Goal: Task Accomplishment & Management: Manage account settings

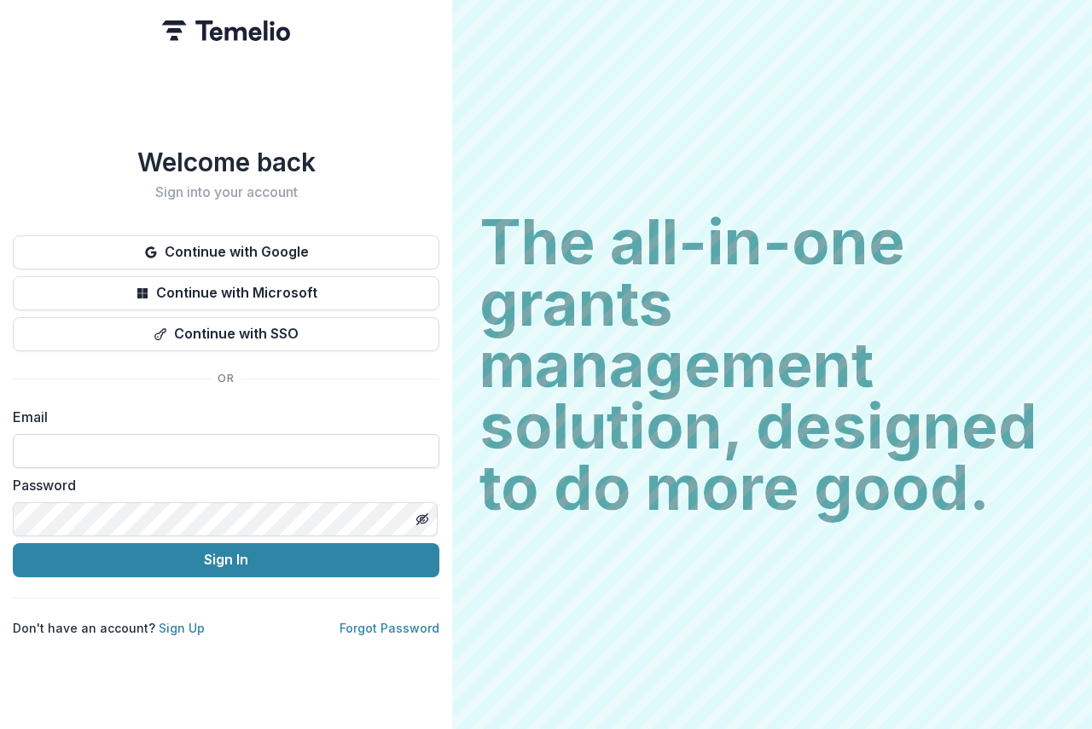
click at [55, 437] on input at bounding box center [226, 451] width 426 height 34
type input "**********"
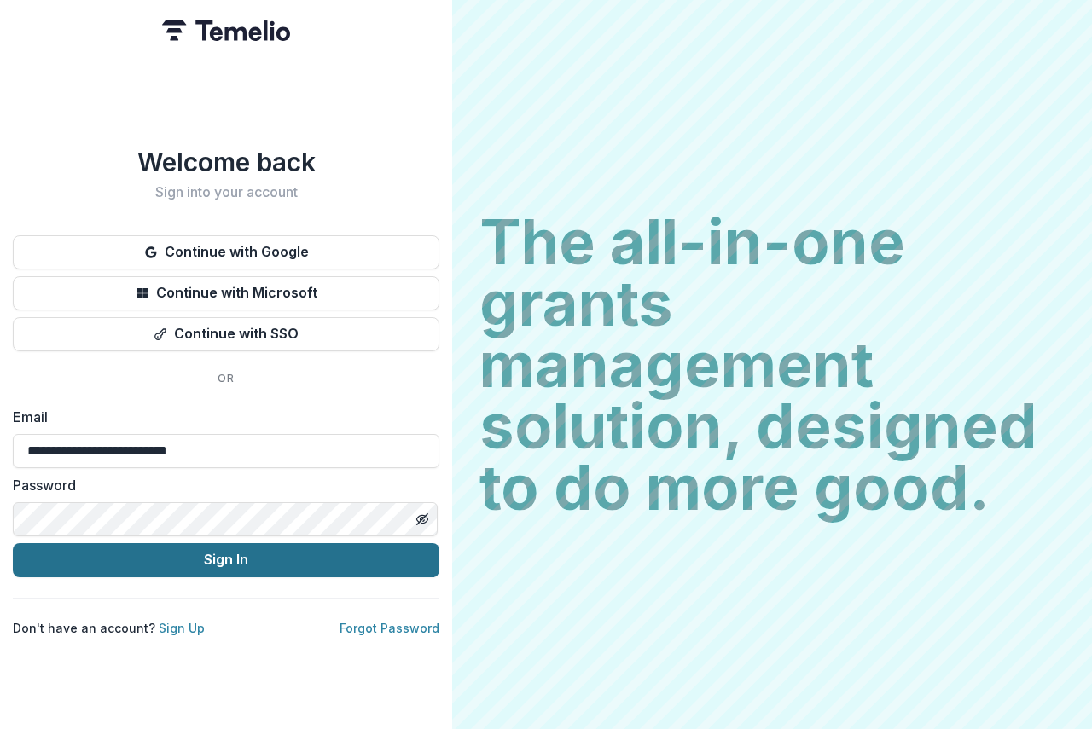
click at [221, 553] on button "Sign In" at bounding box center [226, 560] width 426 height 34
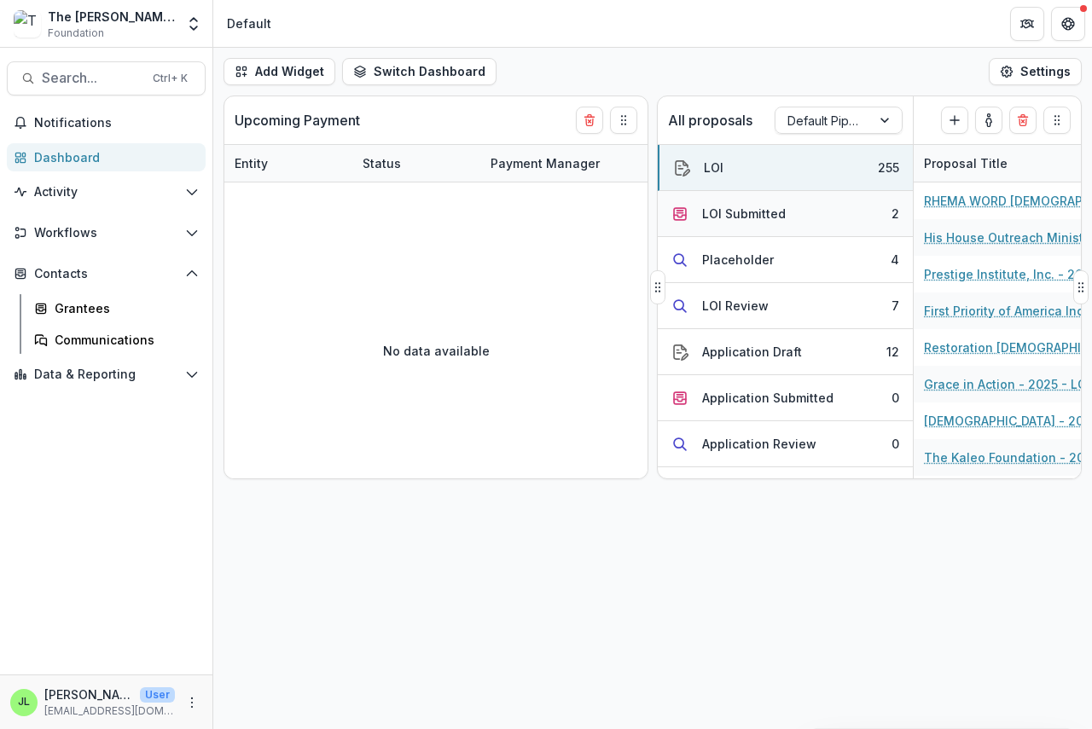
click at [727, 207] on div "LOI Submitted" at bounding box center [744, 214] width 84 height 18
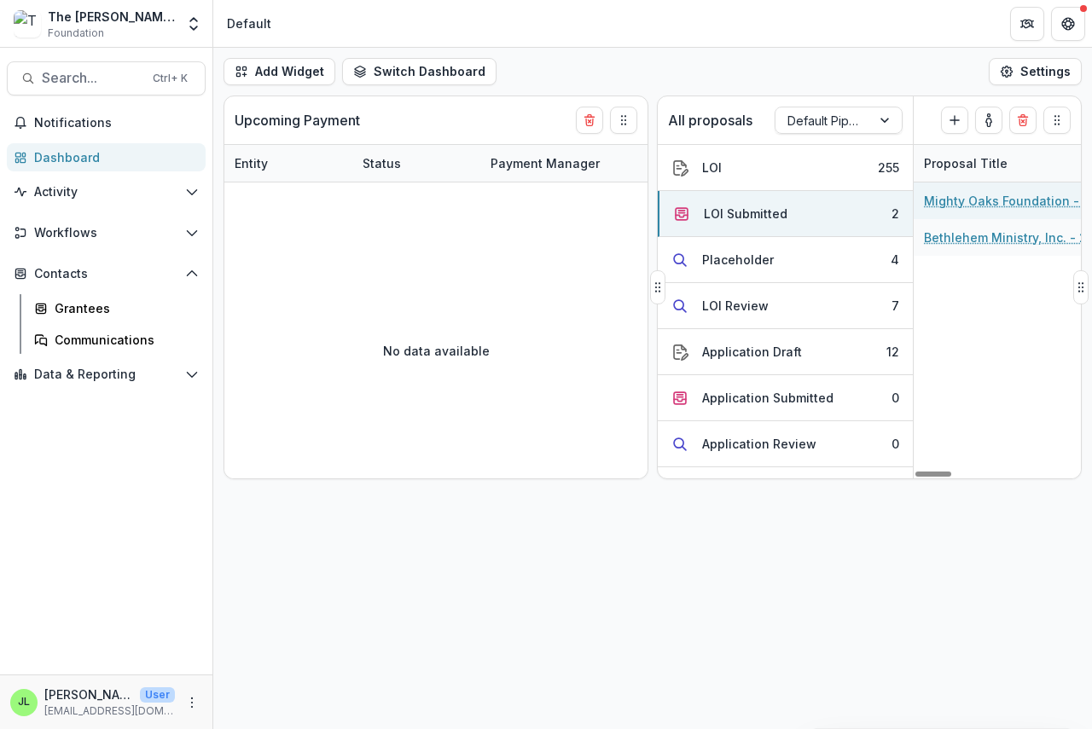
click at [990, 197] on link "Mighty Oaks Foundation - 2025 - LOI" at bounding box center [1020, 201] width 193 height 18
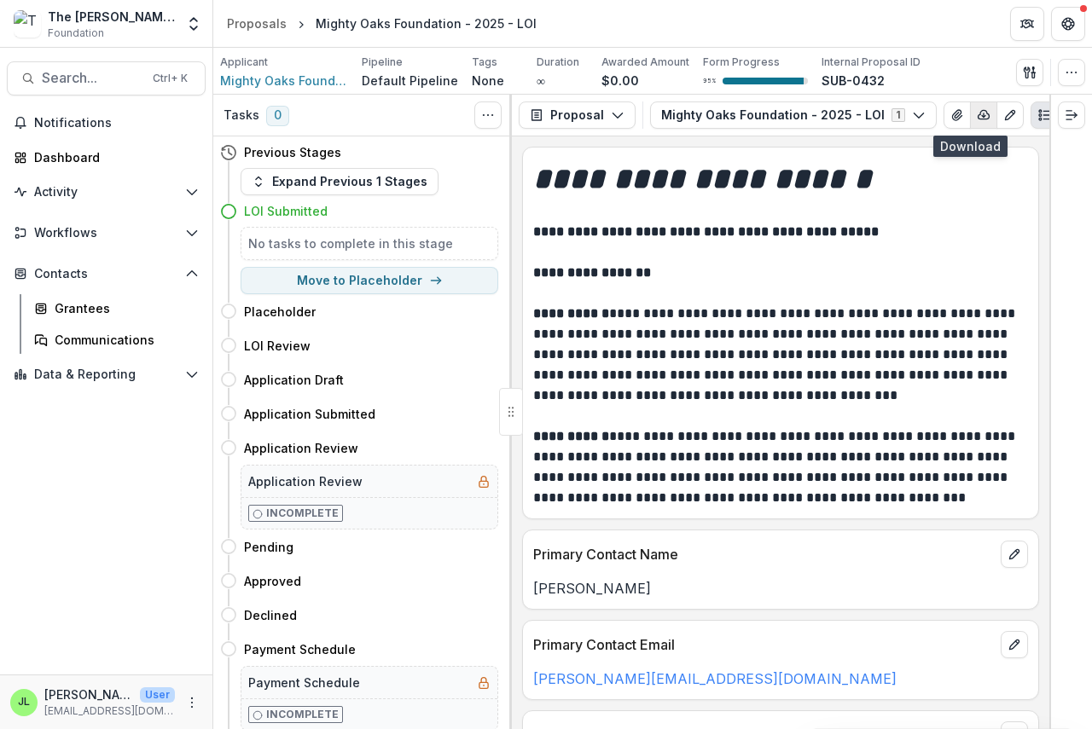
click at [978, 113] on icon "button" at bounding box center [983, 115] width 11 height 9
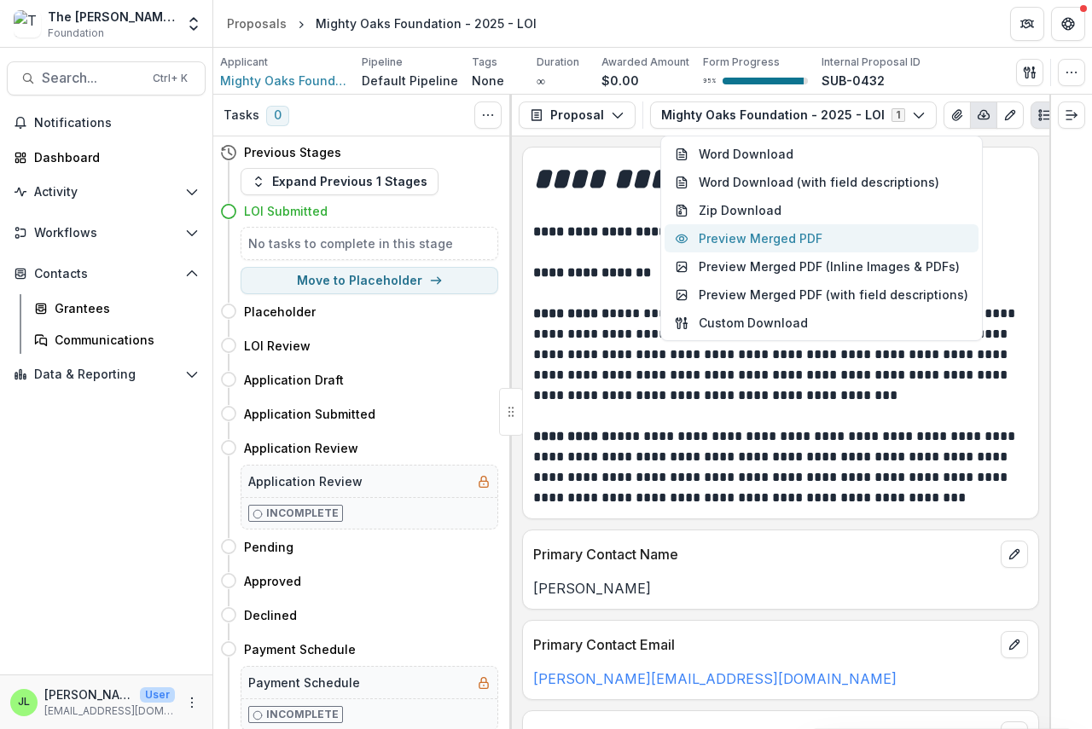
click at [773, 239] on button "Preview Merged PDF" at bounding box center [821, 238] width 314 height 28
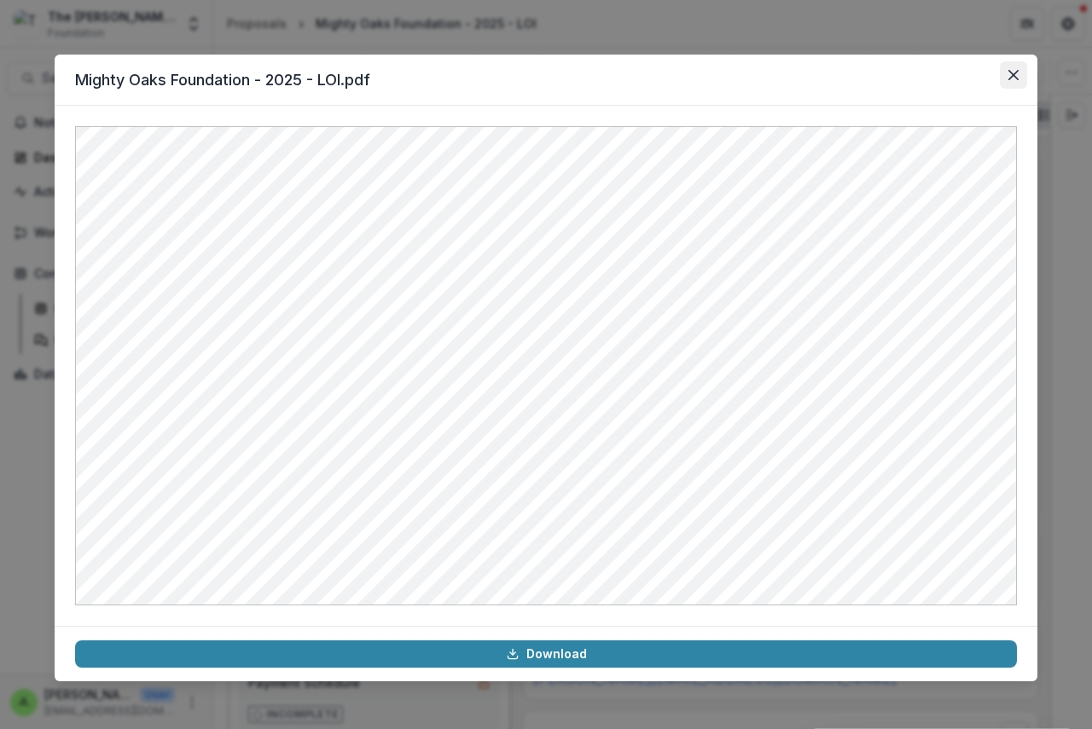
click at [1017, 71] on icon "Close" at bounding box center [1013, 75] width 10 height 10
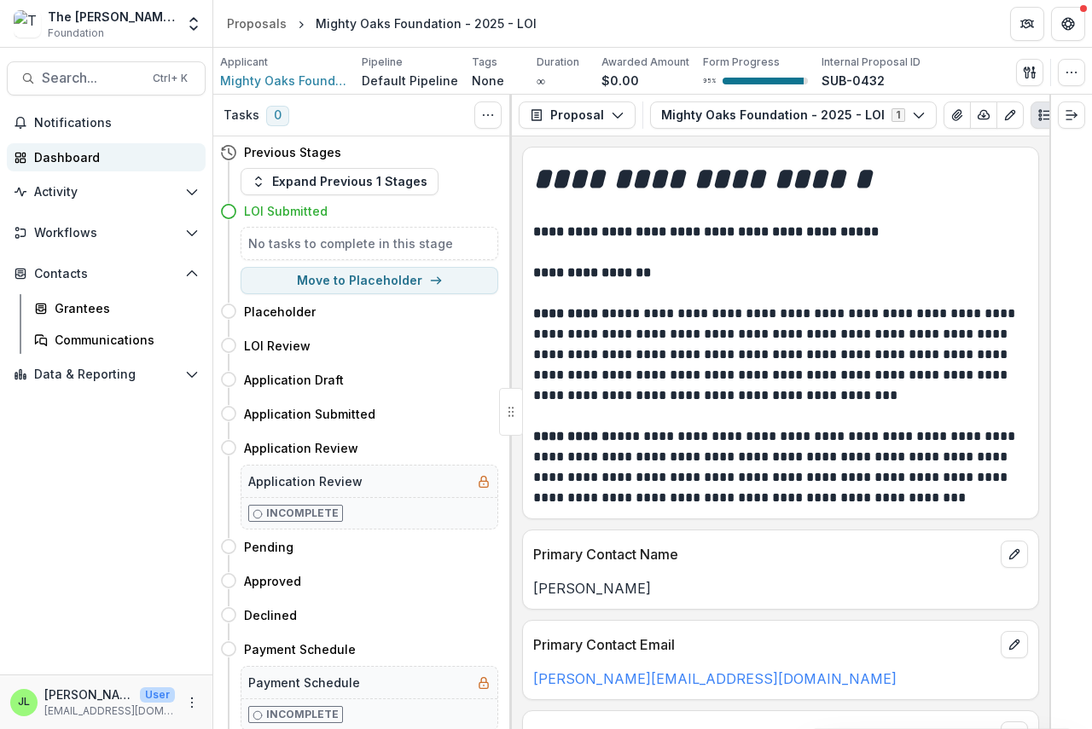
click at [66, 152] on div "Dashboard" at bounding box center [113, 157] width 158 height 18
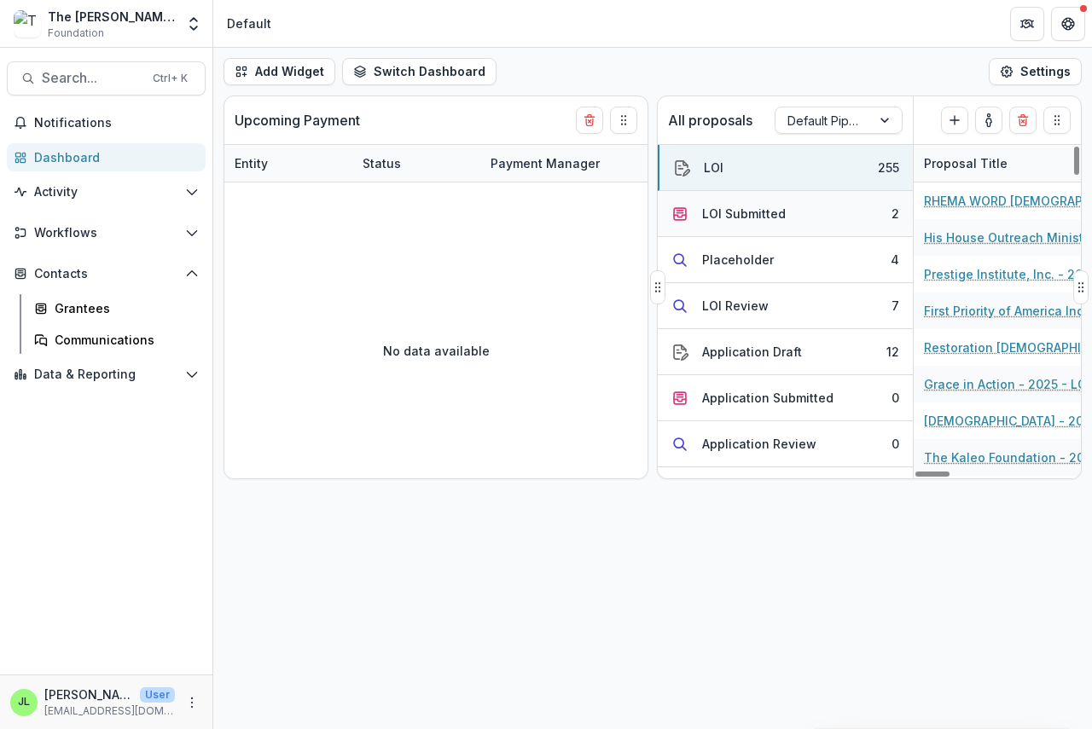
drag, startPoint x: 745, startPoint y: 214, endPoint x: 757, endPoint y: 210, distance: 13.5
click at [750, 212] on div "LOI Submitted" at bounding box center [744, 214] width 84 height 18
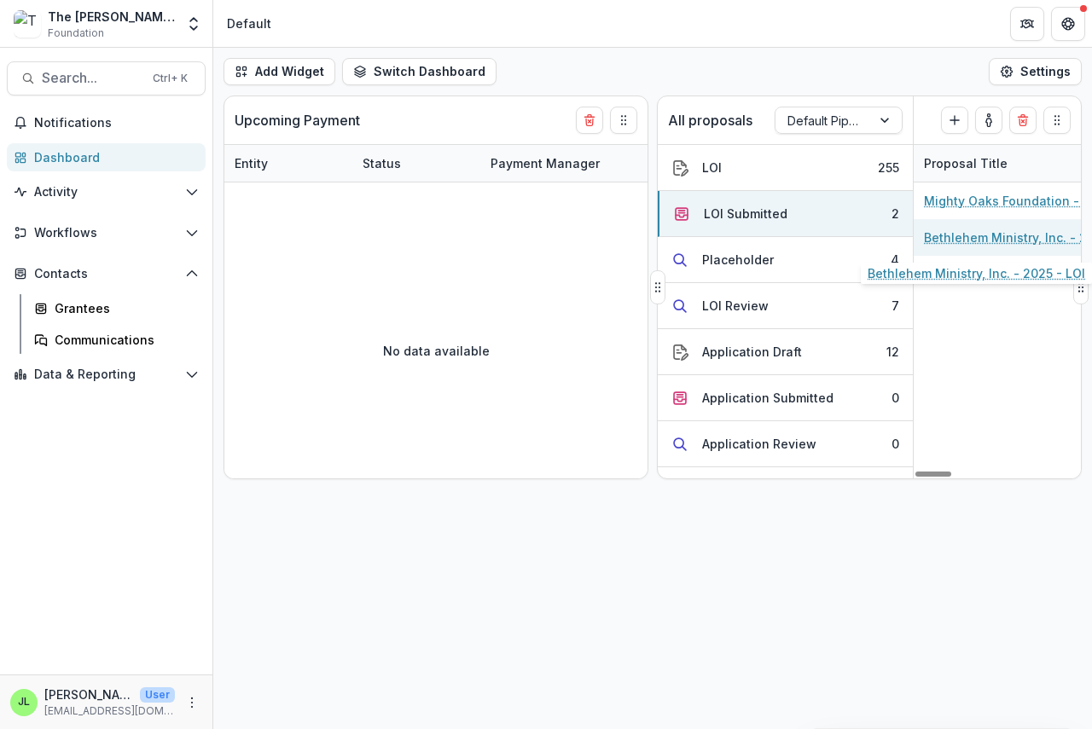
click at [979, 235] on link "Bethlehem Ministry, Inc. - 2025 - LOI" at bounding box center [1020, 238] width 193 height 18
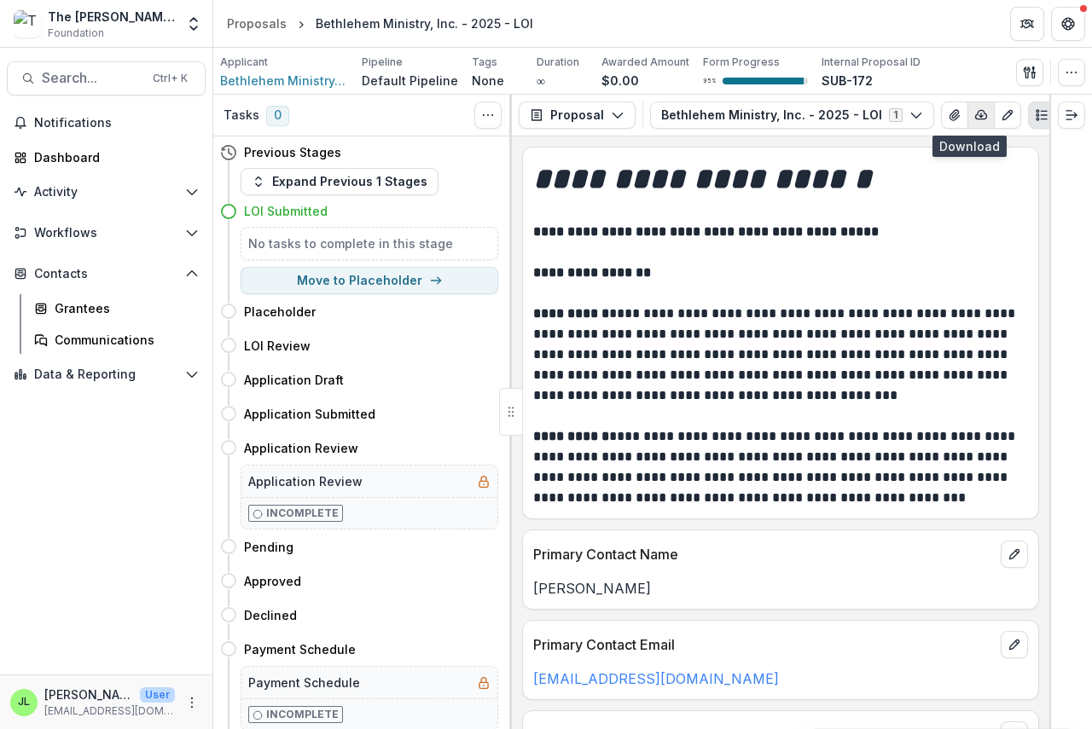
click at [974, 114] on icon "button" at bounding box center [981, 115] width 14 height 14
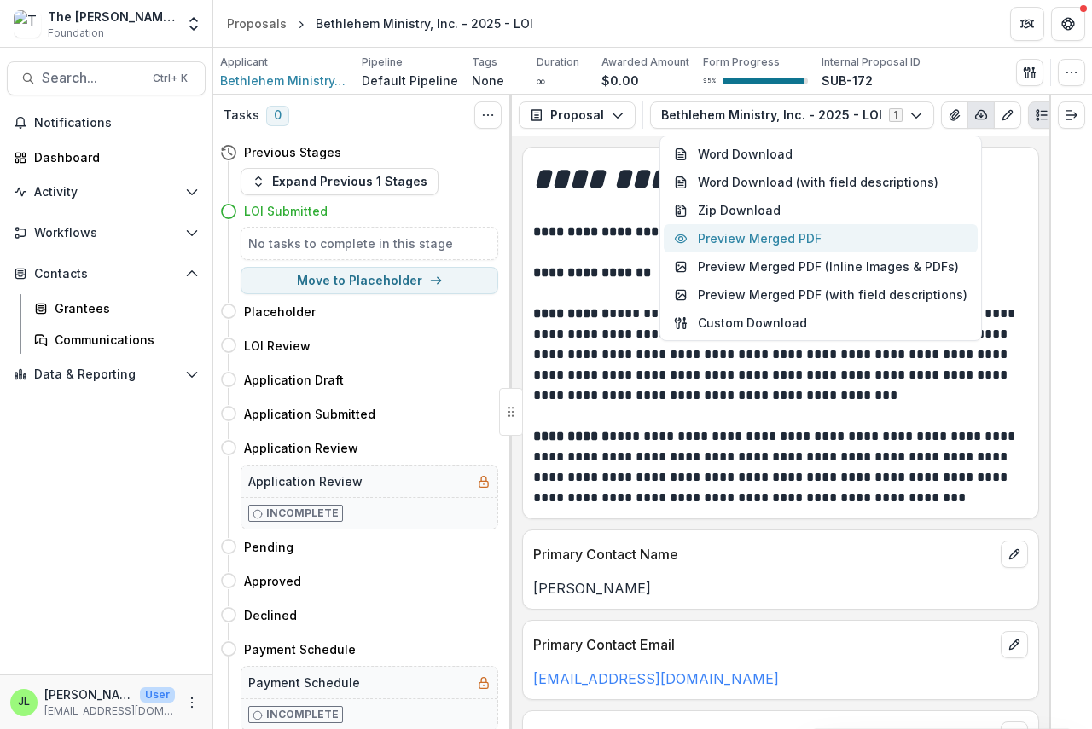
click at [794, 241] on button "Preview Merged PDF" at bounding box center [820, 238] width 314 height 28
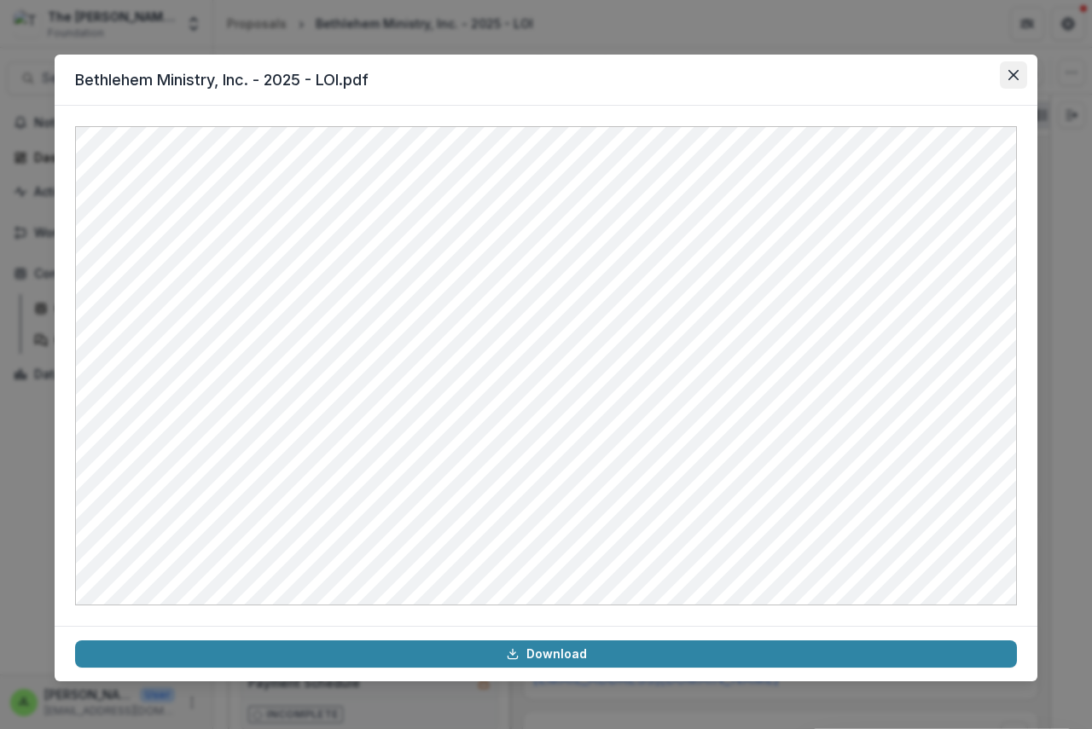
click at [1008, 69] on button "Close" at bounding box center [1012, 74] width 27 height 27
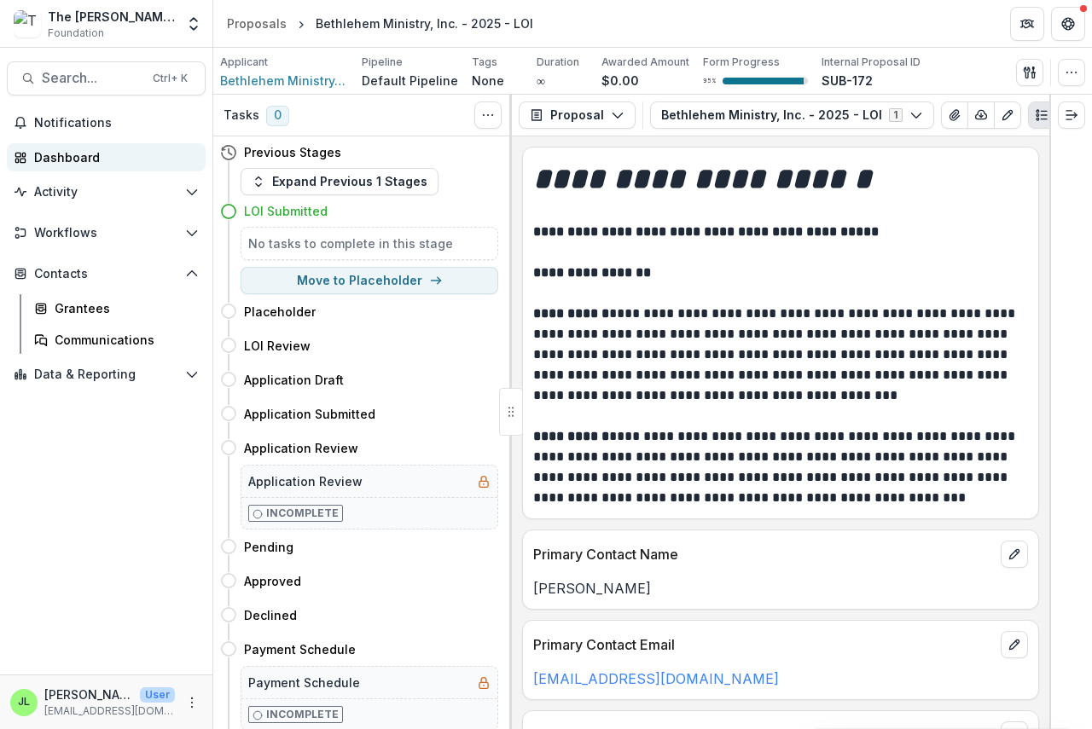
click at [61, 153] on div "Dashboard" at bounding box center [113, 157] width 158 height 18
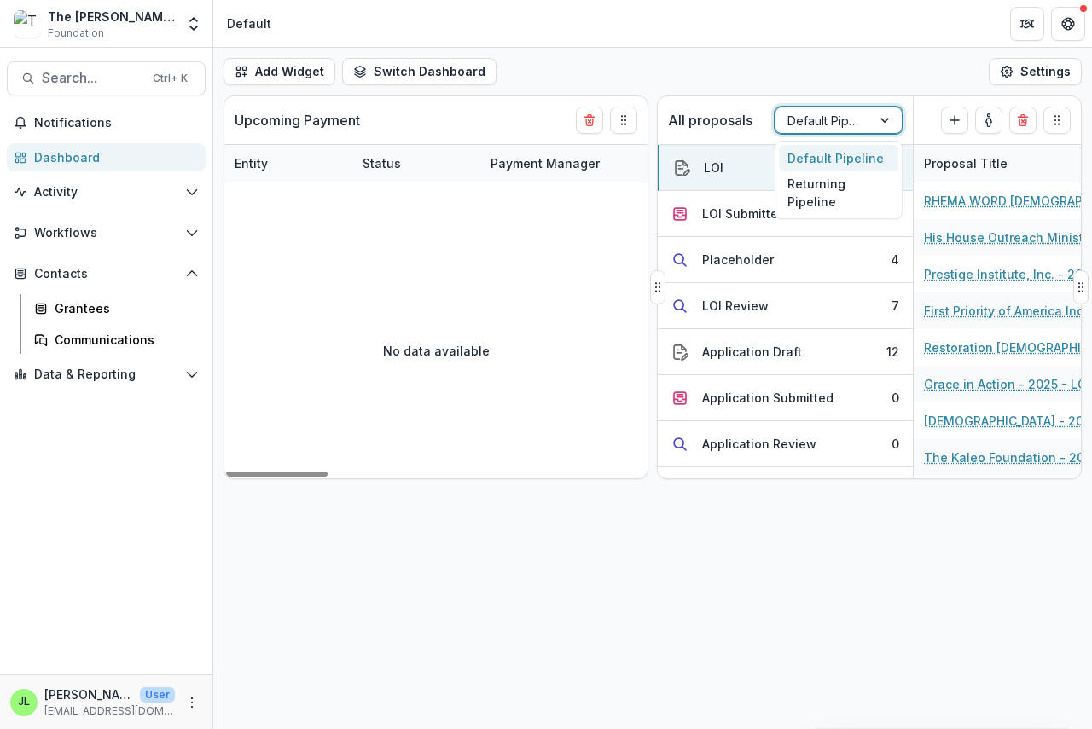
click at [819, 118] on div at bounding box center [823, 120] width 72 height 21
click at [808, 189] on div "Returning Pipeline" at bounding box center [838, 193] width 119 height 44
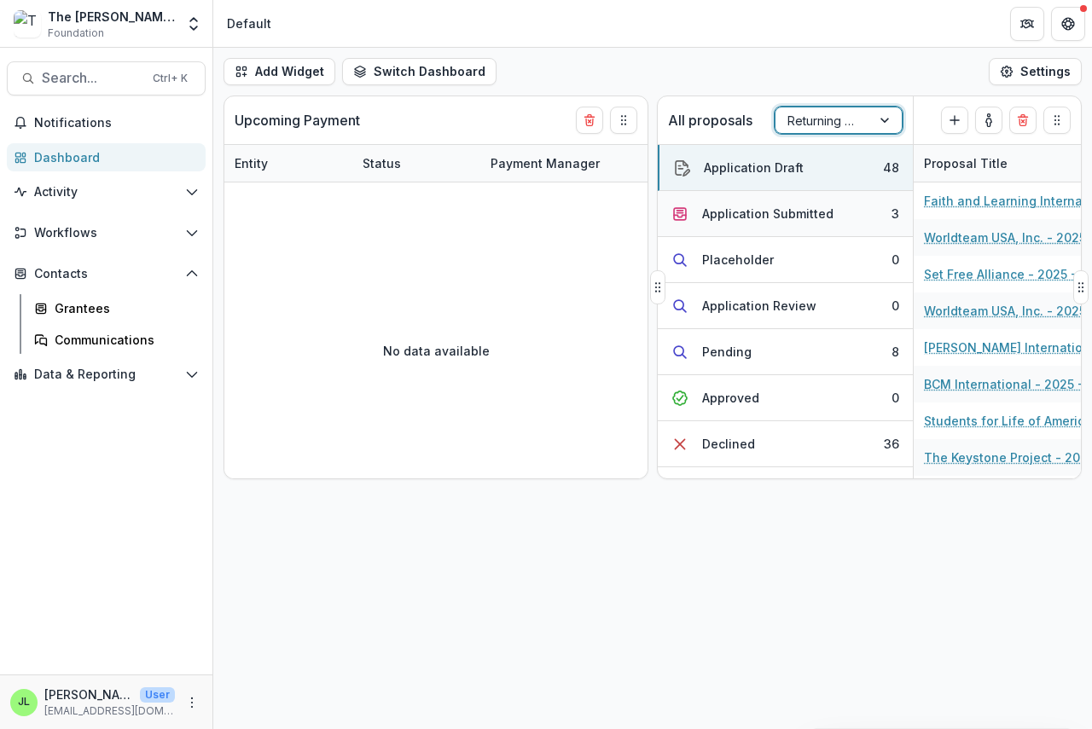
click at [747, 221] on div "Application Submitted" at bounding box center [767, 214] width 131 height 18
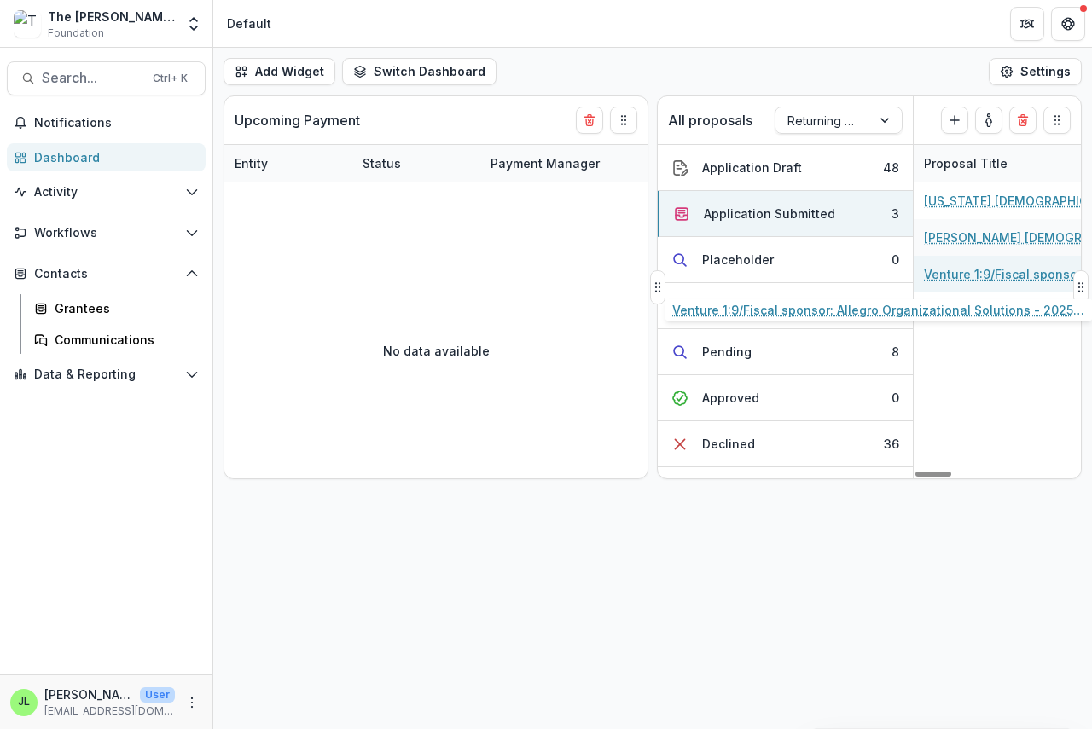
click at [967, 274] on link "Venture 1:9/Fiscal sponsor: Allegro Organizational Solutions - 2025 - The [PERS…" at bounding box center [1020, 274] width 193 height 18
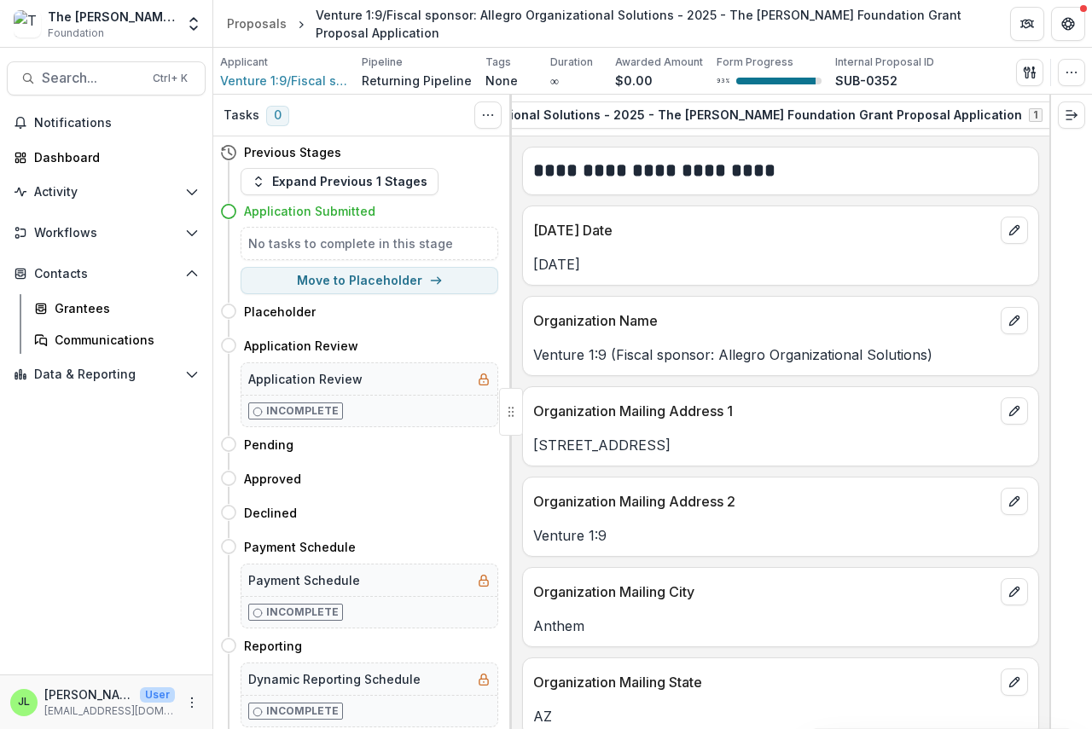
scroll to position [0, 499]
click at [1040, 113] on icon "button" at bounding box center [1047, 115] width 14 height 14
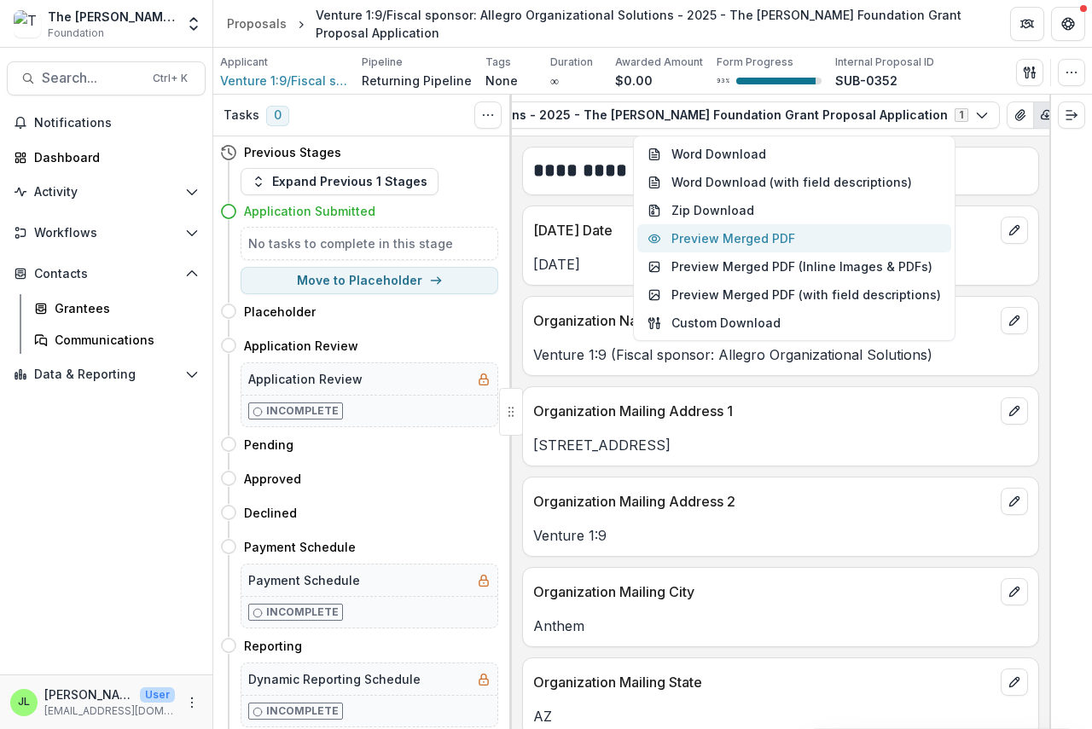
click at [769, 240] on button "Preview Merged PDF" at bounding box center [794, 238] width 314 height 28
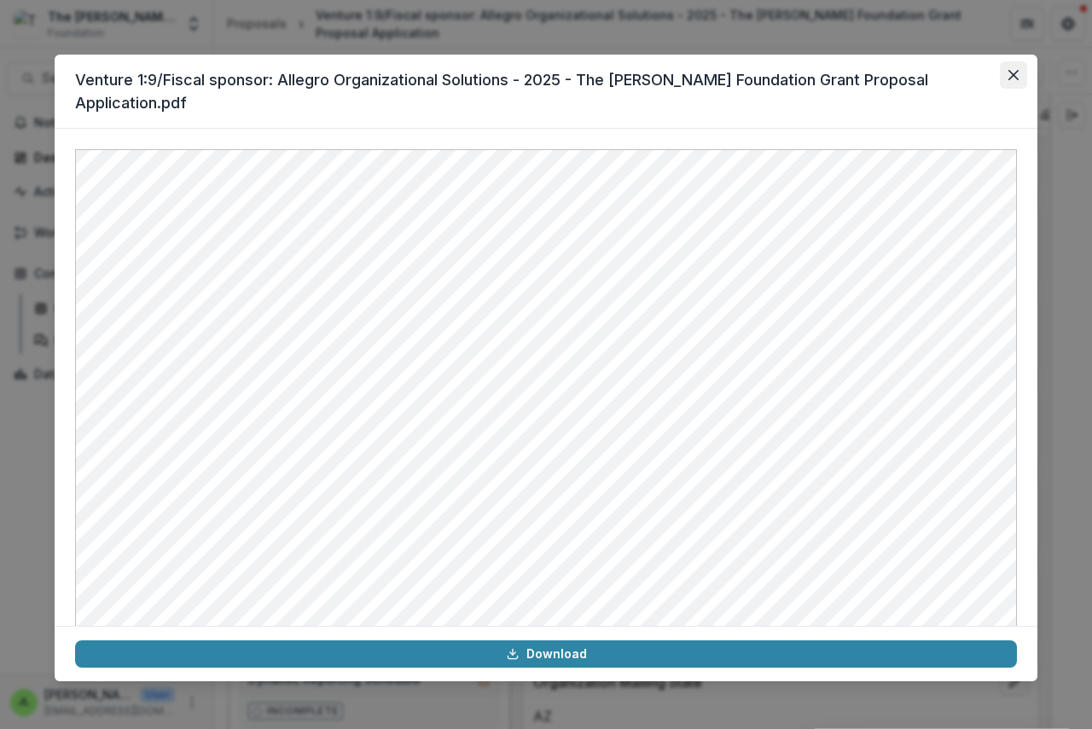
click at [1015, 71] on icon "Close" at bounding box center [1013, 75] width 10 height 10
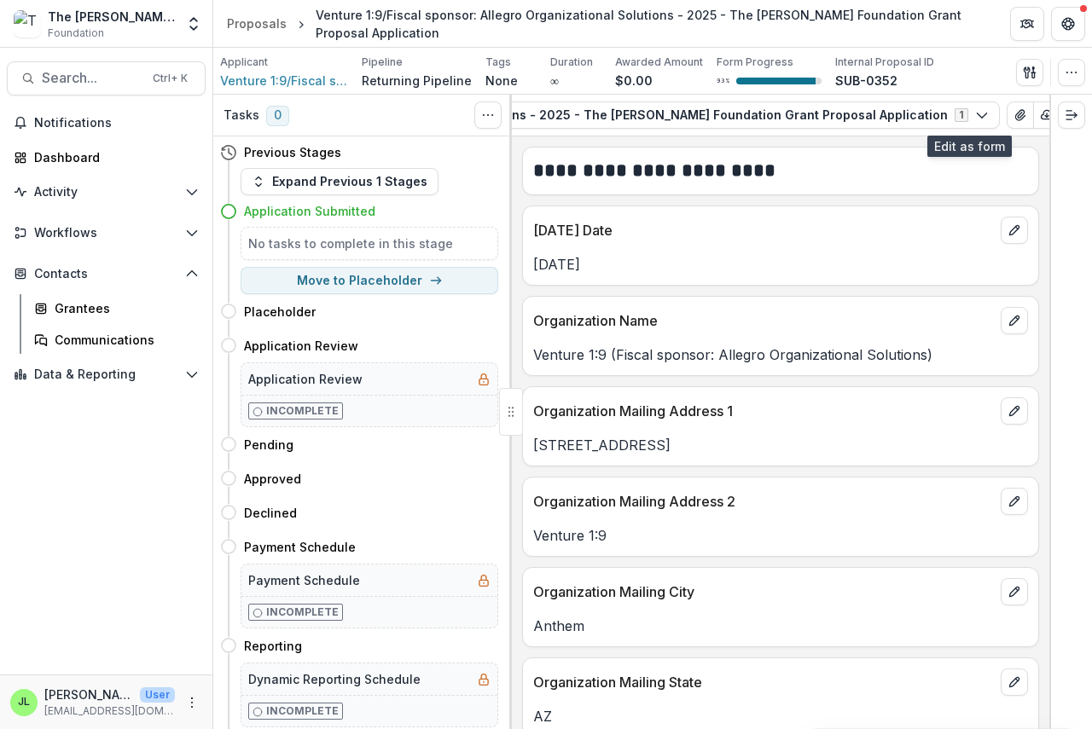
click at [1059, 101] on button "Edit as form" at bounding box center [1072, 114] width 27 height 27
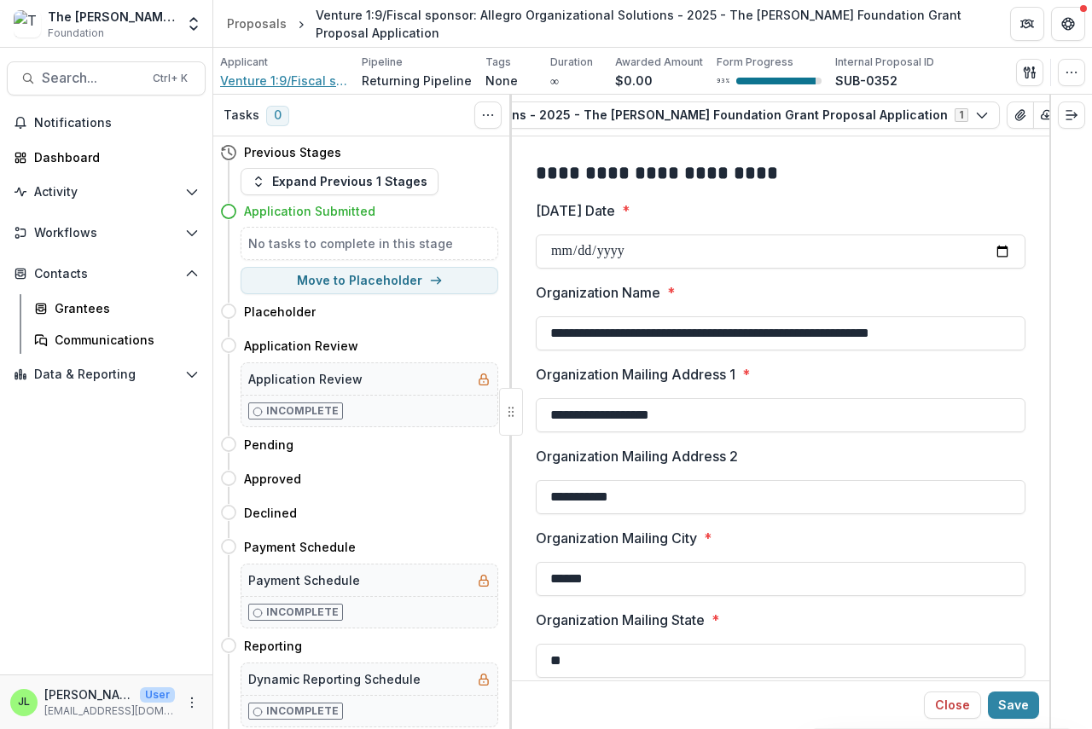
click at [269, 79] on span "Venture 1:9/Fiscal sponsor: Allegro Organizational Solutions" at bounding box center [284, 81] width 128 height 18
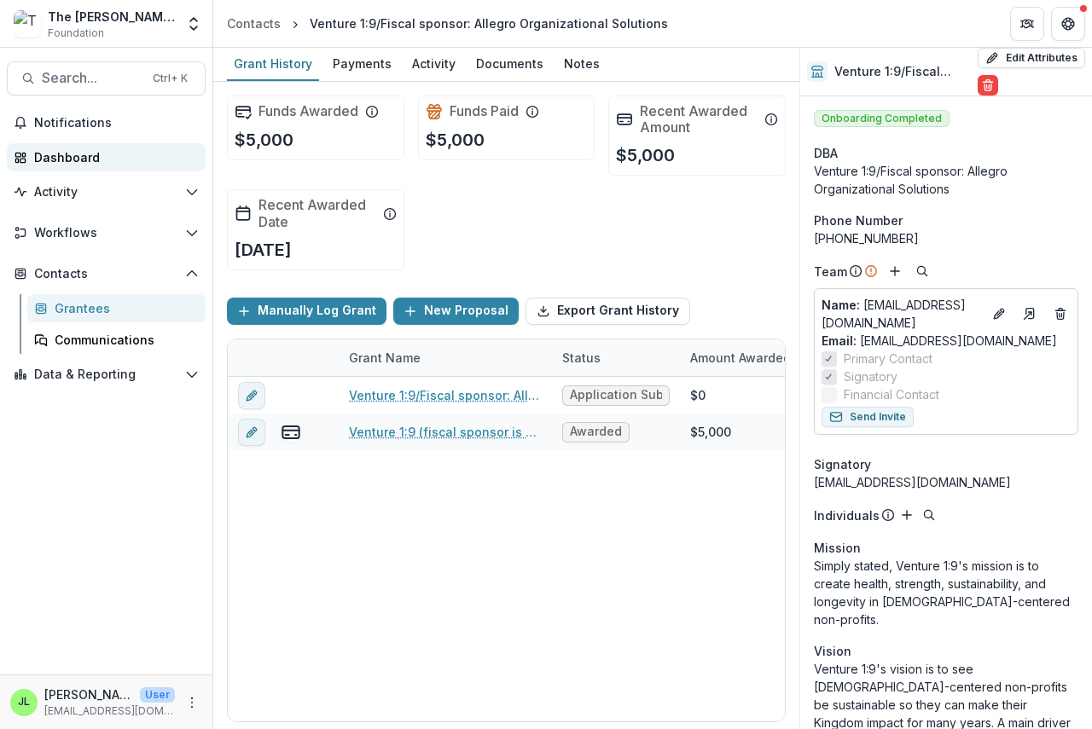
click at [50, 156] on div "Dashboard" at bounding box center [113, 157] width 158 height 18
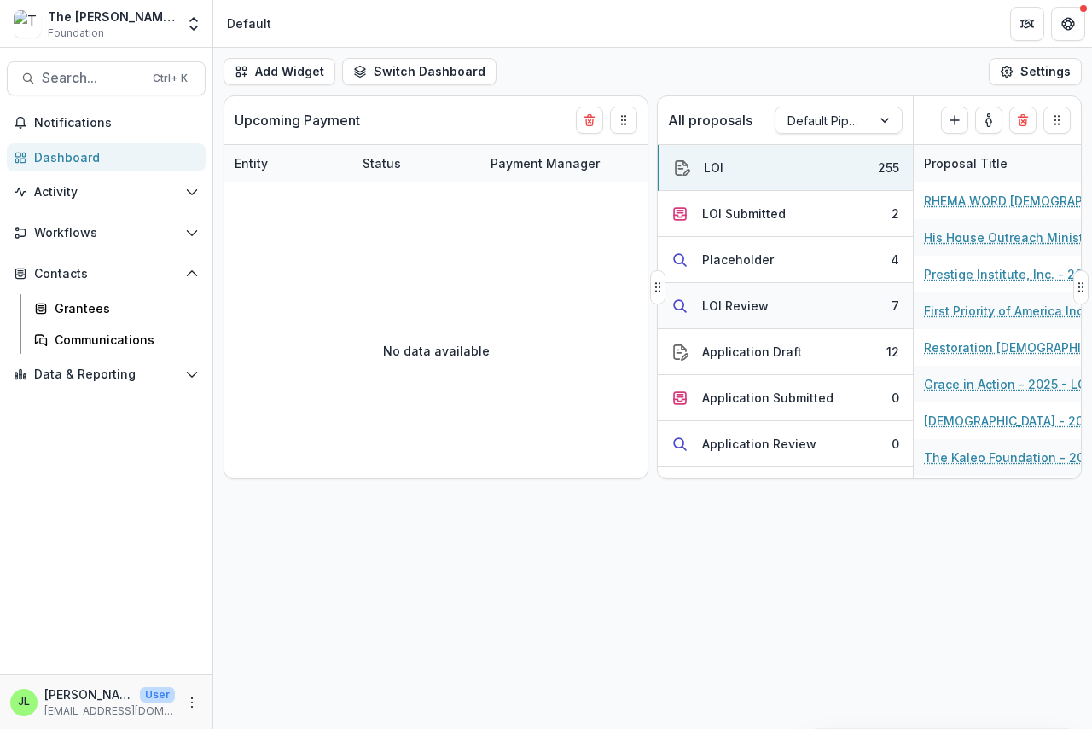
click at [727, 299] on div "LOI Review" at bounding box center [735, 306] width 67 height 18
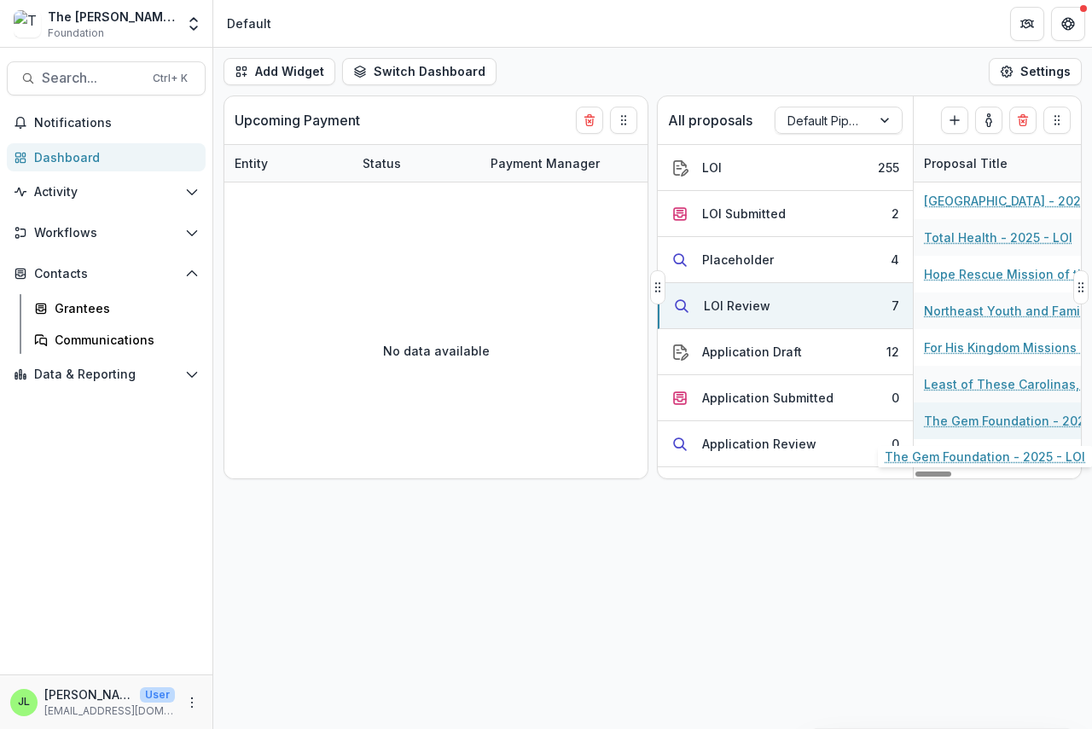
click at [971, 420] on link "The Gem Foundation - 2025 - LOI" at bounding box center [1020, 421] width 193 height 18
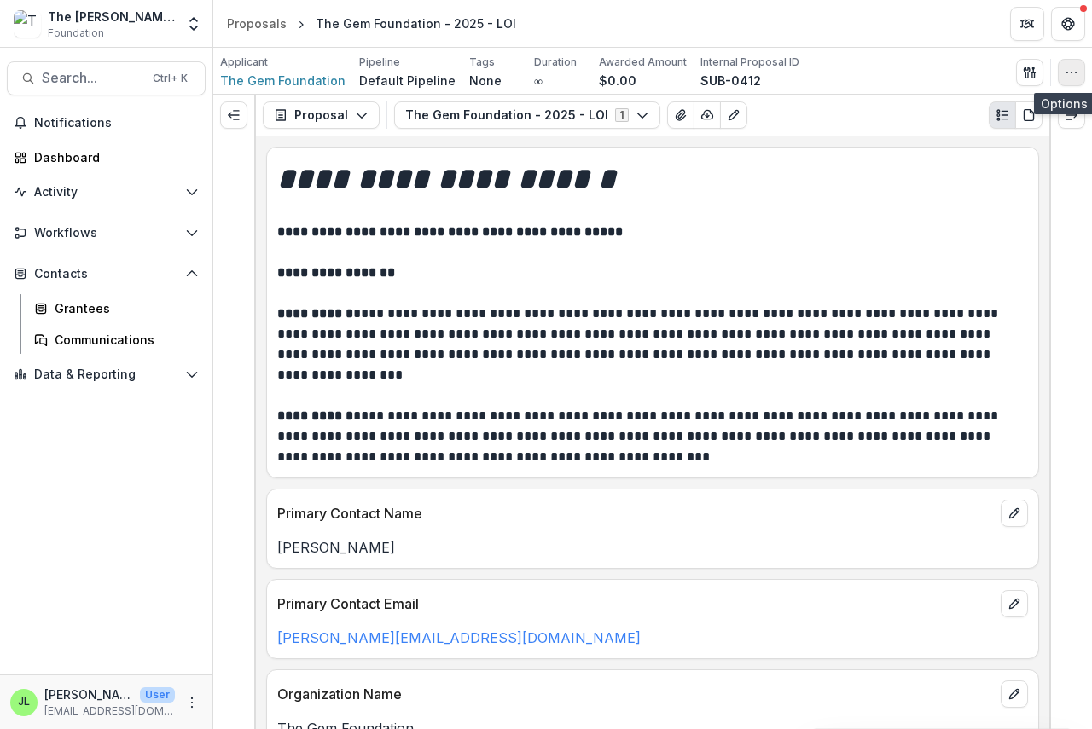
click at [1073, 70] on icon "button" at bounding box center [1071, 73] width 14 height 14
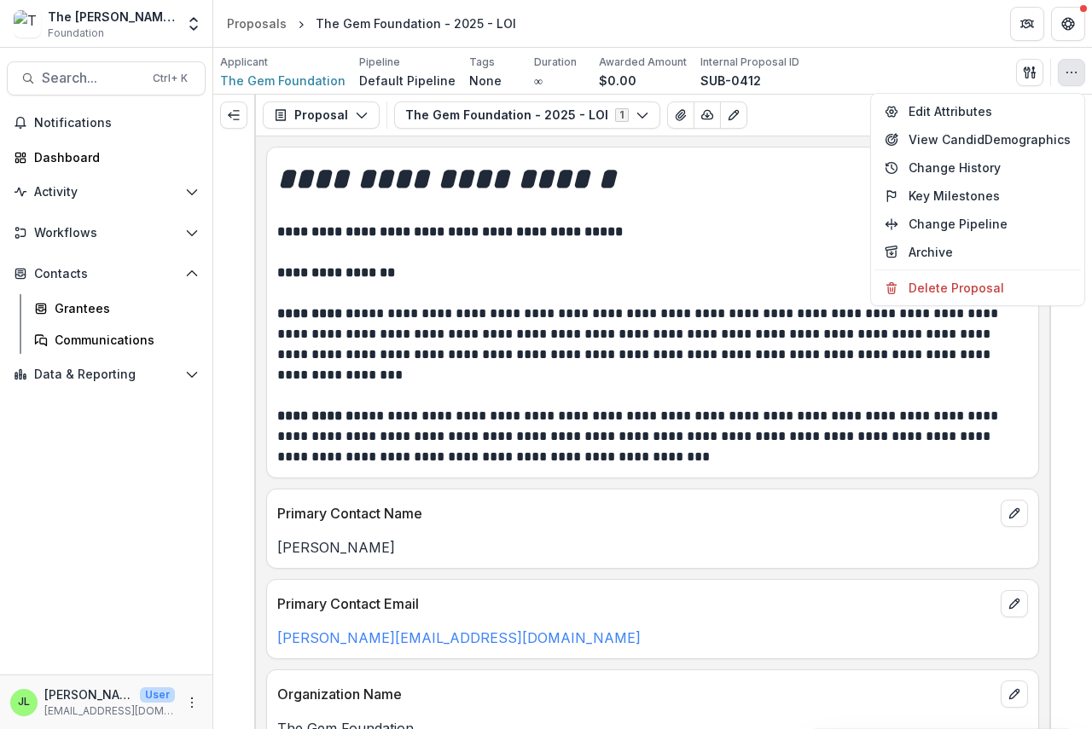
click at [677, 154] on div "**********" at bounding box center [652, 307] width 771 height 319
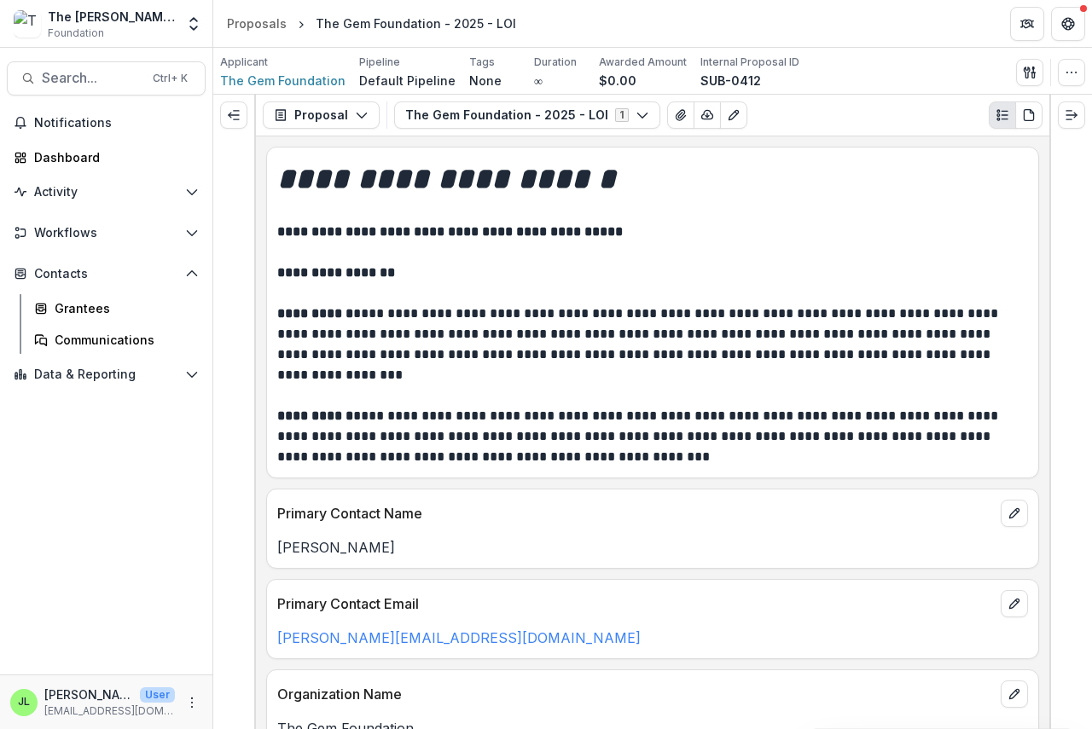
click at [1003, 115] on line "Plaintext view" at bounding box center [1004, 115] width 6 height 0
click at [1027, 115] on icon "PDF view" at bounding box center [1029, 115] width 14 height 14
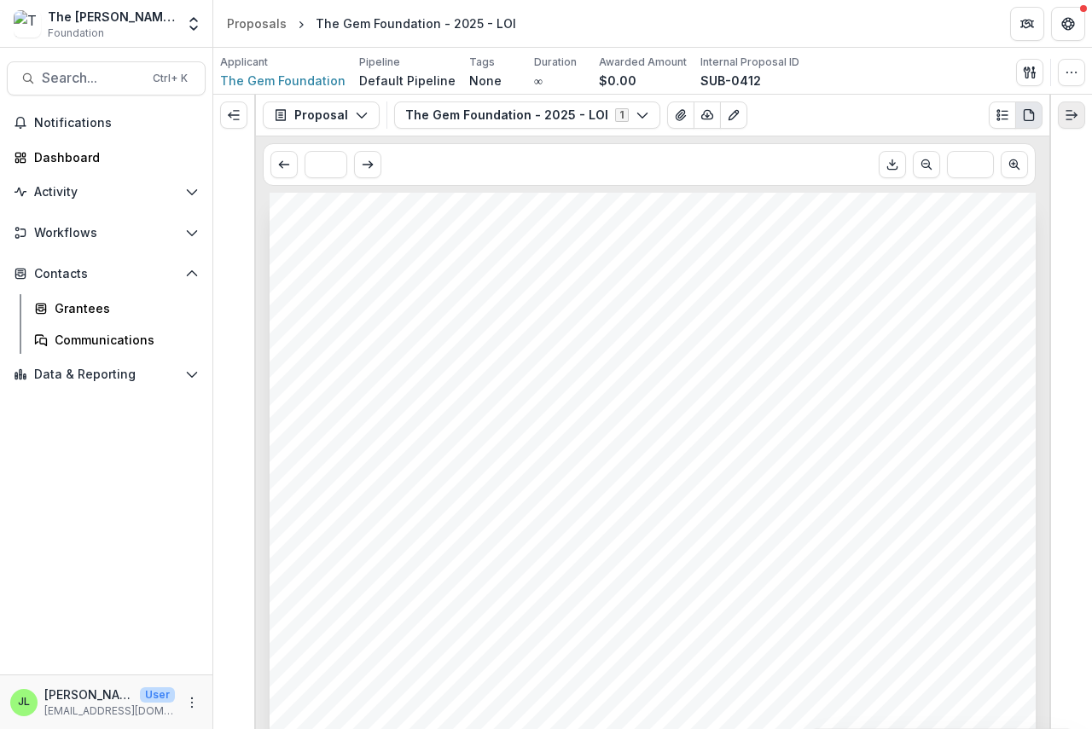
click at [1073, 113] on icon "Expand right" at bounding box center [1071, 115] width 14 height 14
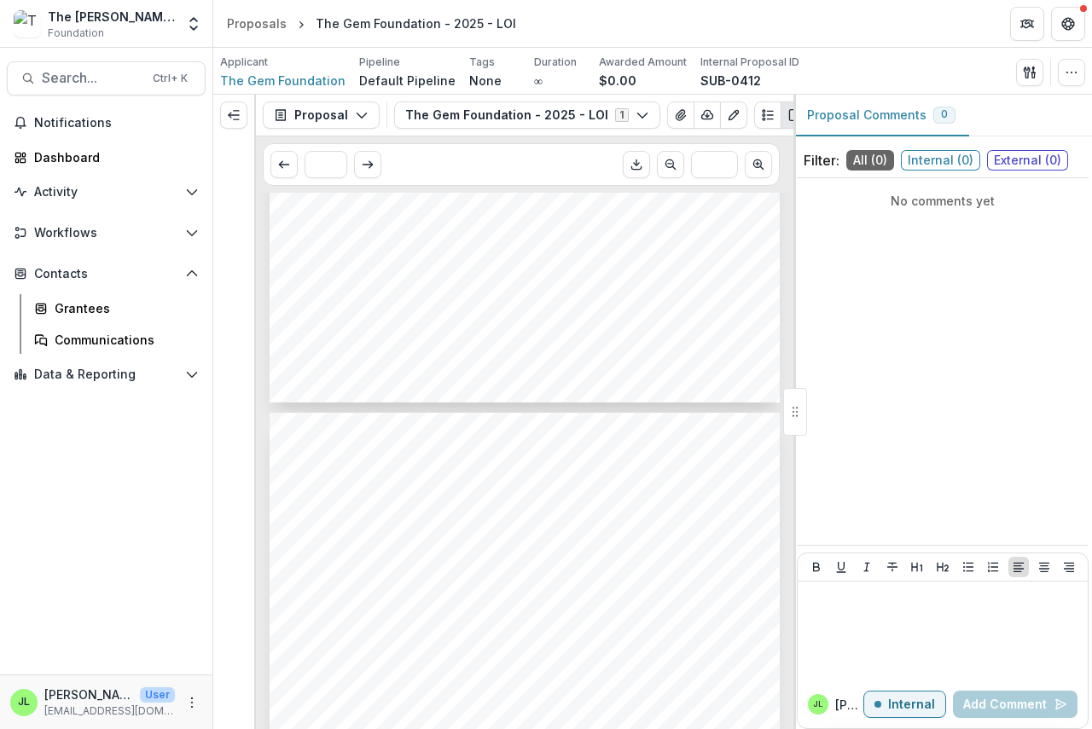
scroll to position [171, 0]
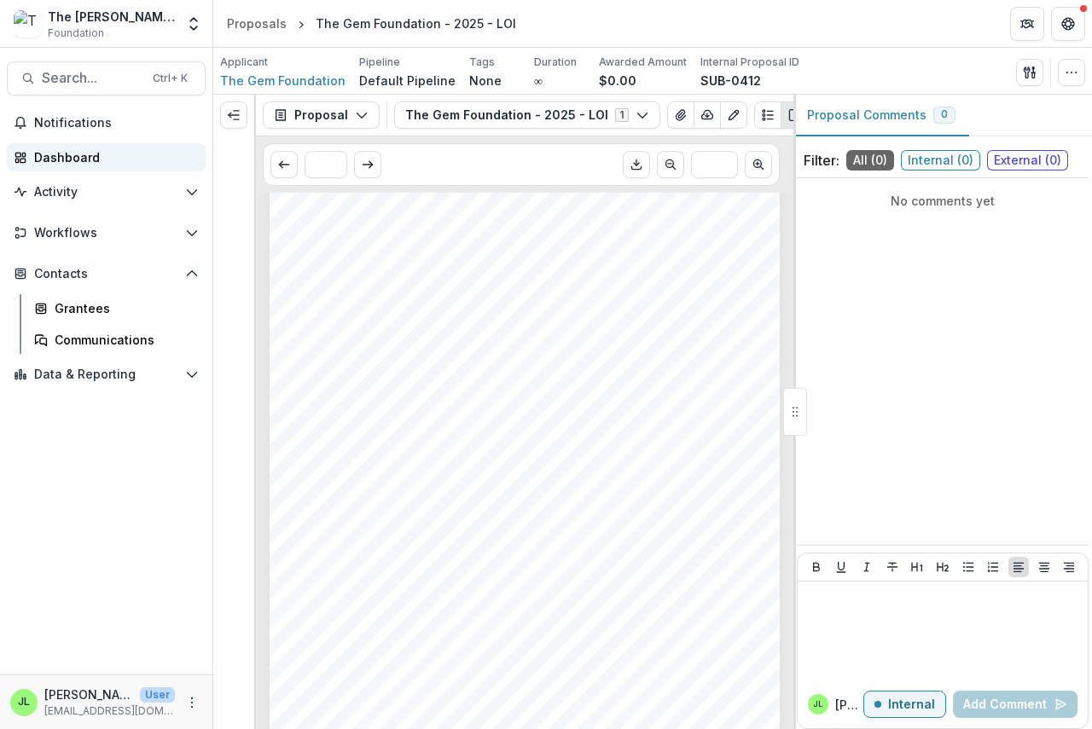
click at [61, 158] on div "Dashboard" at bounding box center [113, 157] width 158 height 18
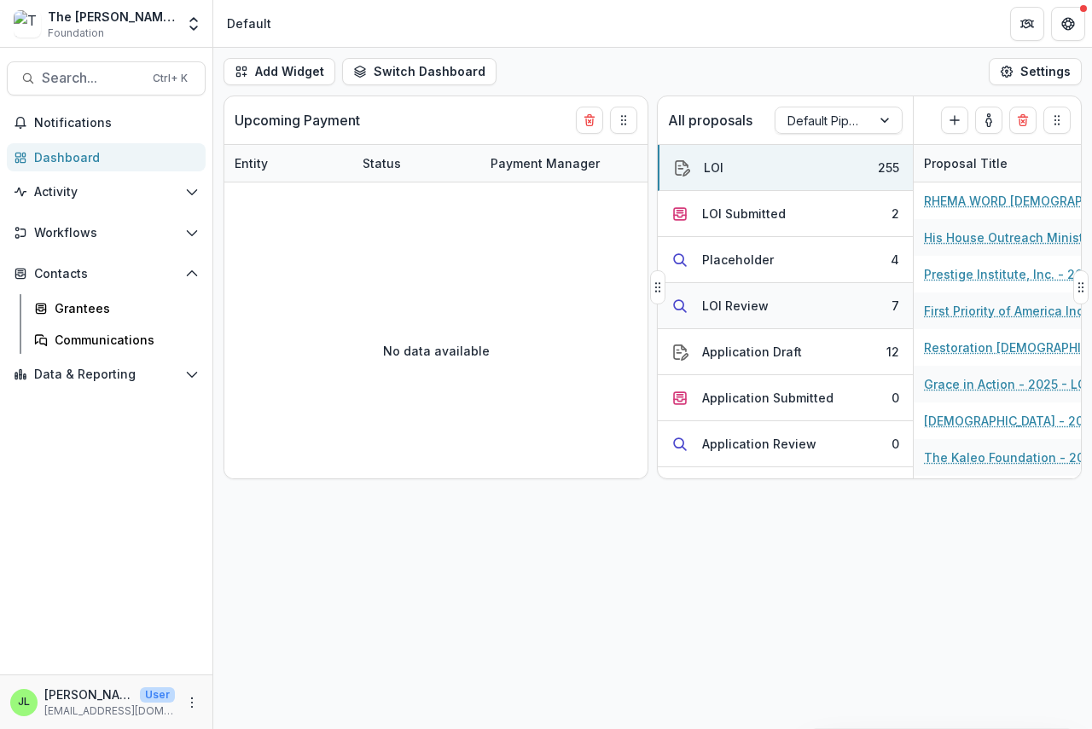
click at [733, 307] on div "LOI Review" at bounding box center [735, 306] width 67 height 18
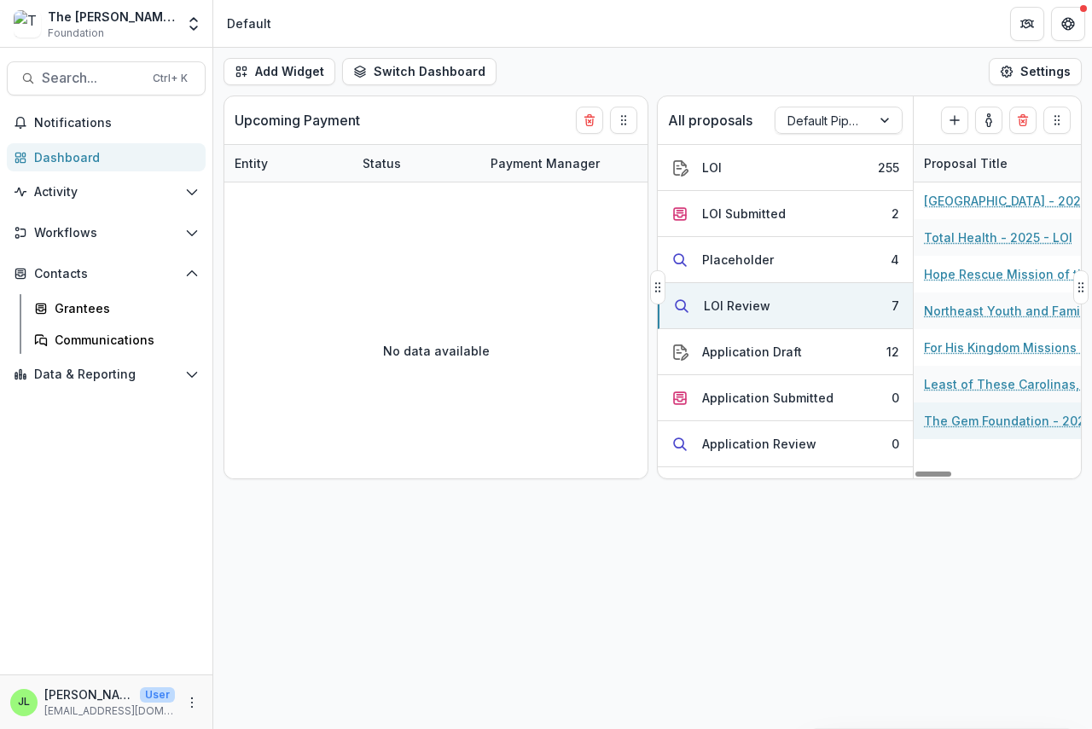
click at [961, 420] on link "The Gem Foundation - 2025 - LOI" at bounding box center [1020, 421] width 193 height 18
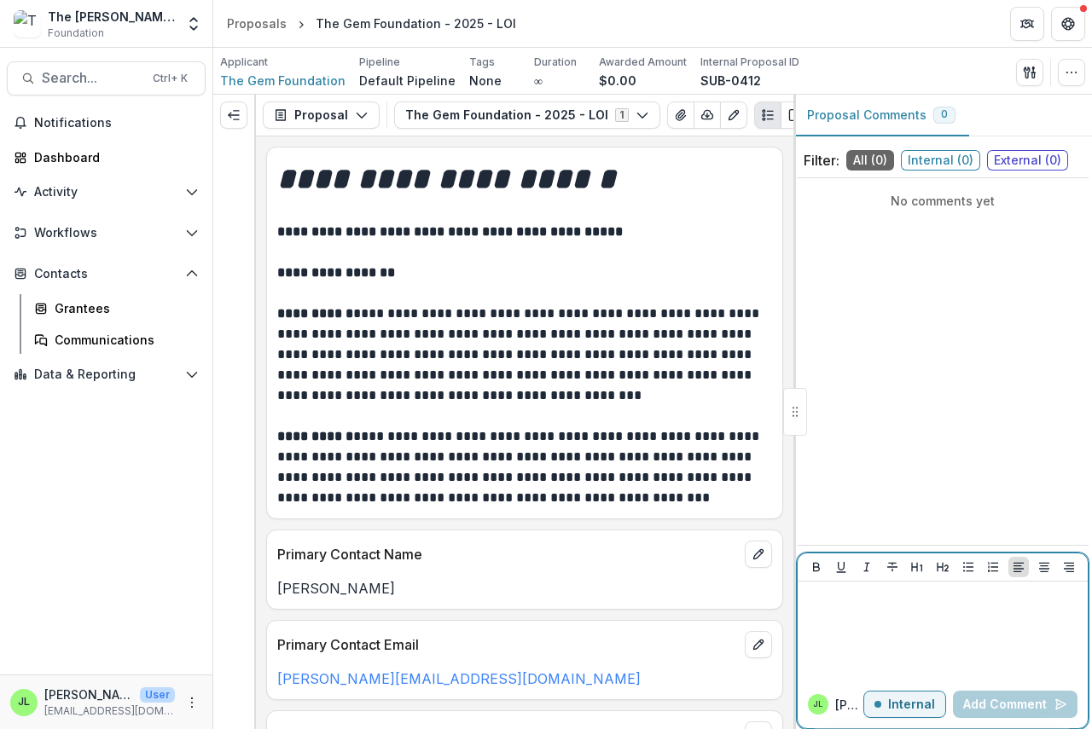
click at [831, 600] on p at bounding box center [942, 597] width 276 height 19
click at [928, 596] on p "**********" at bounding box center [942, 597] width 276 height 19
click at [1005, 700] on button "Add Comment" at bounding box center [1015, 704] width 125 height 27
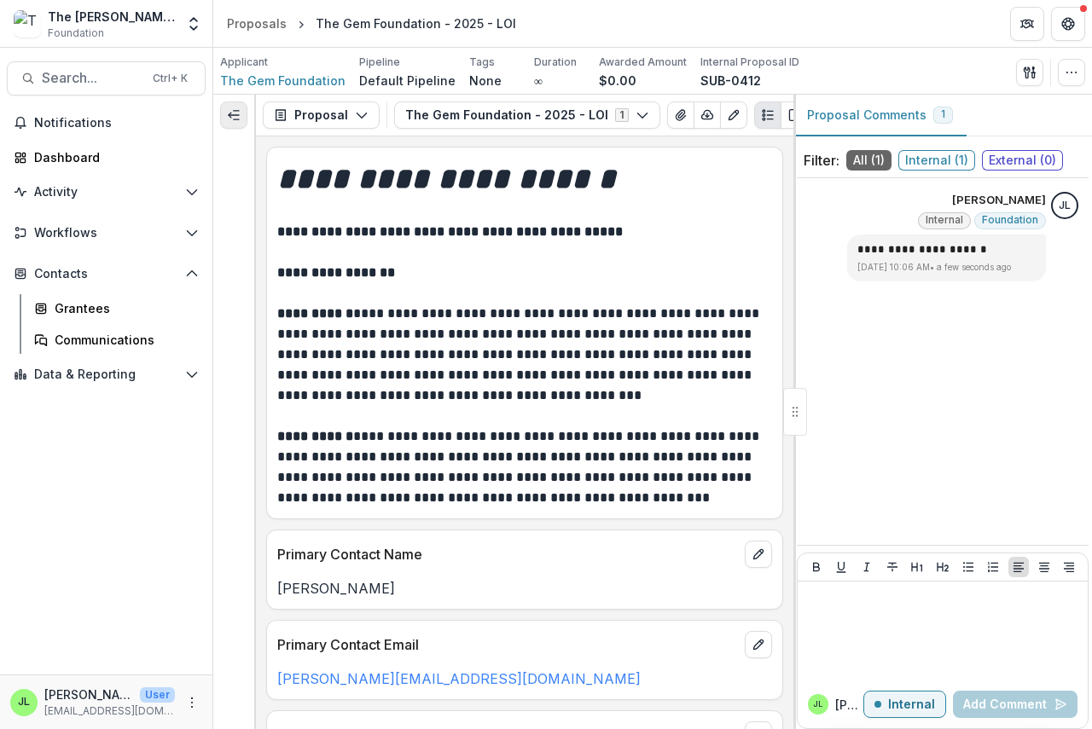
click at [237, 121] on icon "Expand left" at bounding box center [234, 115] width 14 height 14
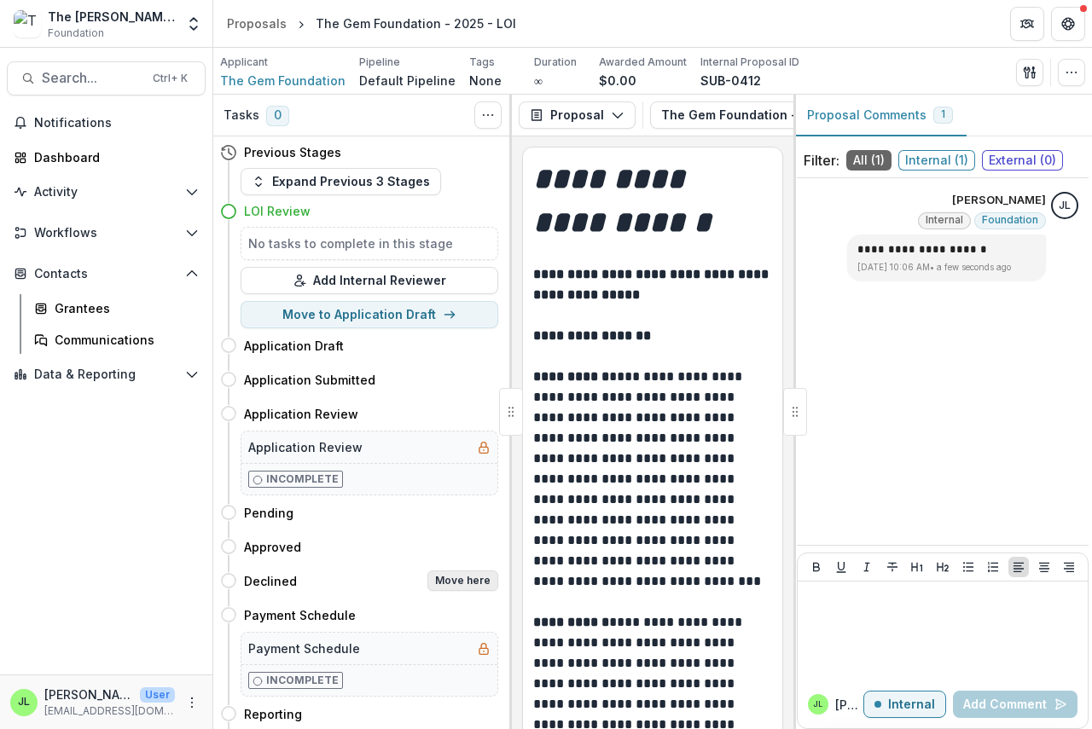
click at [474, 580] on button "Move here" at bounding box center [462, 581] width 71 height 20
select select "********"
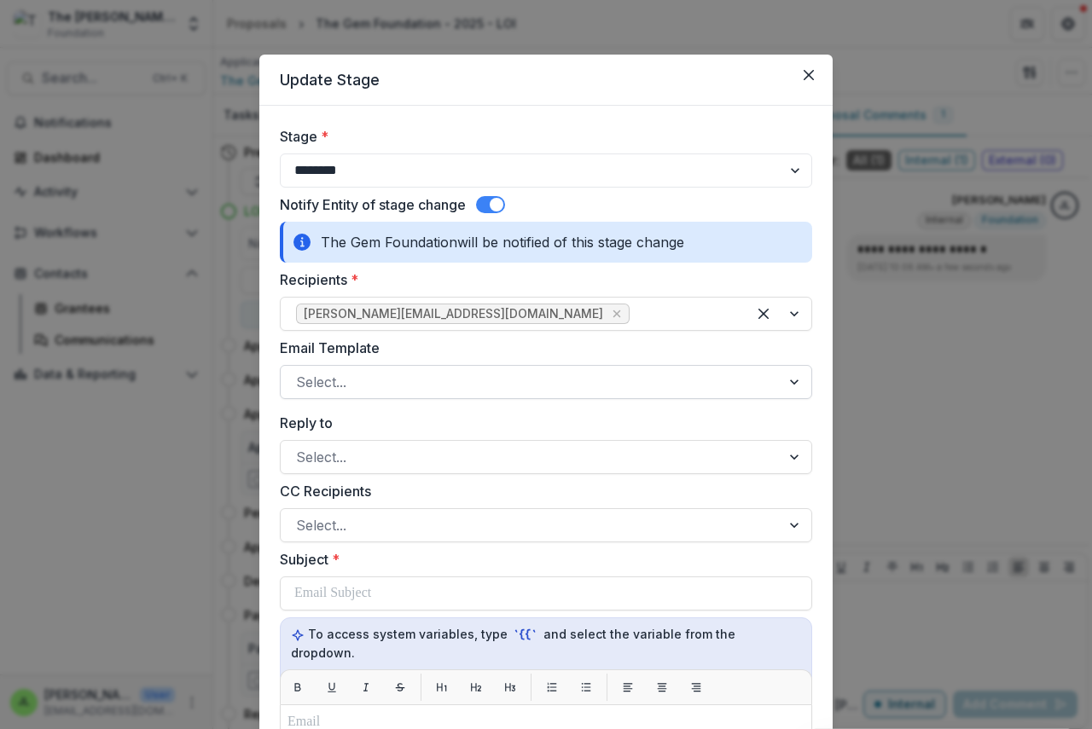
click at [378, 390] on div at bounding box center [530, 382] width 469 height 24
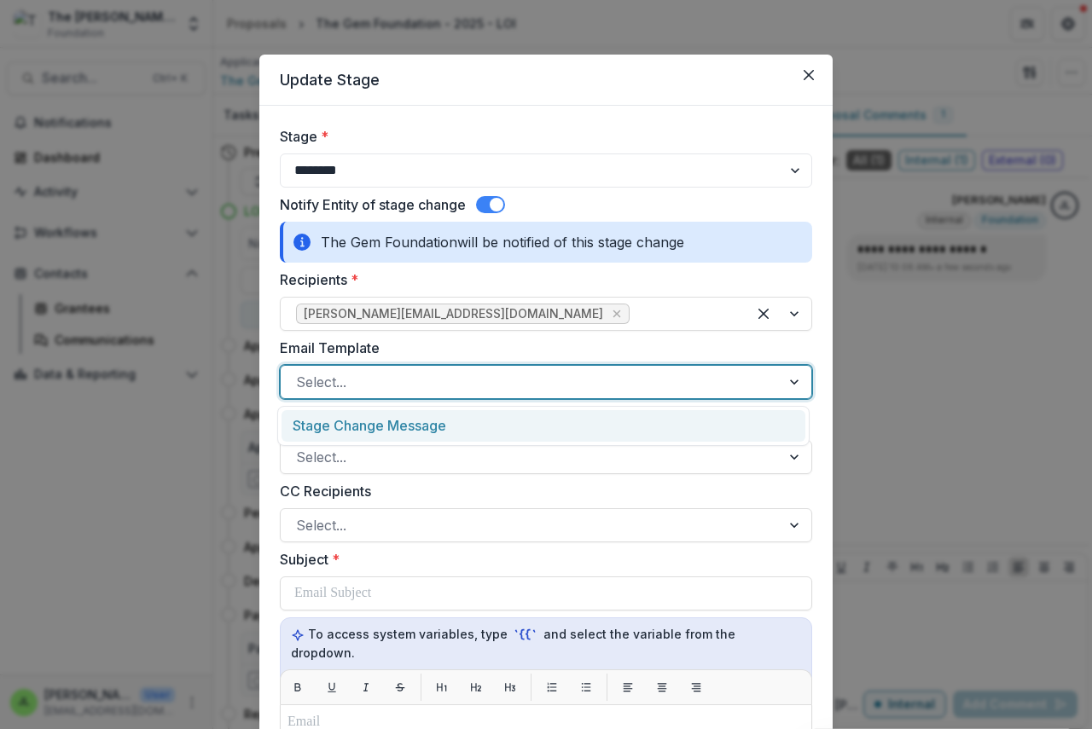
click at [383, 431] on div "Stage Change Message" at bounding box center [543, 426] width 524 height 32
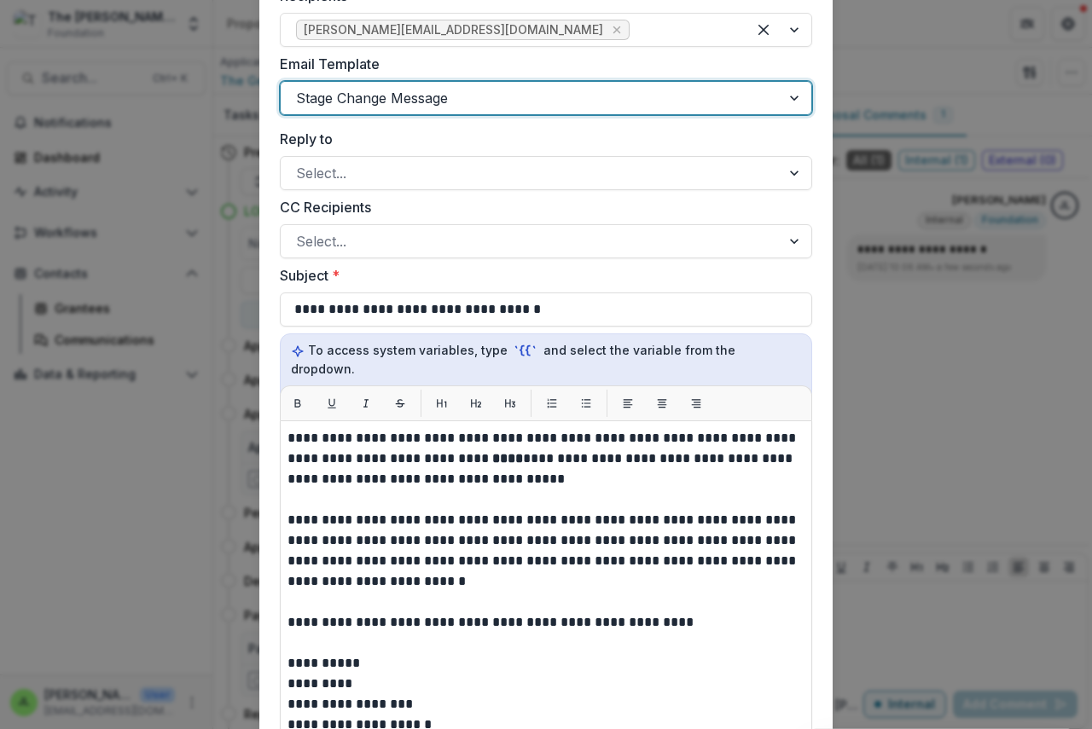
scroll to position [426, 0]
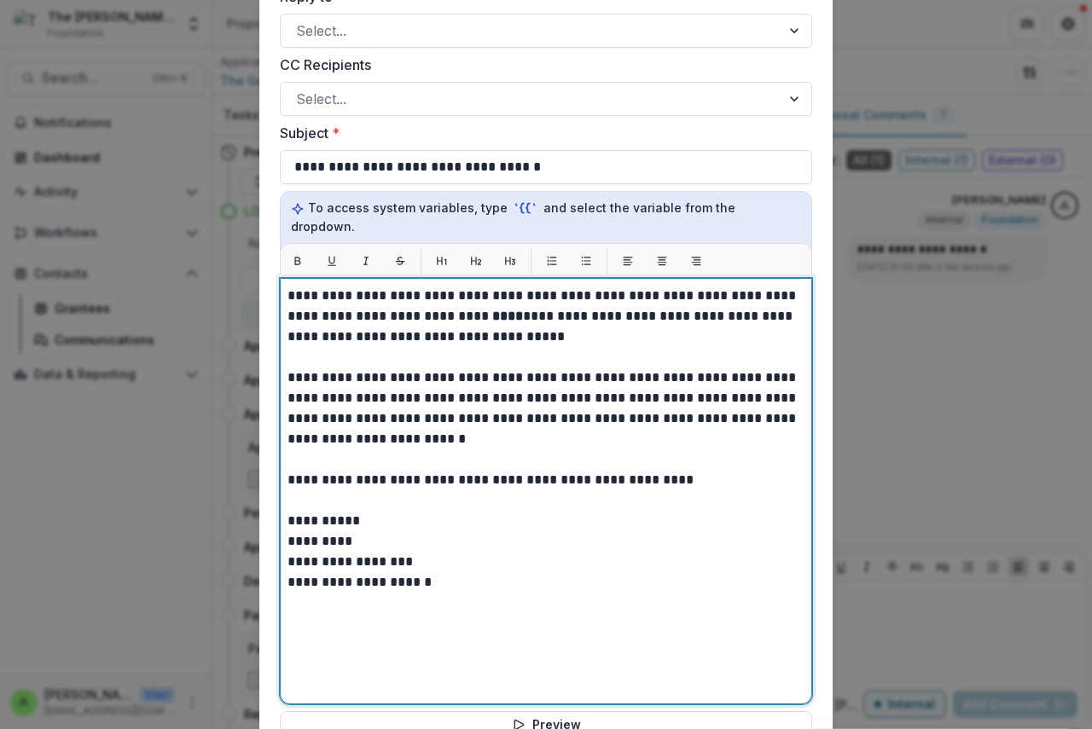
click at [492, 310] on strong "****" at bounding box center [507, 316] width 31 height 13
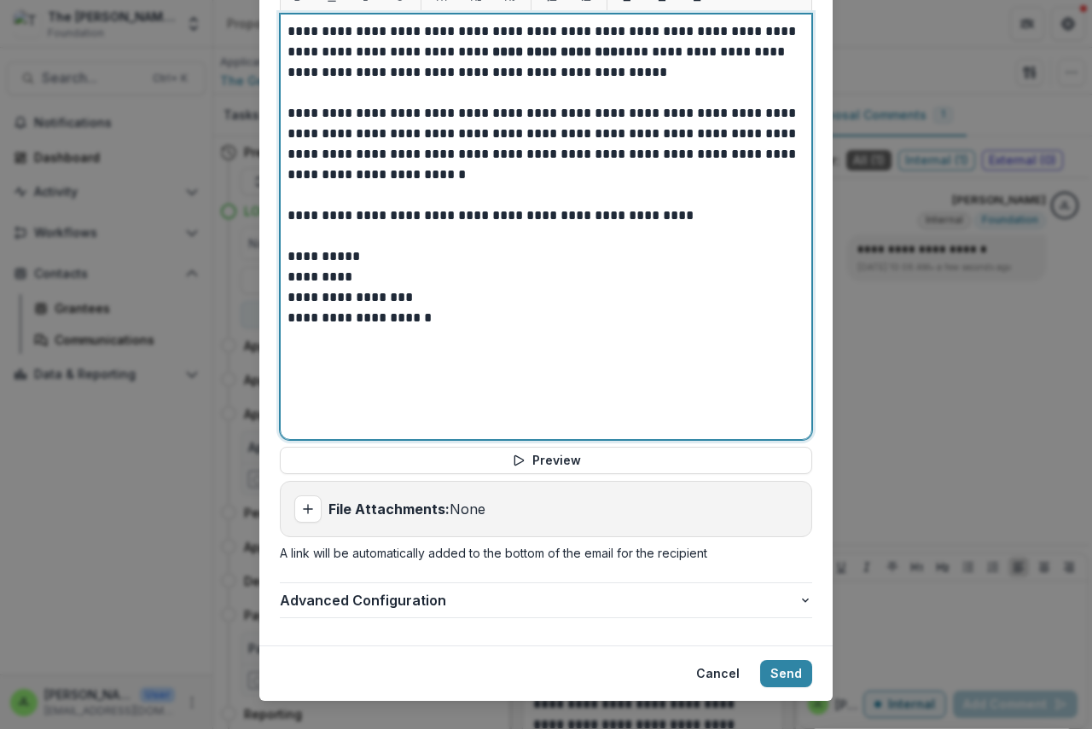
scroll to position [699, 0]
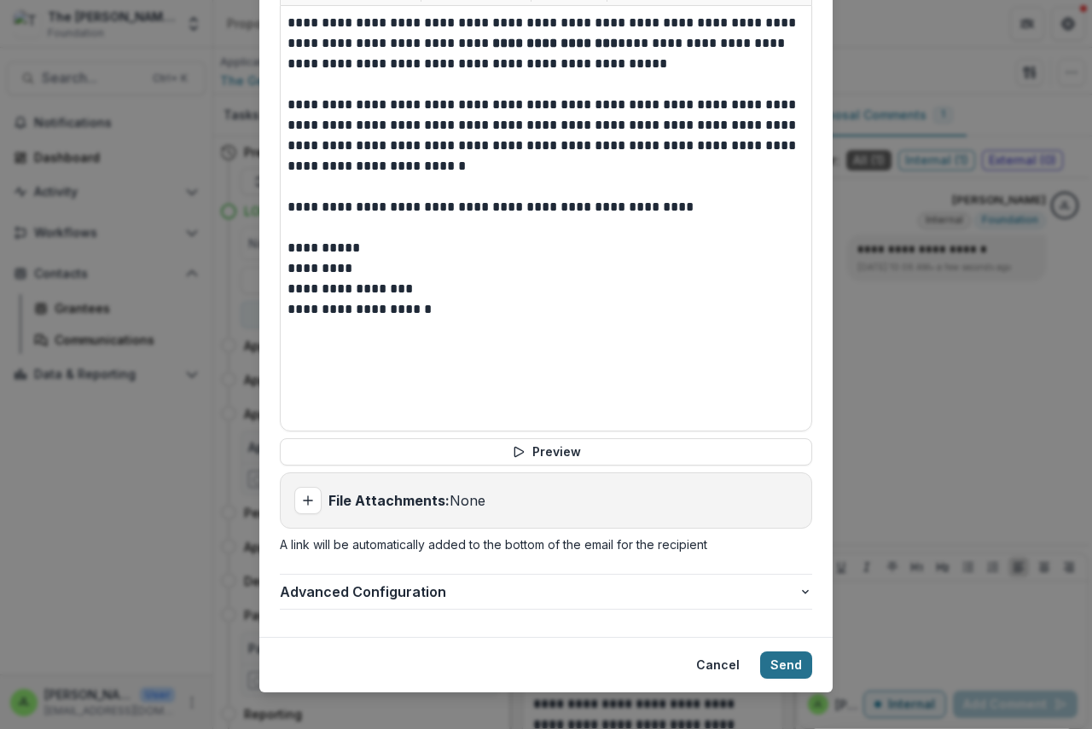
click at [778, 652] on button "Send" at bounding box center [786, 665] width 52 height 27
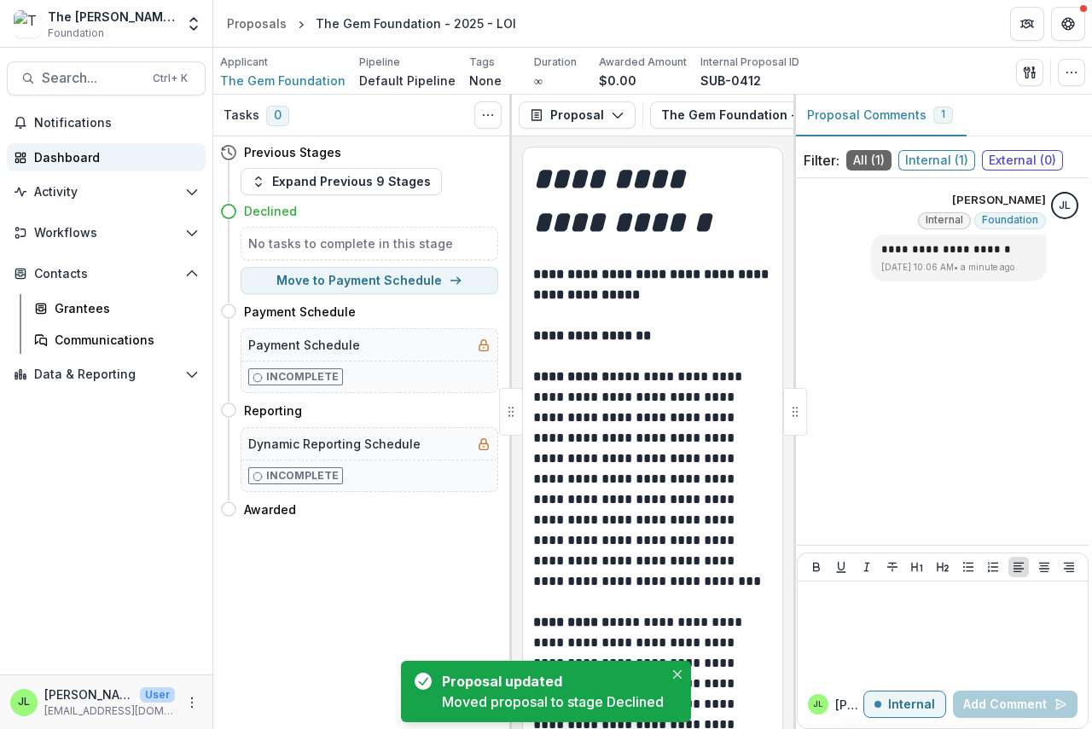
click at [39, 162] on div "Dashboard" at bounding box center [113, 157] width 158 height 18
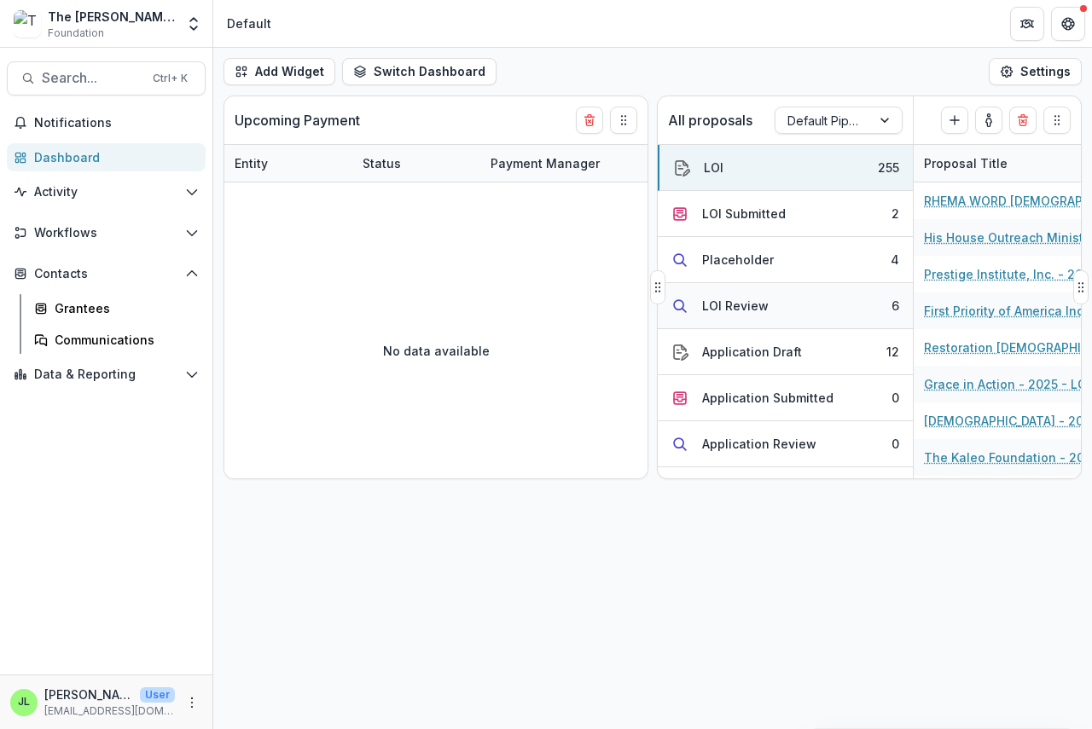
click at [717, 306] on div "LOI Review" at bounding box center [735, 306] width 67 height 18
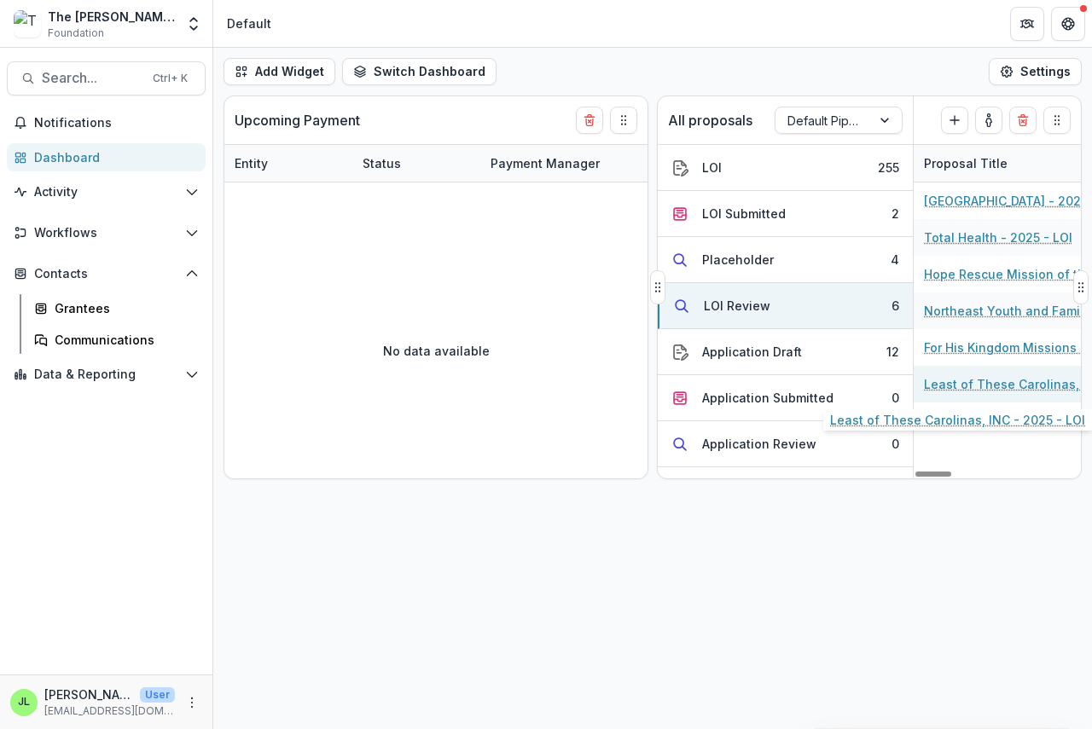
click at [981, 384] on link "Least of These Carolinas, INC - 2025 - LOI" at bounding box center [1020, 384] width 193 height 18
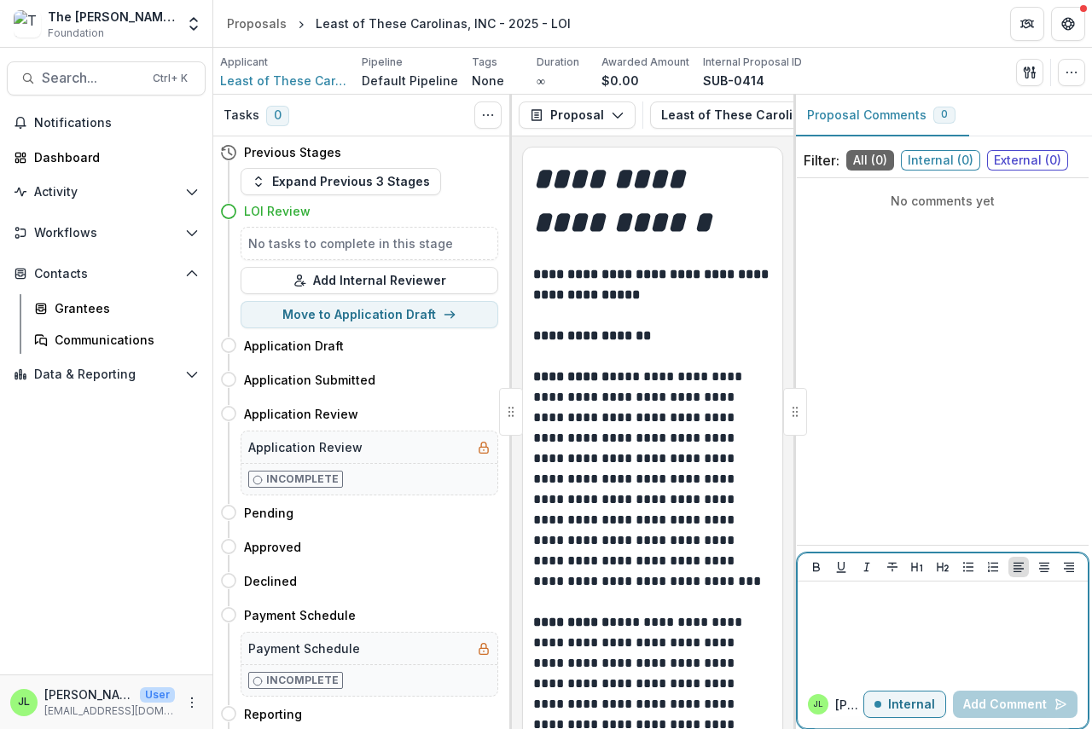
click at [840, 613] on div at bounding box center [942, 630] width 276 height 85
click at [1003, 711] on button "Add Comment" at bounding box center [1015, 704] width 125 height 27
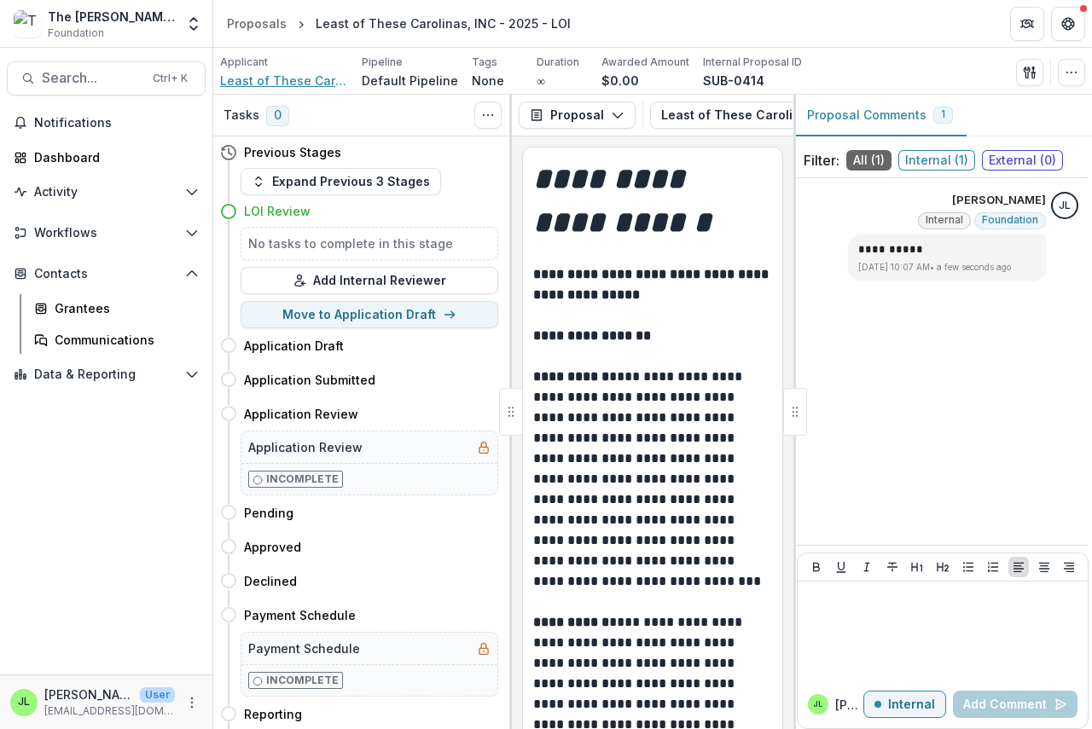
scroll to position [85, 0]
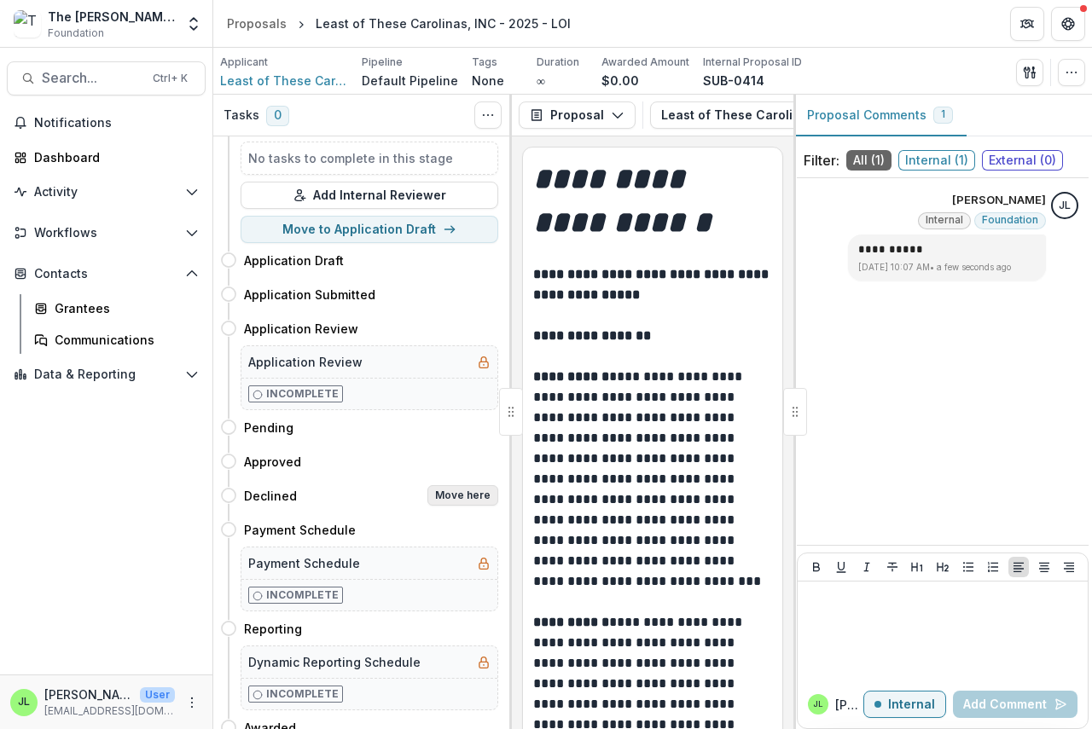
click at [458, 490] on button "Move here" at bounding box center [462, 495] width 71 height 20
select select "********"
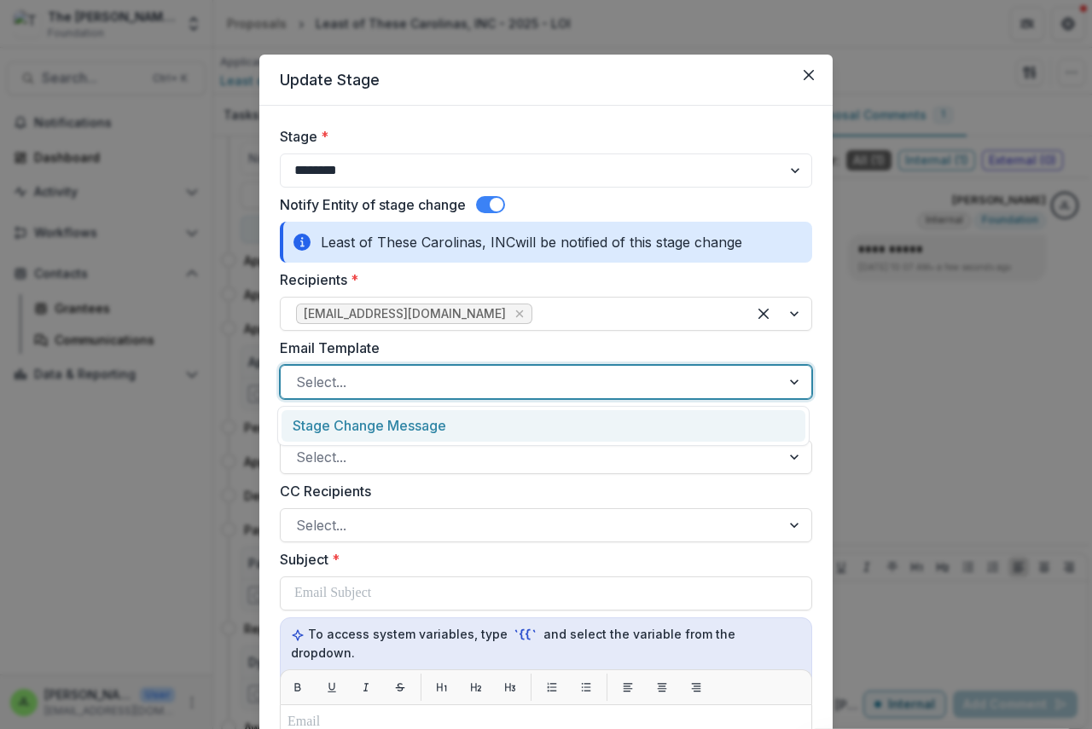
click at [362, 391] on div at bounding box center [530, 382] width 469 height 24
click at [380, 423] on div "Stage Change Message" at bounding box center [543, 426] width 524 height 32
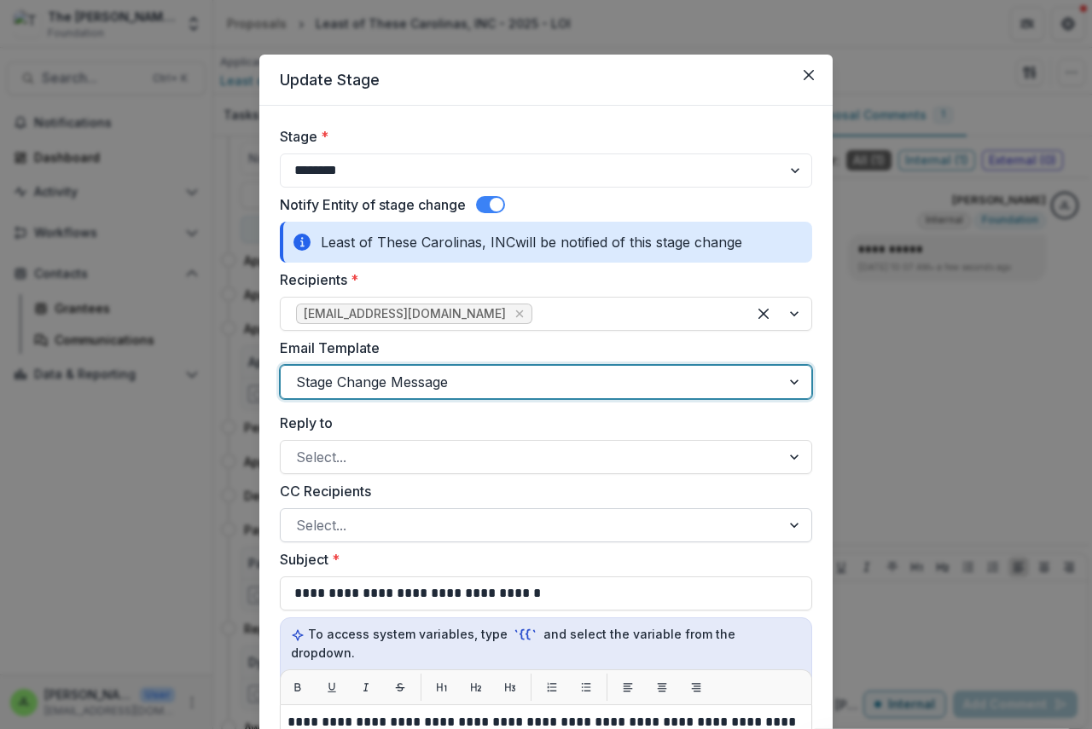
scroll to position [256, 0]
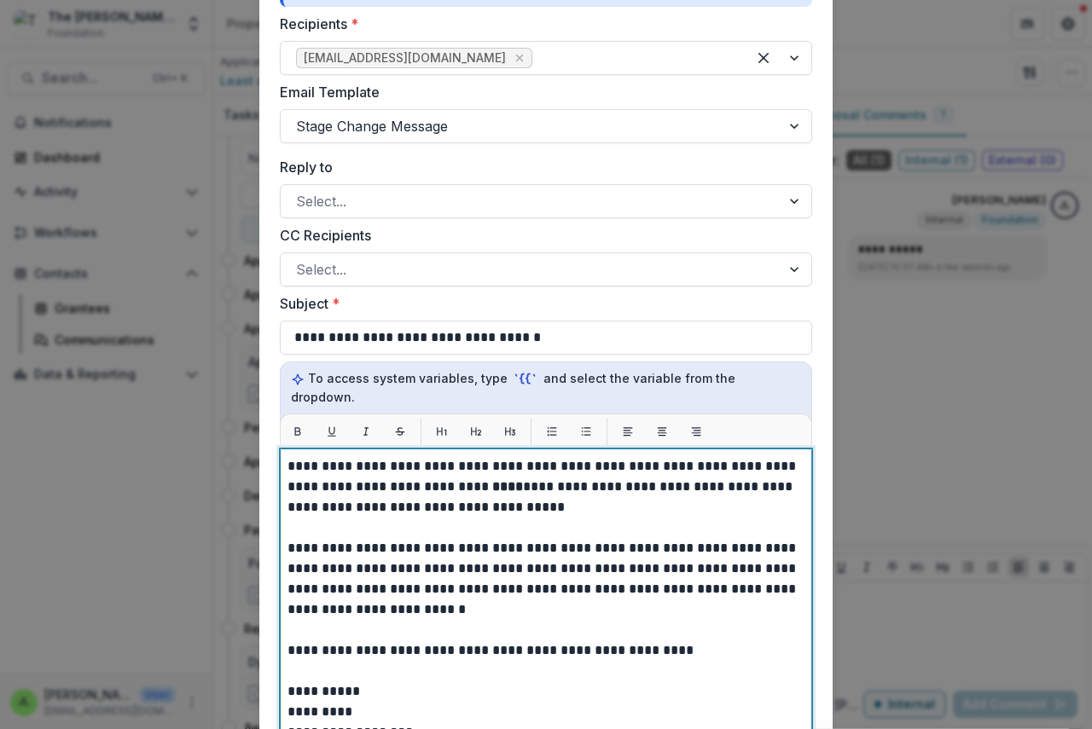
click at [492, 480] on strong "****" at bounding box center [507, 486] width 31 height 13
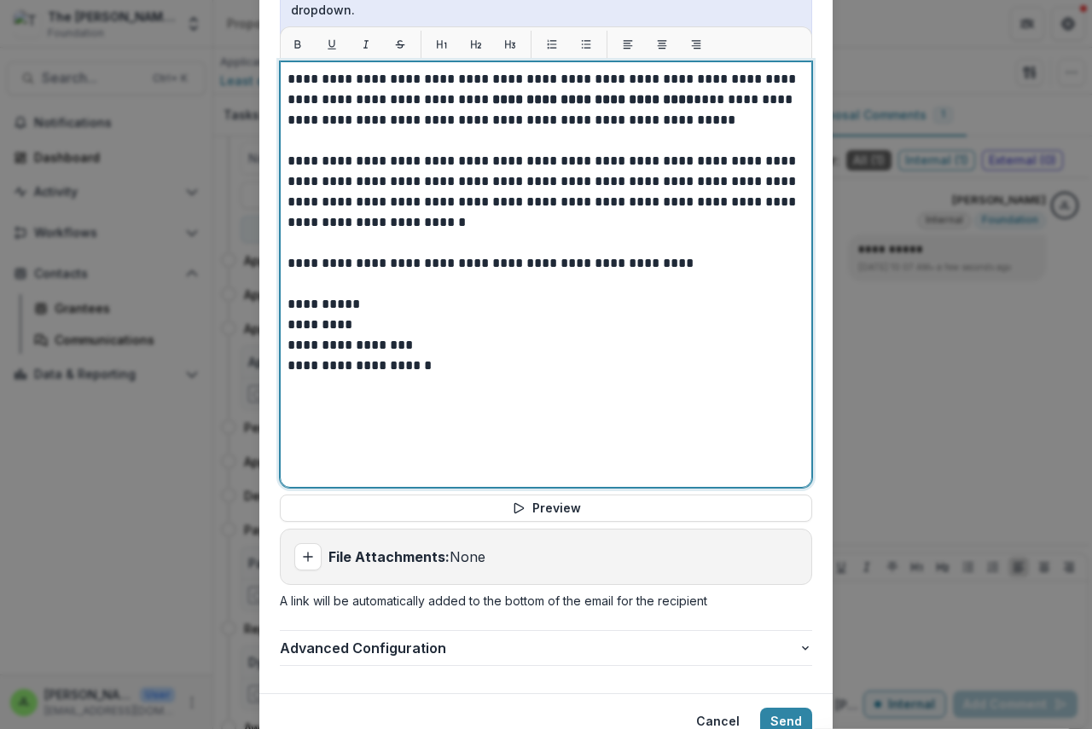
scroll to position [699, 0]
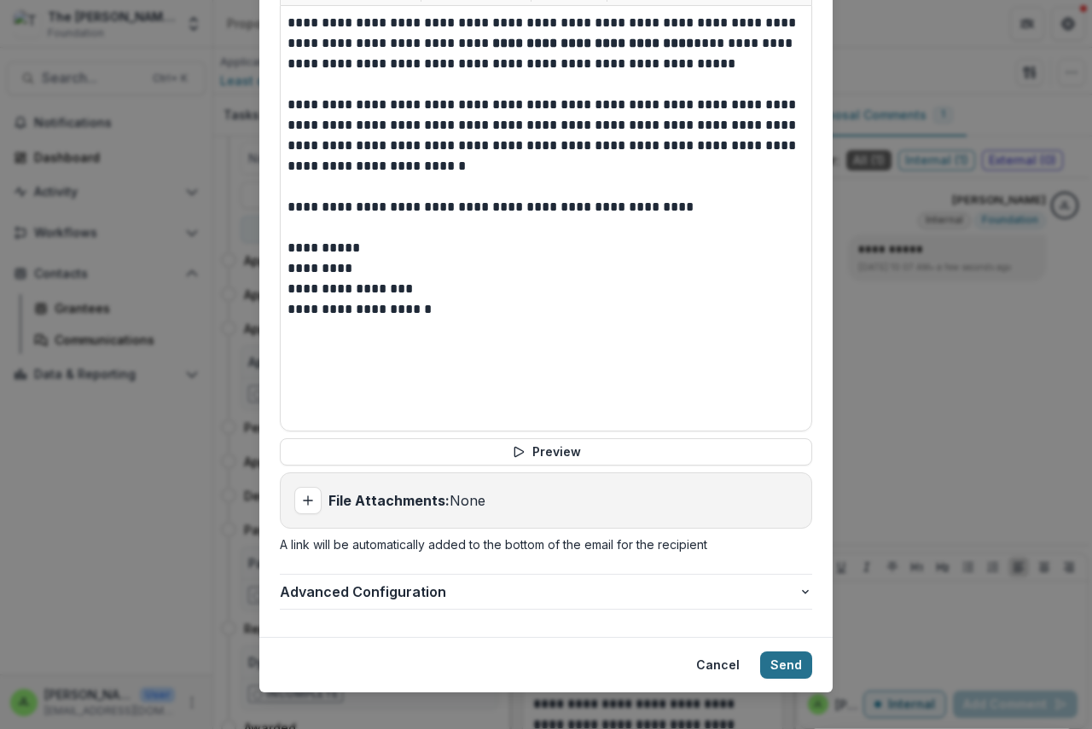
click at [783, 652] on button "Send" at bounding box center [786, 665] width 52 height 27
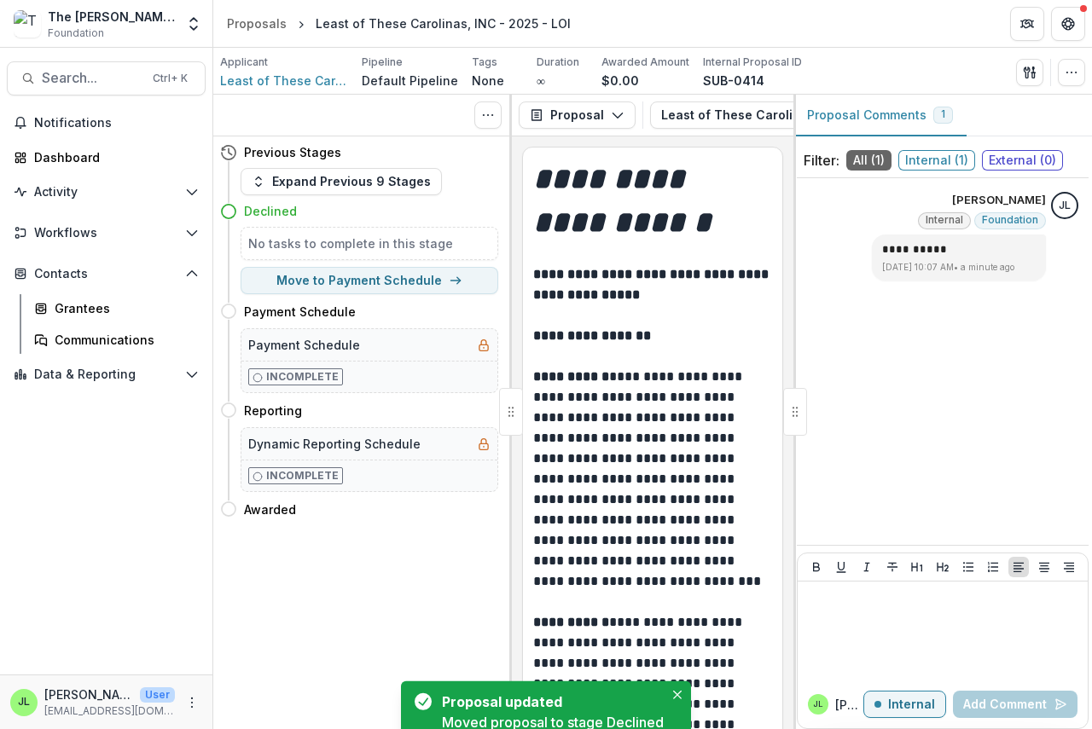
scroll to position [0, 0]
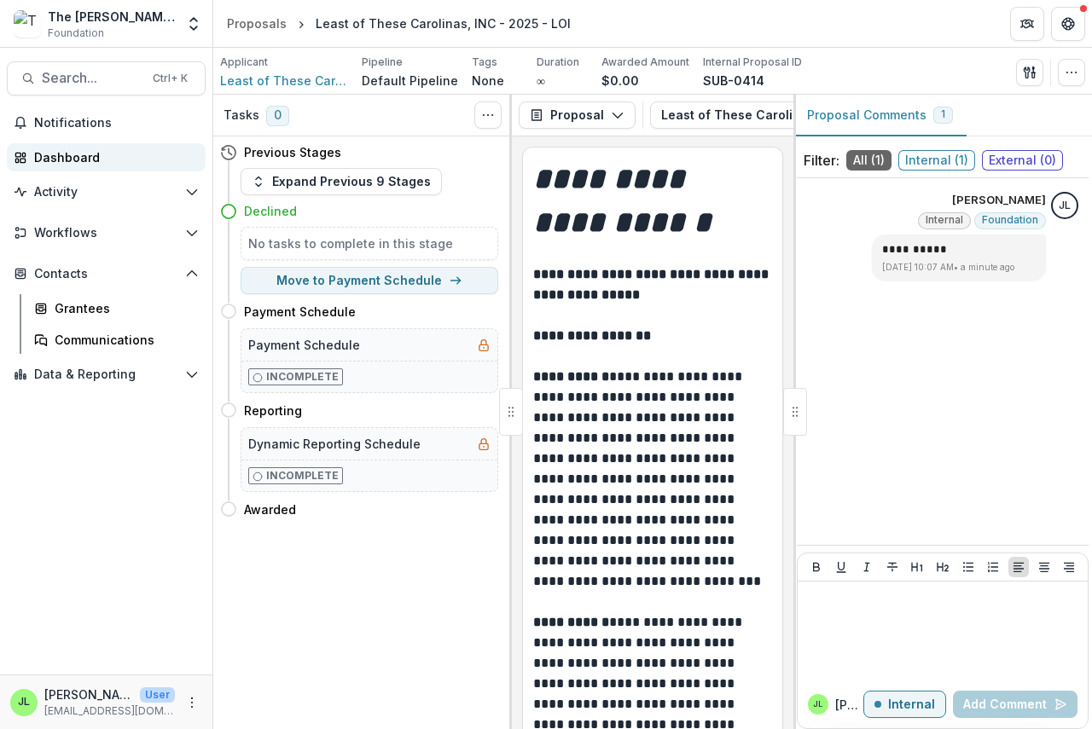
click at [53, 156] on div "Dashboard" at bounding box center [113, 157] width 158 height 18
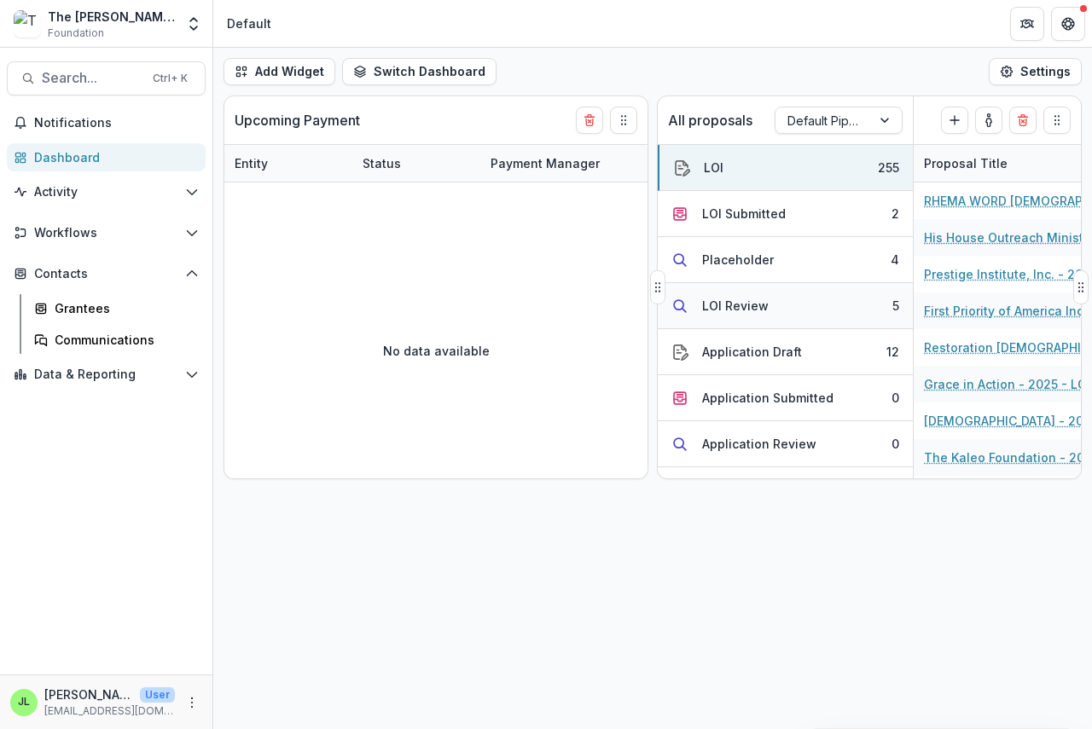
click at [725, 303] on div "LOI Review" at bounding box center [735, 306] width 67 height 18
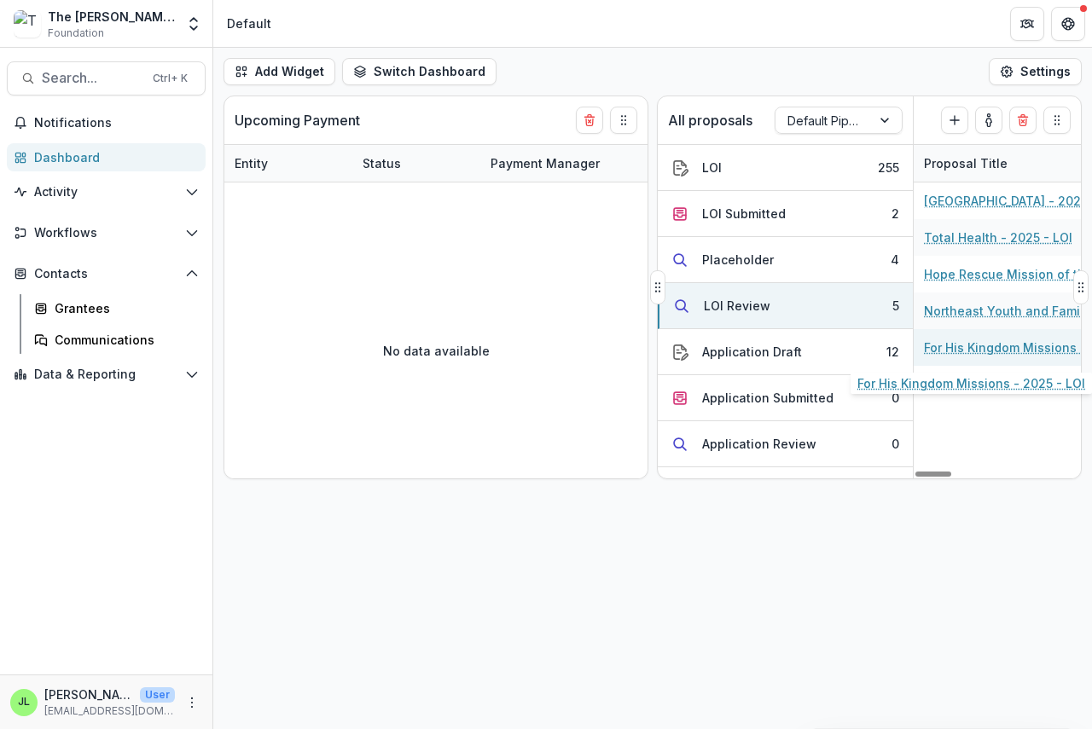
click at [987, 351] on link "For His Kingdom Missions - 2025 - LOI" at bounding box center [1020, 348] width 193 height 18
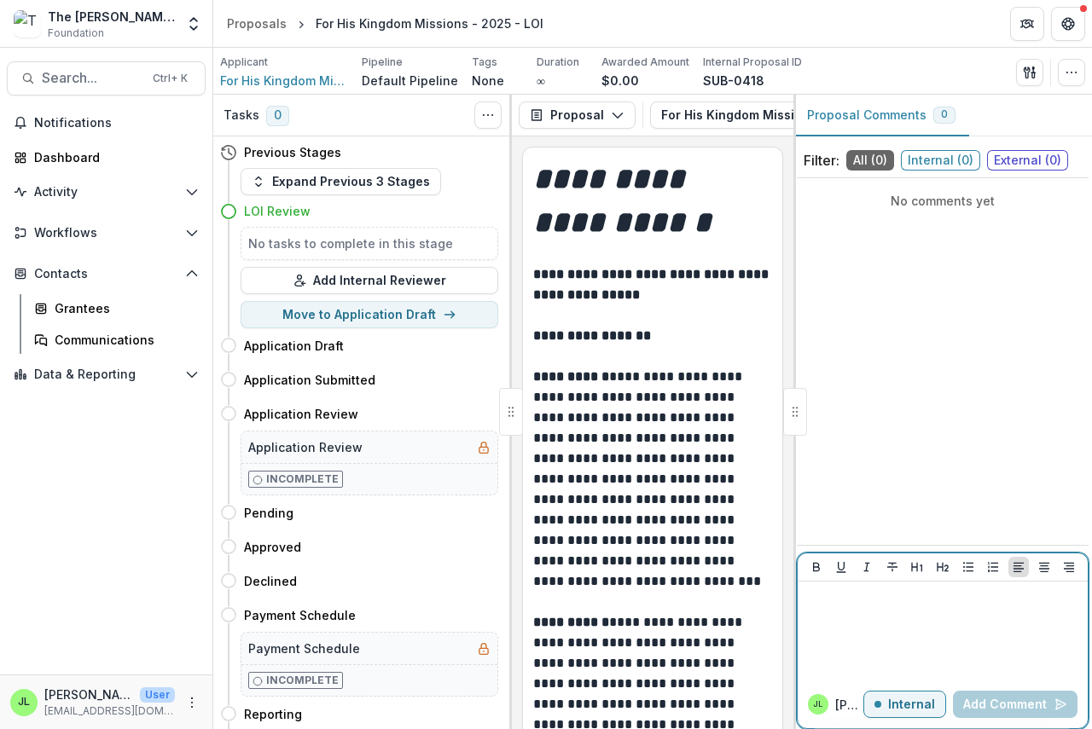
click at [832, 611] on div at bounding box center [942, 630] width 276 height 85
click at [987, 705] on button "Add Comment" at bounding box center [1015, 704] width 125 height 27
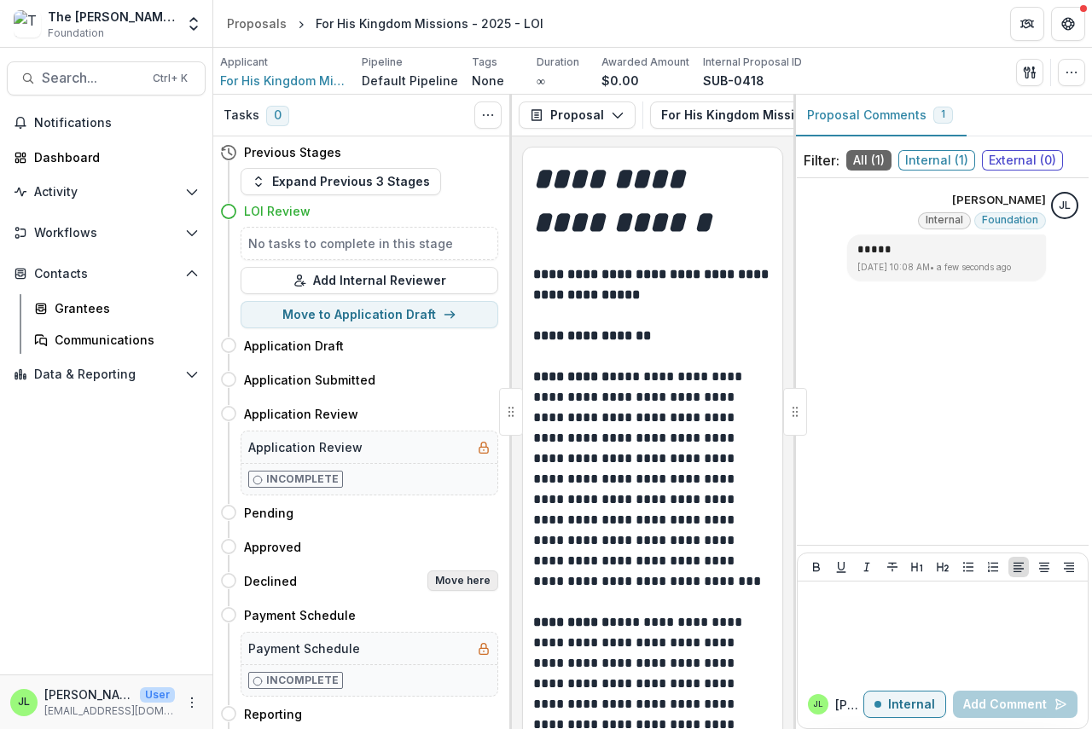
click at [471, 585] on button "Move here" at bounding box center [462, 581] width 71 height 20
select select "********"
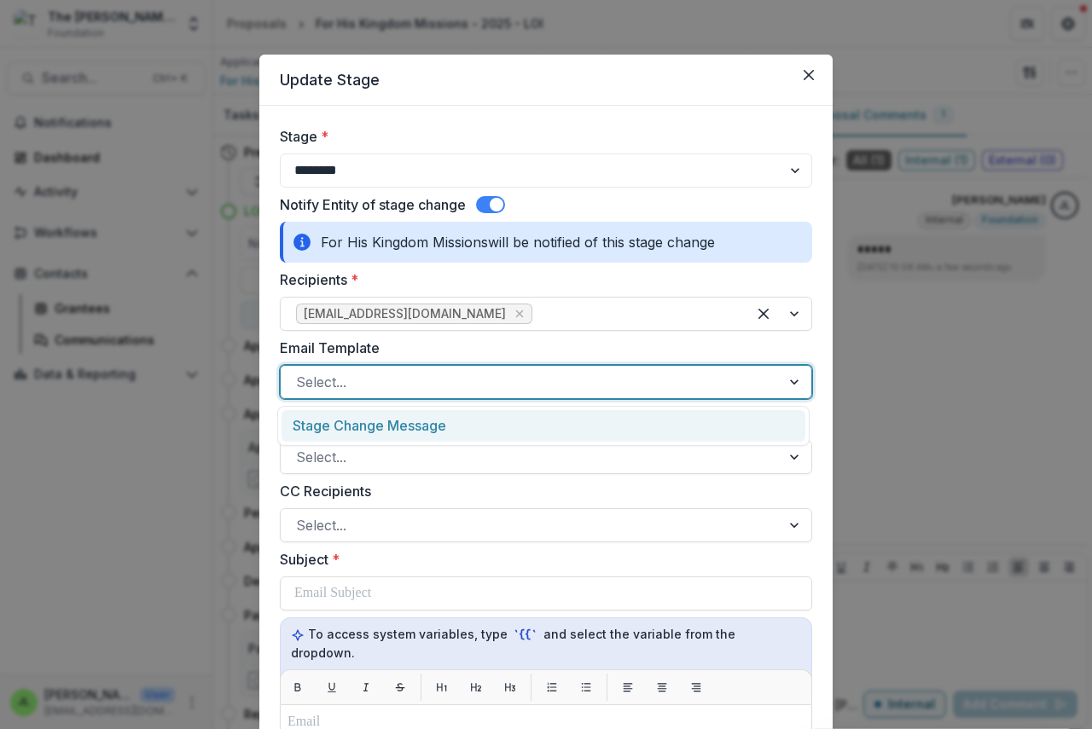
click at [373, 382] on div at bounding box center [530, 382] width 469 height 24
click at [381, 427] on div "Stage Change Message" at bounding box center [543, 426] width 524 height 32
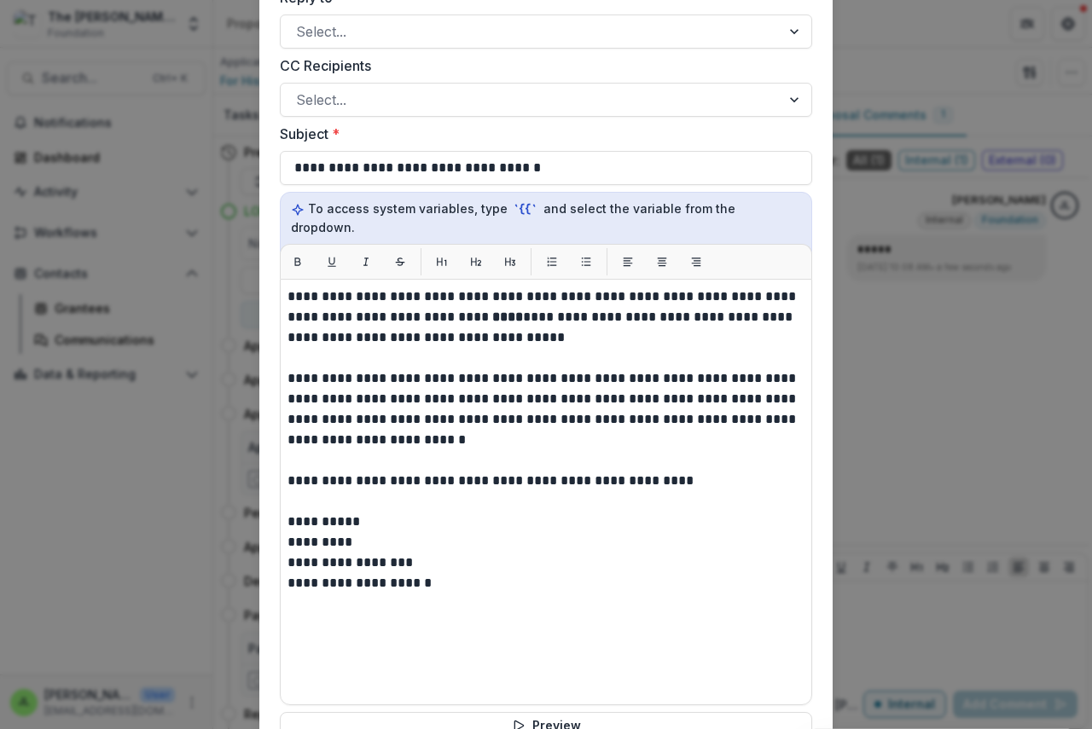
scroll to position [426, 0]
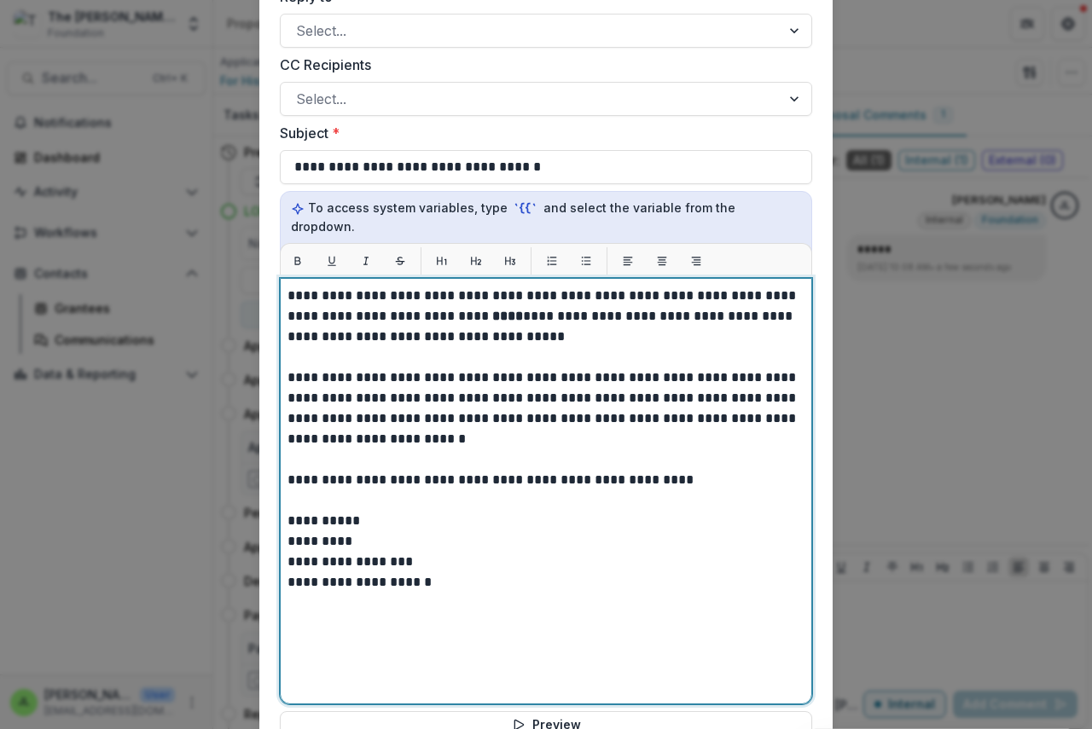
click at [492, 310] on strong "****" at bounding box center [507, 316] width 31 height 13
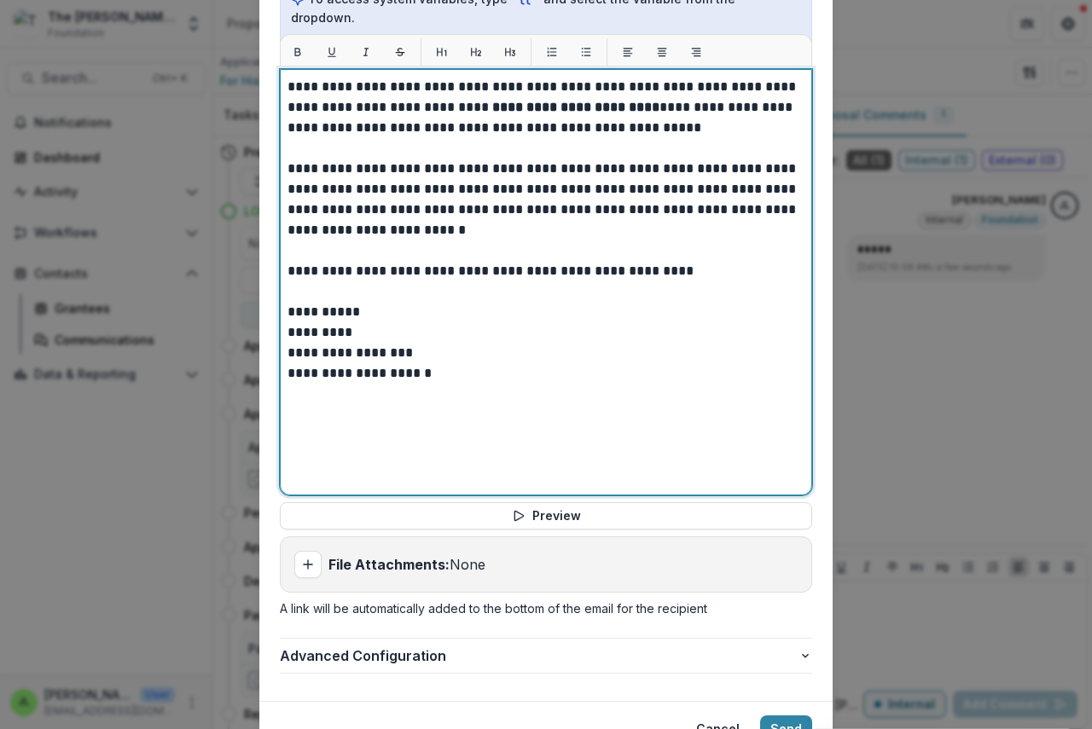
scroll to position [699, 0]
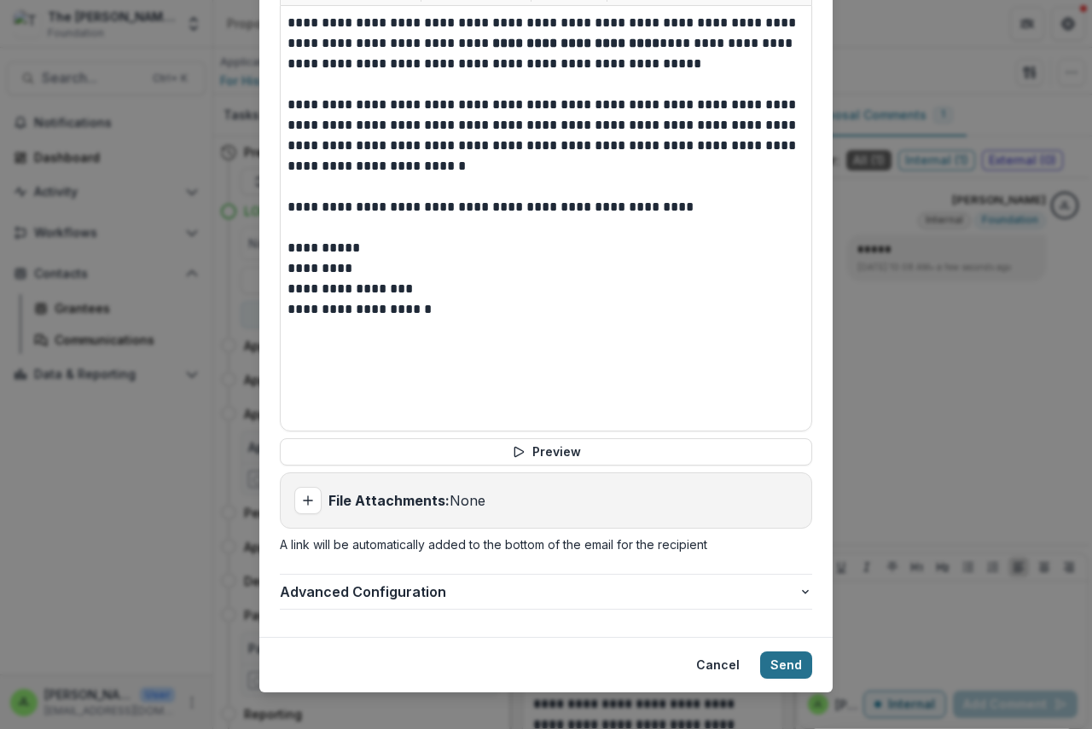
click at [791, 652] on button "Send" at bounding box center [786, 665] width 52 height 27
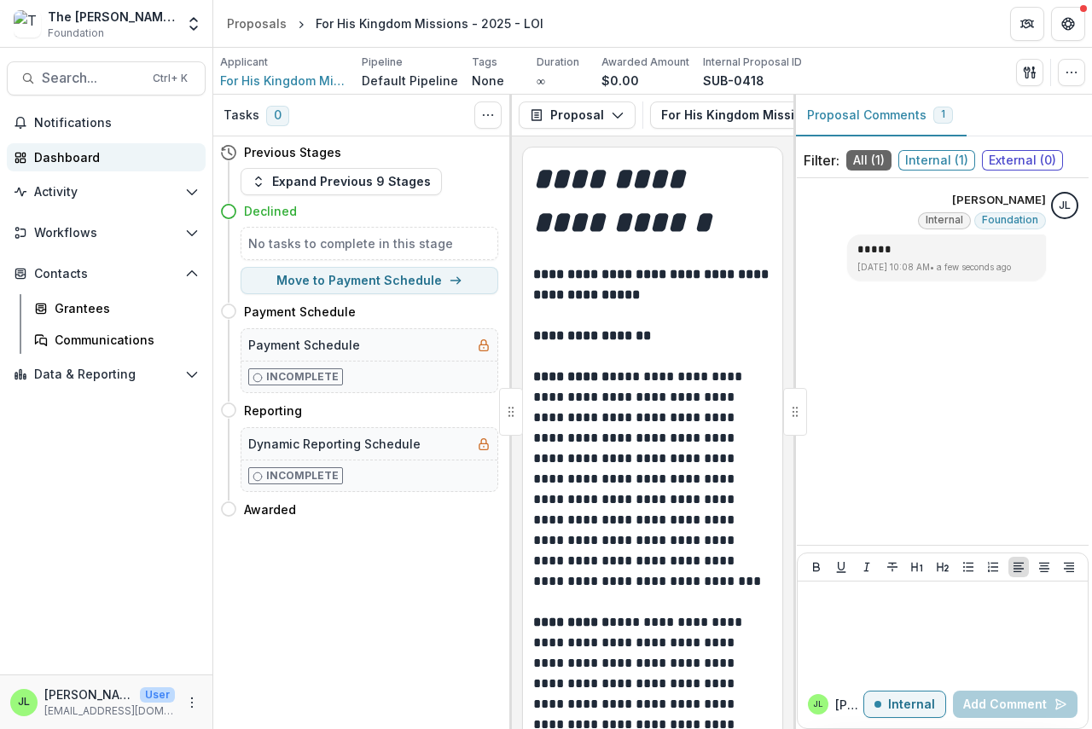
click at [60, 148] on div "Dashboard" at bounding box center [113, 157] width 158 height 18
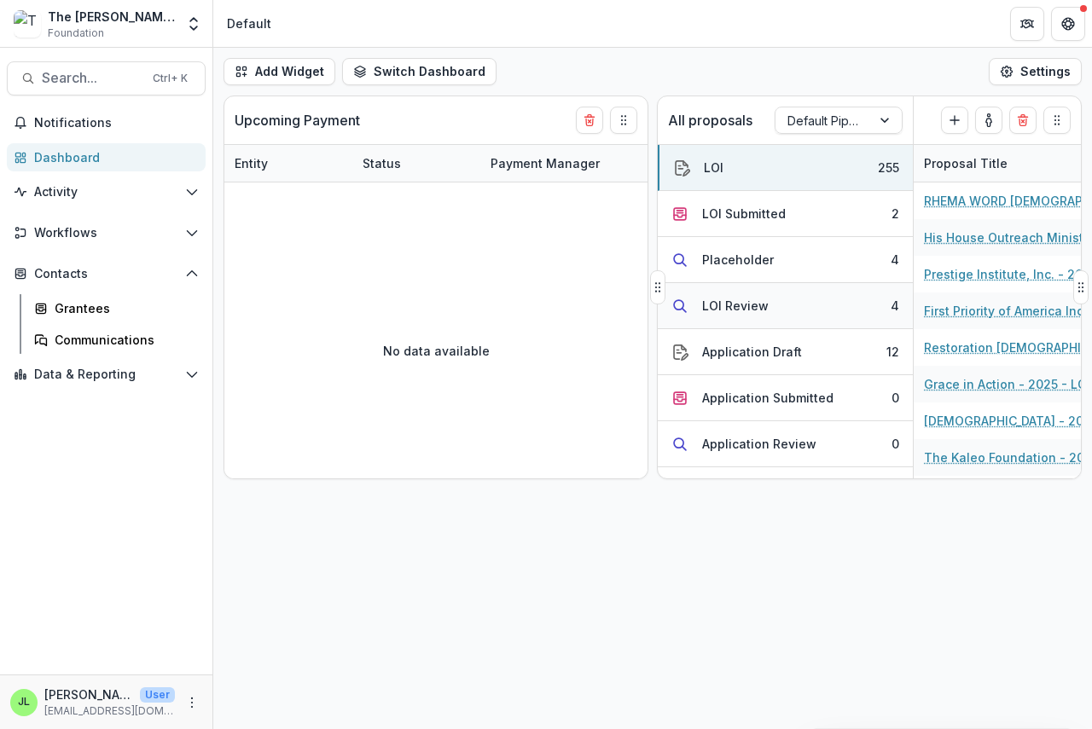
click at [720, 310] on div "LOI Review" at bounding box center [735, 306] width 67 height 18
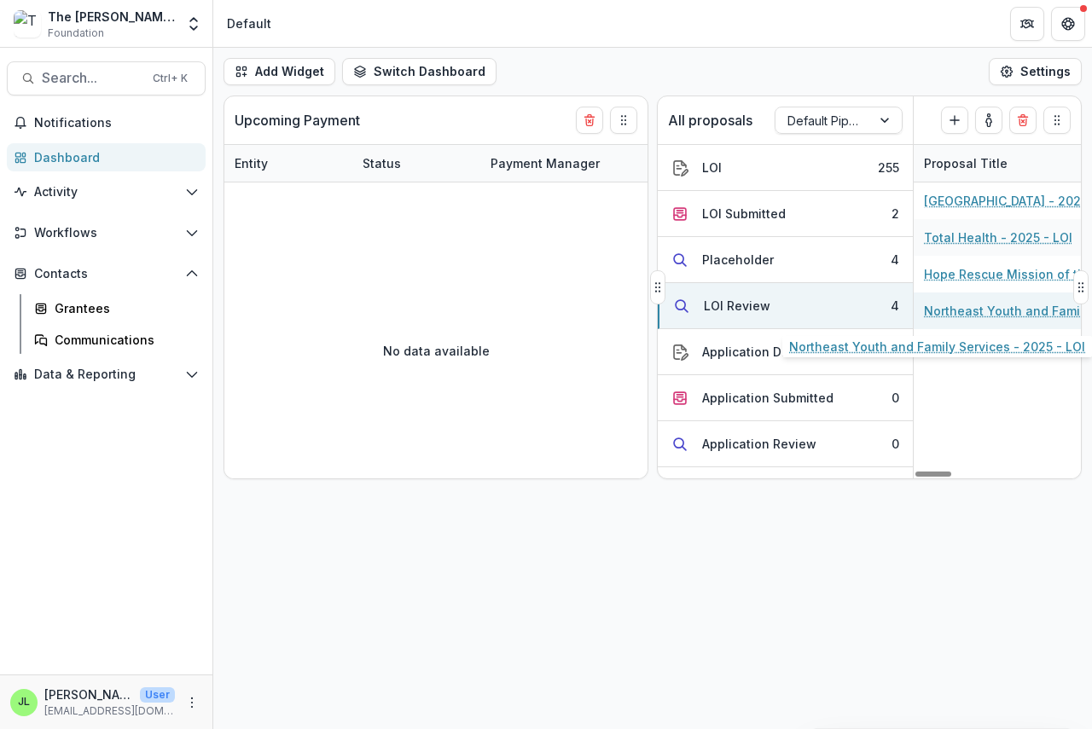
click at [954, 312] on link "Northeast Youth and Family Services - 2025 - LOI" at bounding box center [1020, 311] width 193 height 18
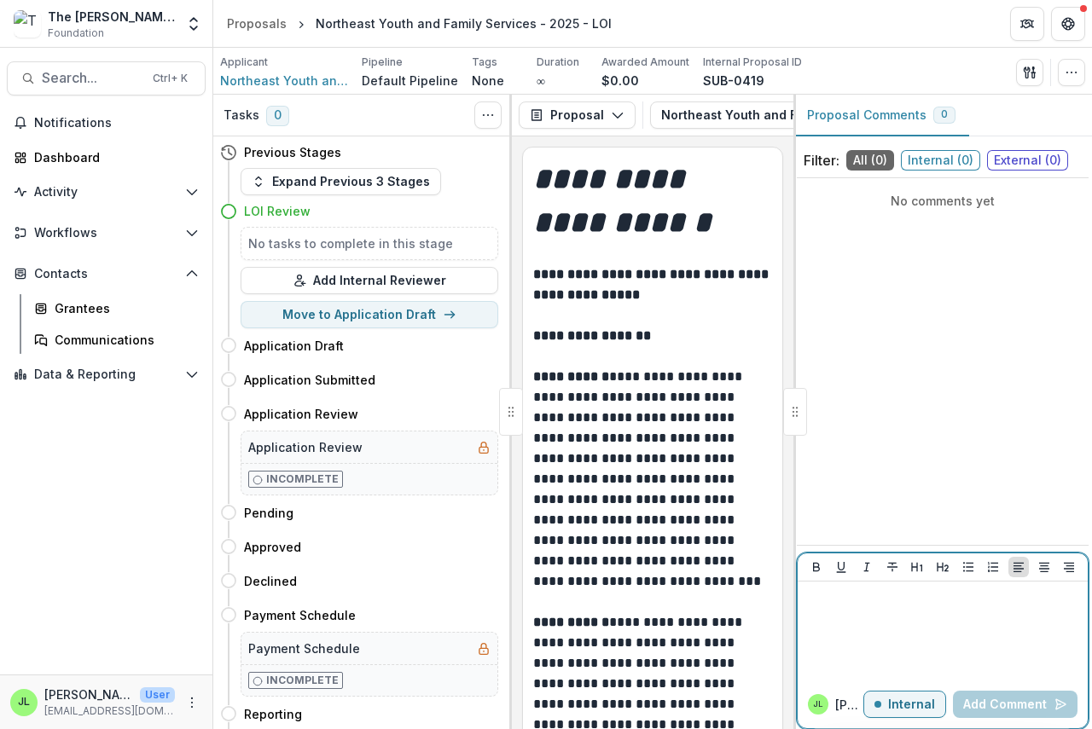
click at [842, 616] on div at bounding box center [942, 630] width 276 height 85
click at [1003, 704] on button "Add Comment" at bounding box center [1015, 704] width 125 height 27
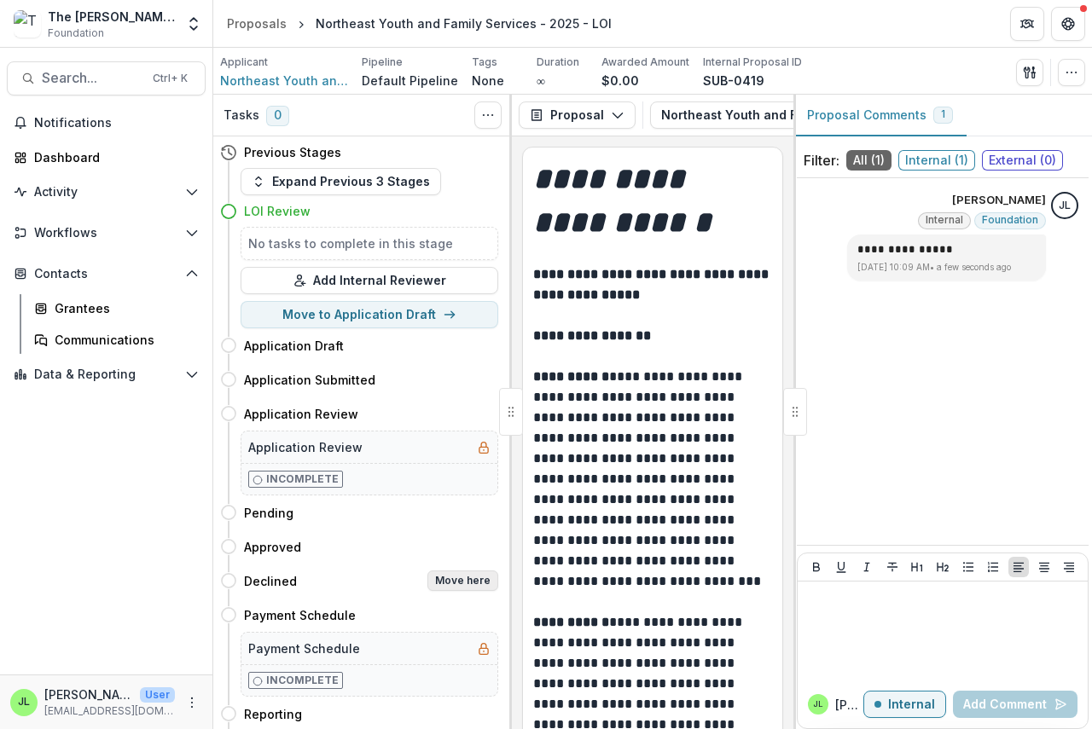
click at [443, 584] on button "Move here" at bounding box center [462, 581] width 71 height 20
select select "********"
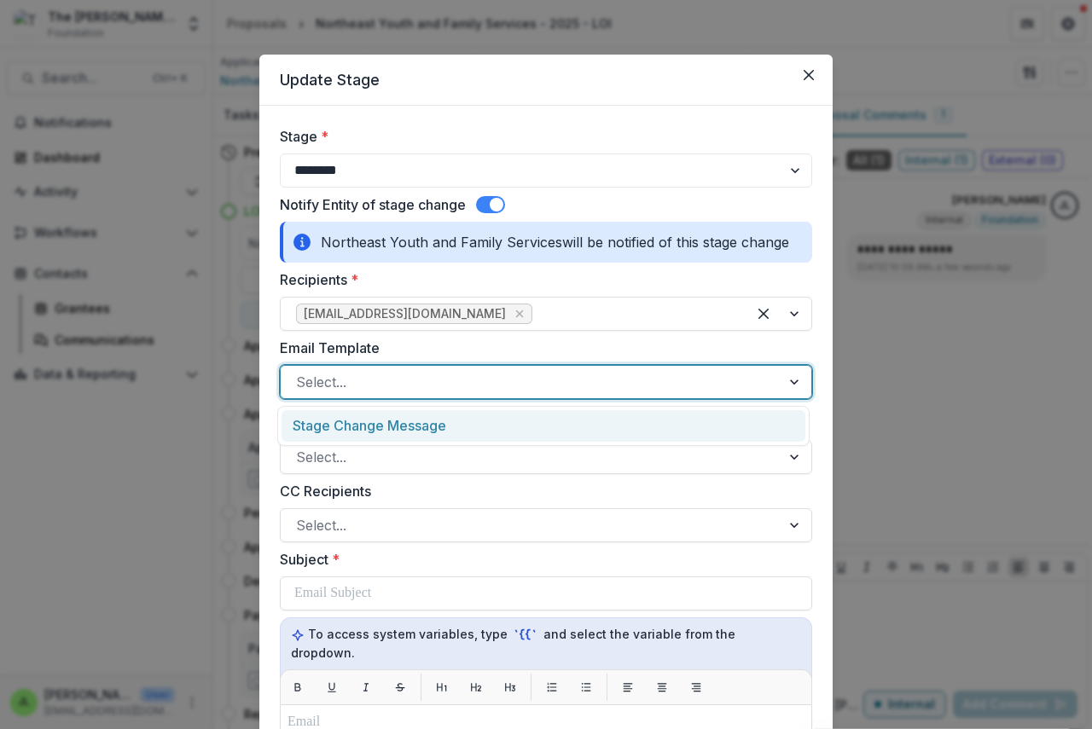
click at [368, 378] on div at bounding box center [530, 382] width 469 height 24
click at [375, 422] on div "Stage Change Message" at bounding box center [543, 426] width 524 height 32
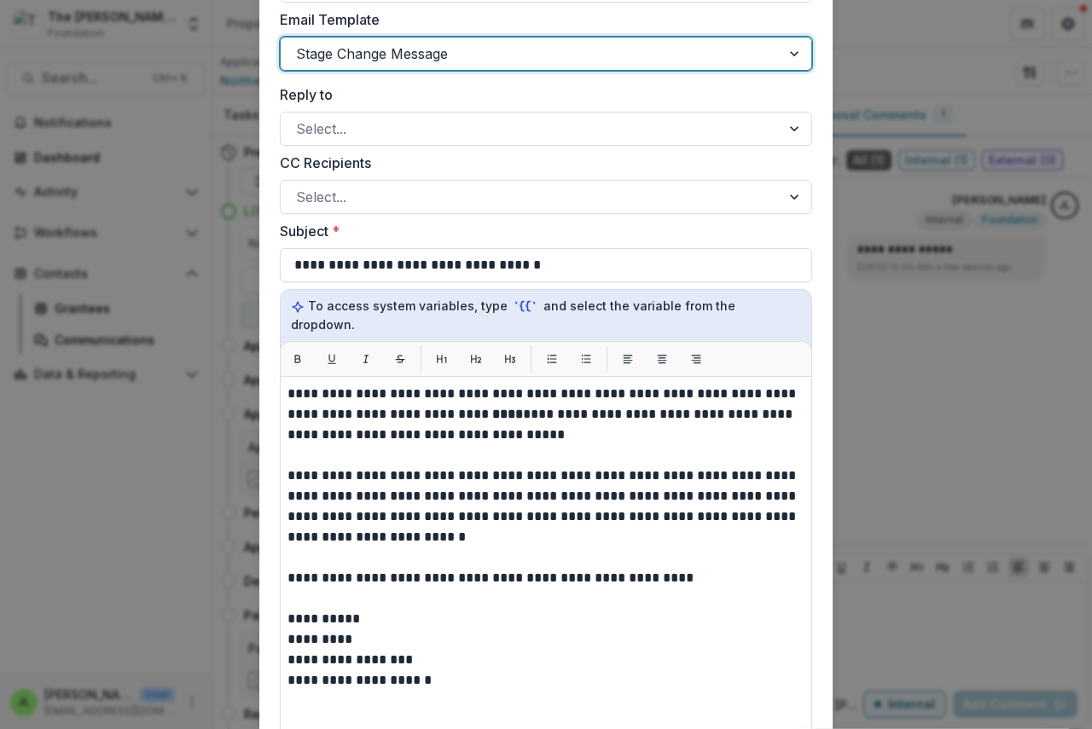
scroll to position [341, 0]
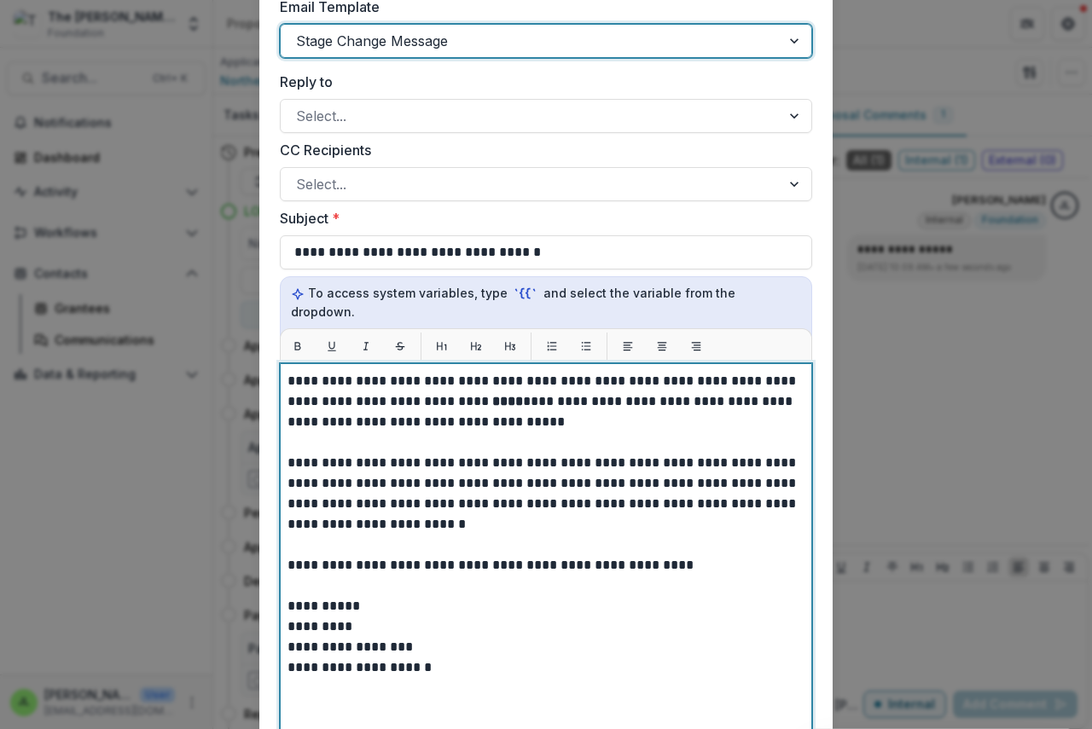
click at [492, 395] on strong "****" at bounding box center [507, 401] width 31 height 13
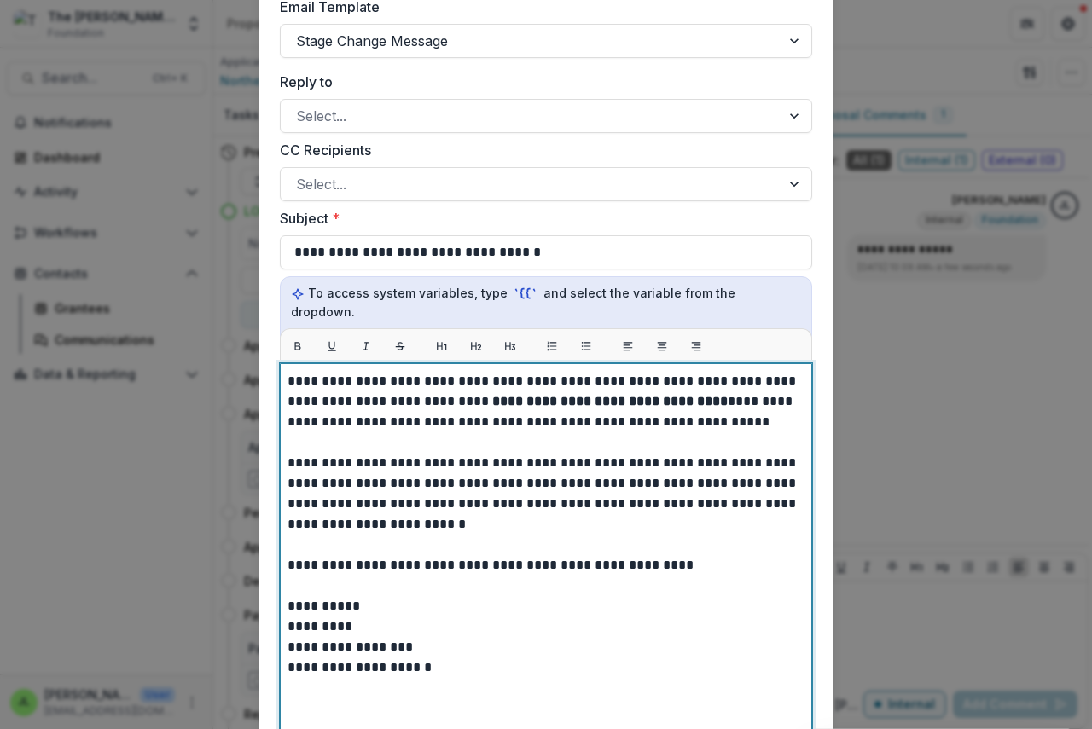
click at [527, 395] on strong "**********" at bounding box center [609, 401] width 235 height 13
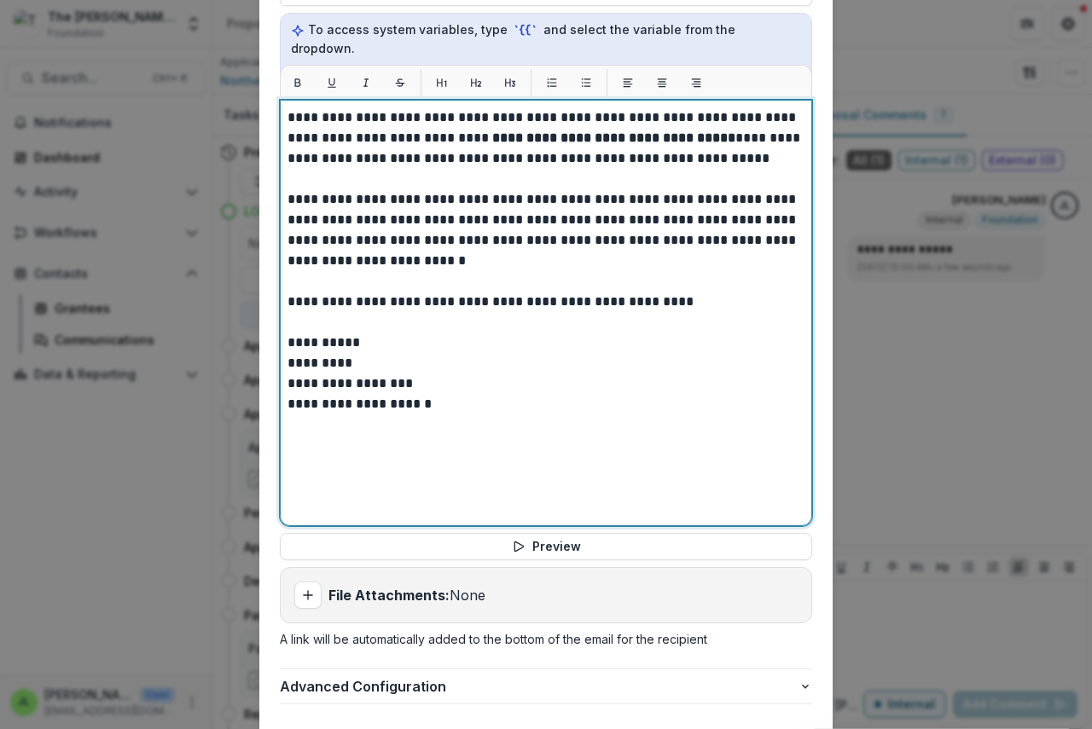
scroll to position [699, 0]
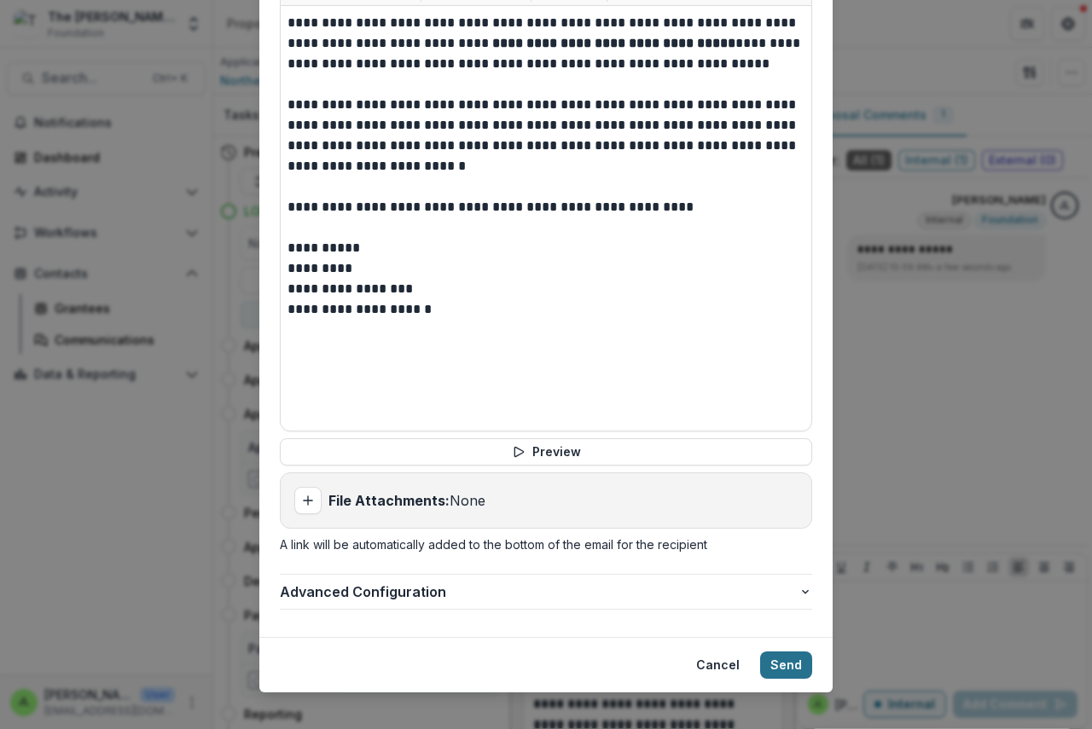
click at [769, 652] on button "Send" at bounding box center [786, 665] width 52 height 27
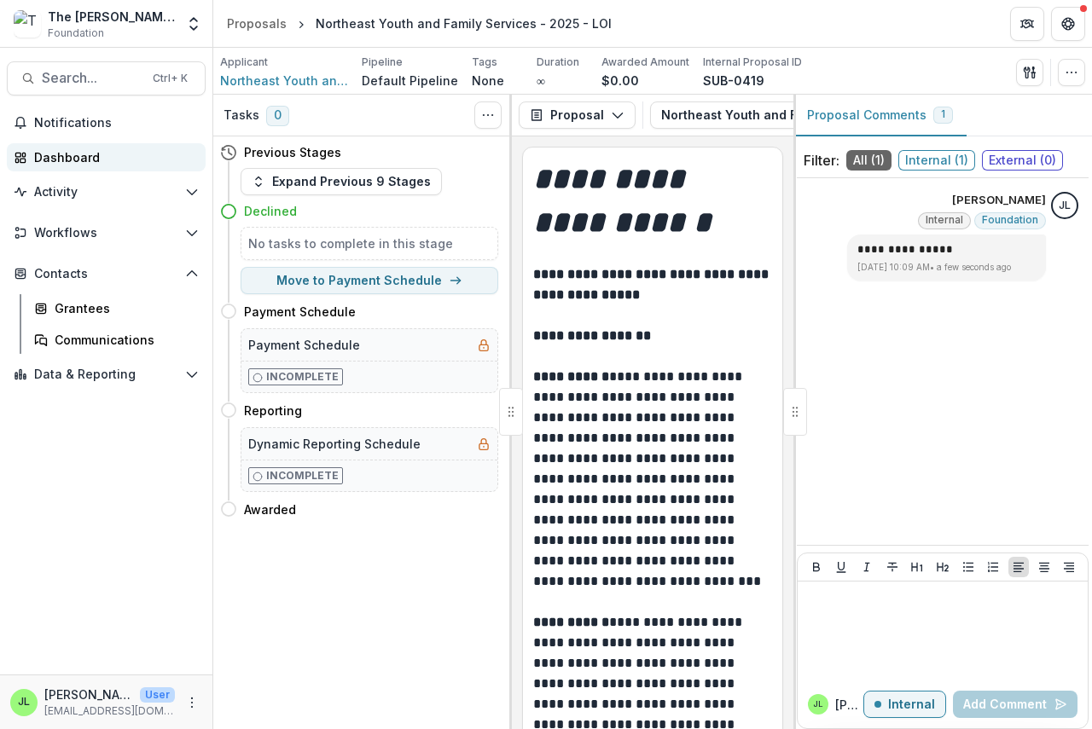
click at [49, 155] on div "Dashboard" at bounding box center [113, 157] width 158 height 18
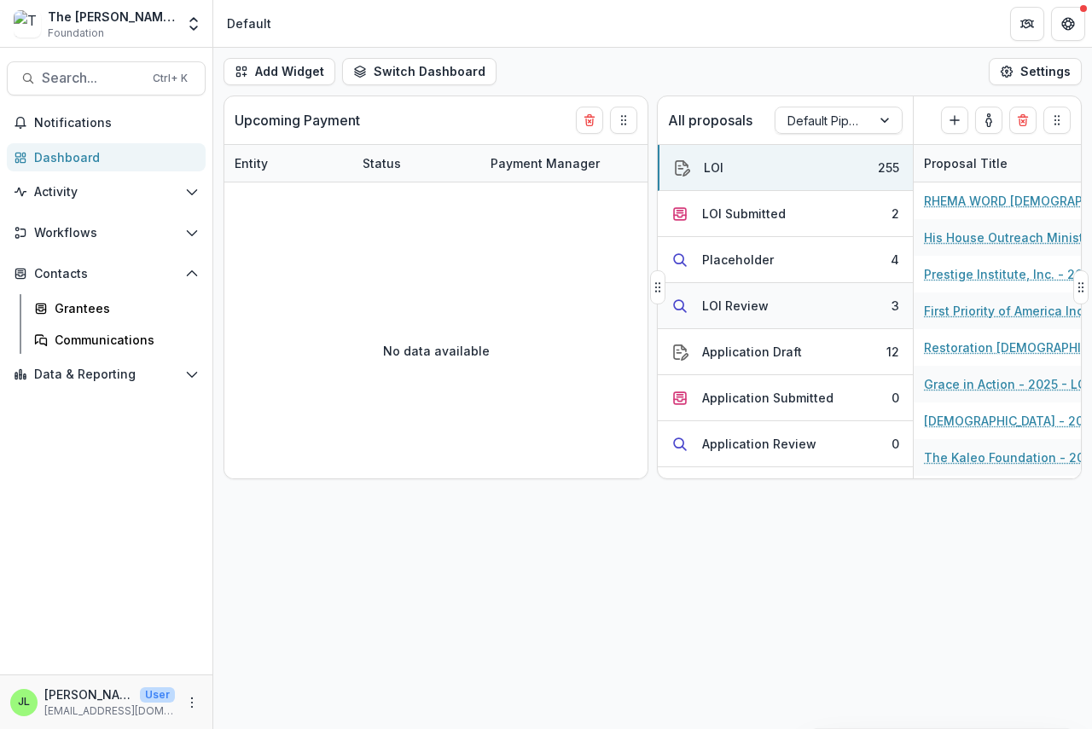
click at [721, 305] on div "LOI Review" at bounding box center [735, 306] width 67 height 18
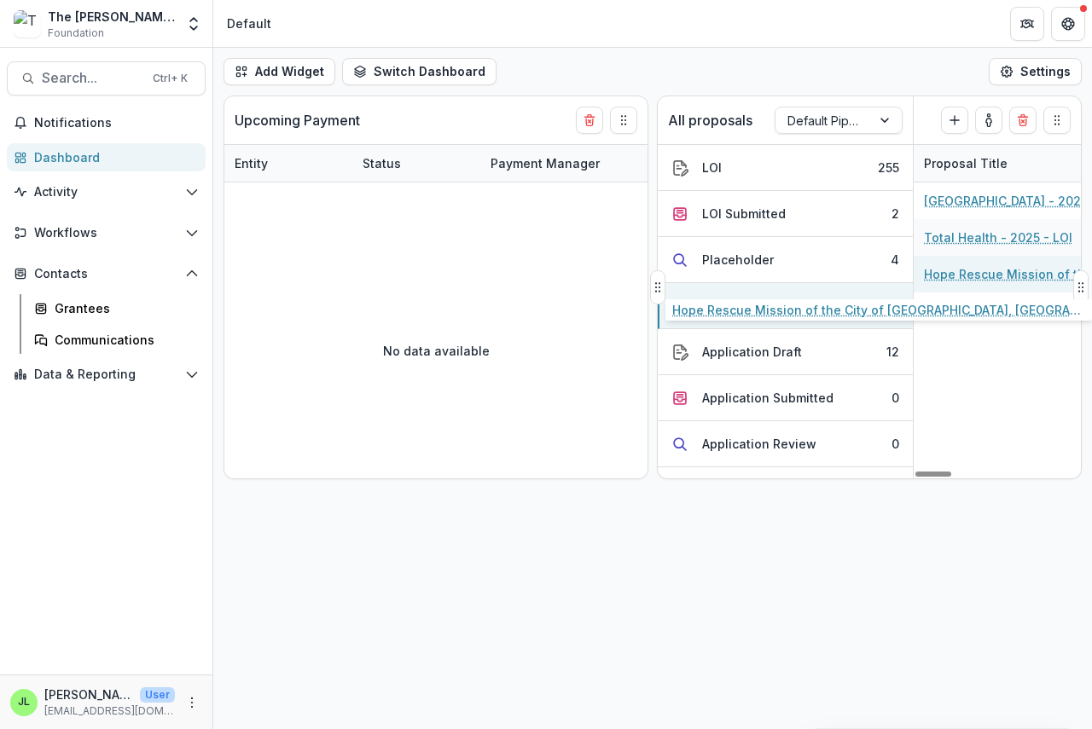
click at [992, 279] on link "Hope Rescue Mission of the City of [GEOGRAPHIC_DATA], [GEOGRAPHIC_DATA] - 2025 …" at bounding box center [1020, 274] width 193 height 18
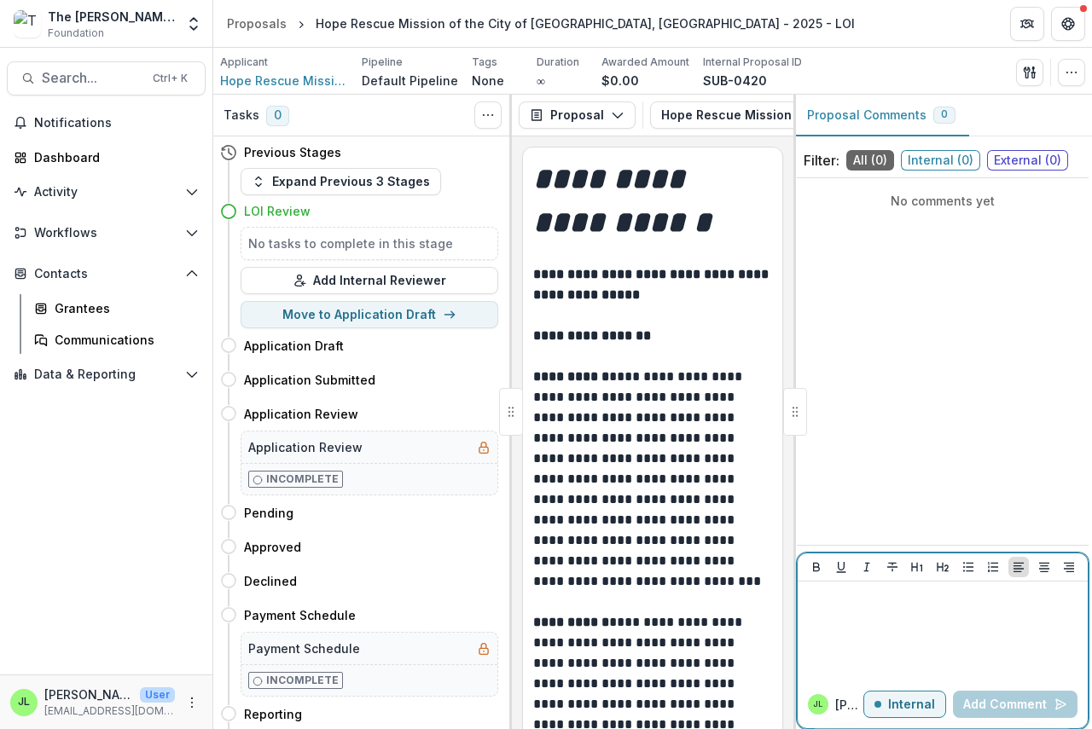
click at [836, 617] on div at bounding box center [942, 630] width 276 height 85
click at [988, 708] on button "Add Comment" at bounding box center [1015, 704] width 125 height 27
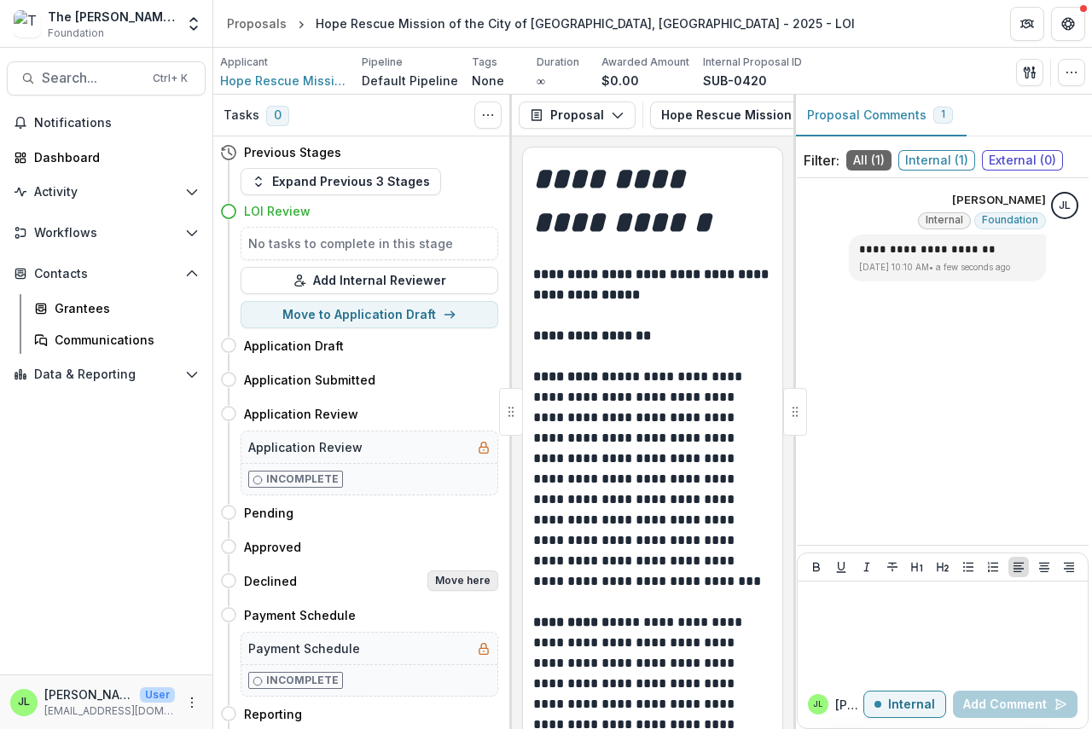
click at [455, 579] on button "Move here" at bounding box center [462, 581] width 71 height 20
select select "********"
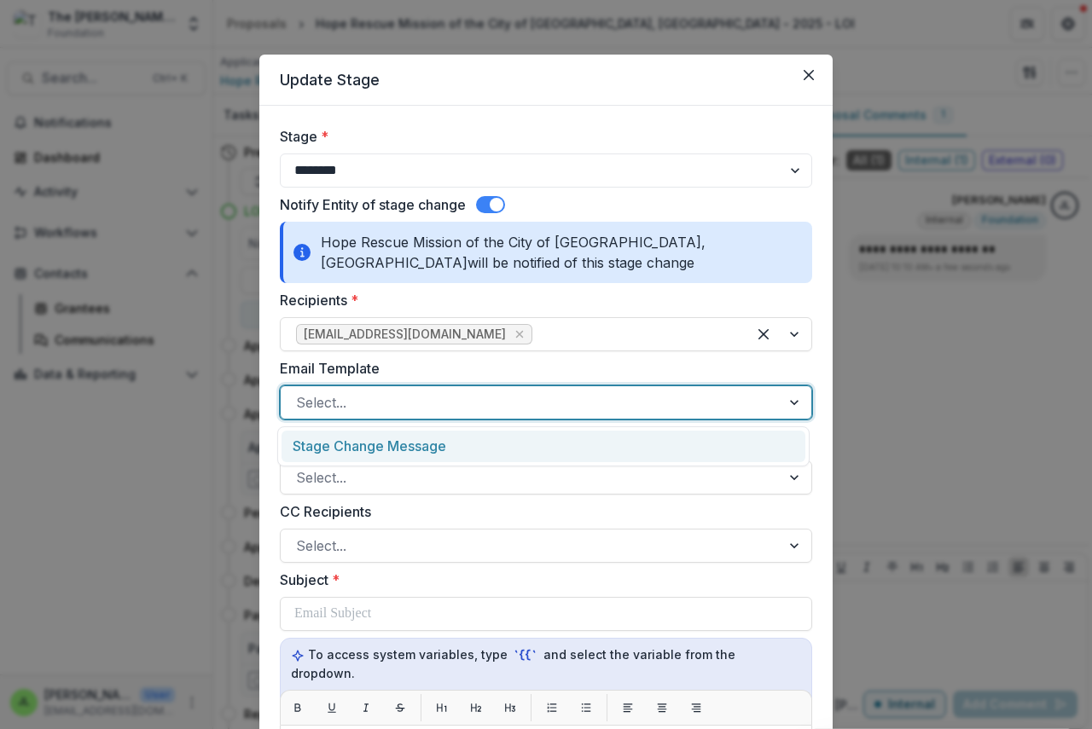
click at [366, 408] on div at bounding box center [530, 403] width 469 height 24
drag, startPoint x: 368, startPoint y: 433, endPoint x: 366, endPoint y: 461, distance: 27.3
click at [366, 459] on div "Stage Change Message" at bounding box center [543, 447] width 524 height 32
click at [397, 406] on div at bounding box center [530, 403] width 469 height 24
click at [391, 440] on div "Stage Change Message" at bounding box center [543, 446] width 532 height 40
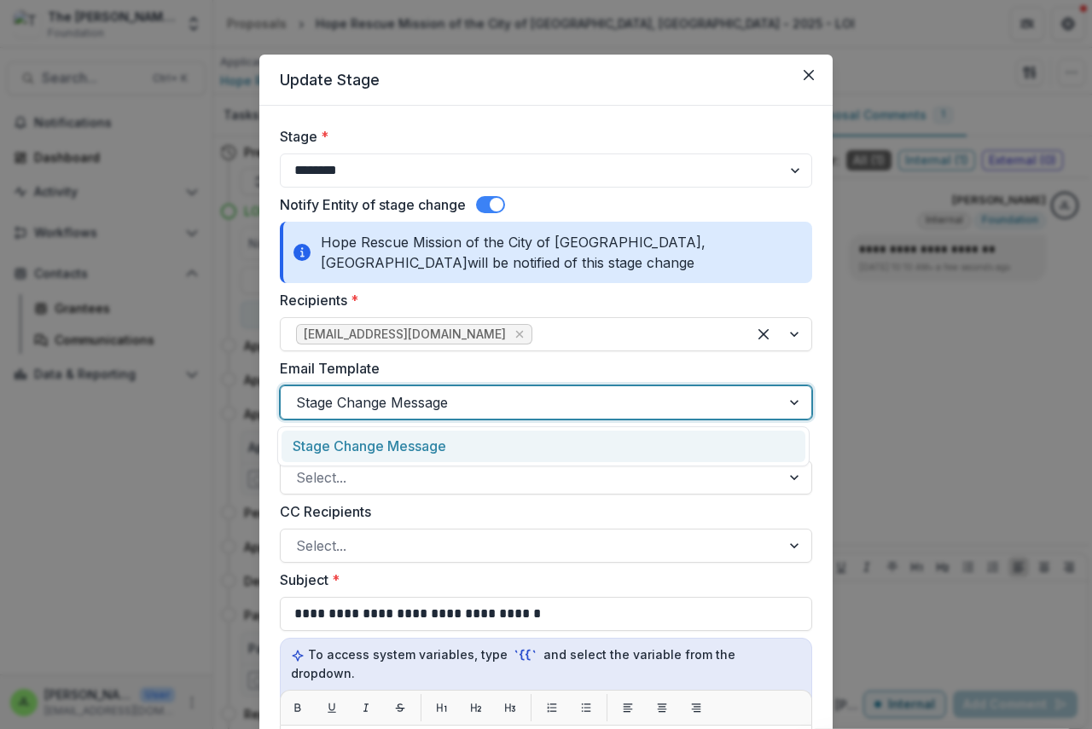
click at [391, 445] on div "Stage Change Message" at bounding box center [543, 447] width 524 height 32
click at [470, 408] on div at bounding box center [530, 403] width 469 height 24
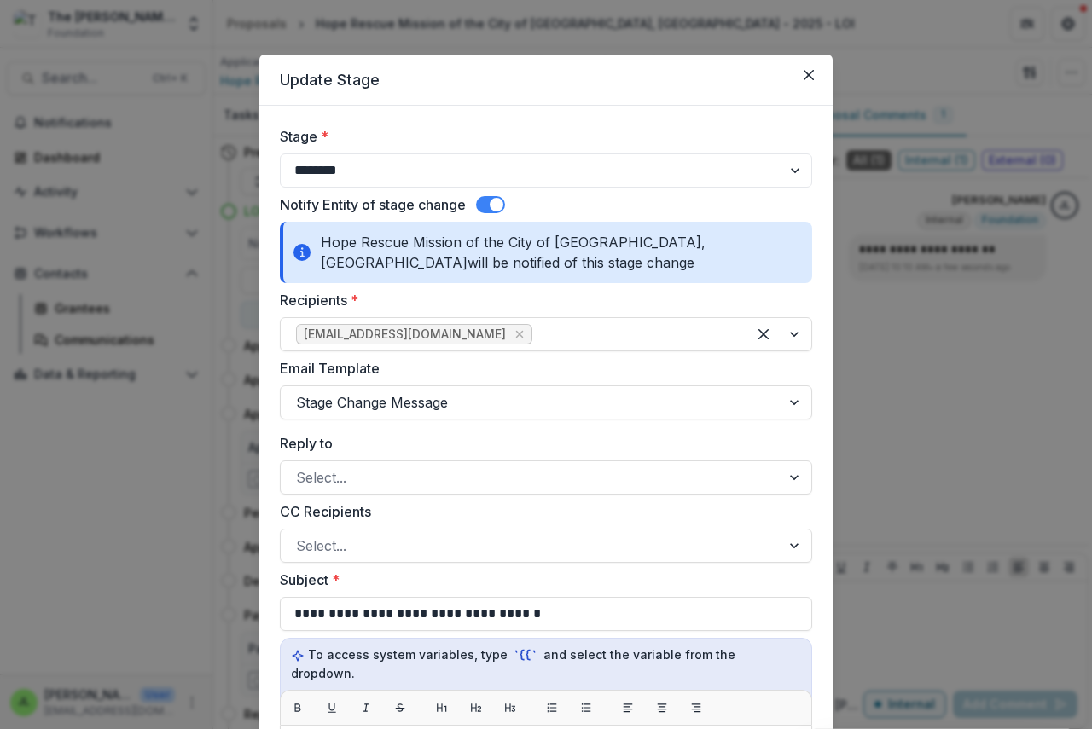
click at [519, 513] on label "CC Recipients" at bounding box center [541, 511] width 522 height 20
click at [300, 536] on input "CC Recipients" at bounding box center [298, 546] width 4 height 20
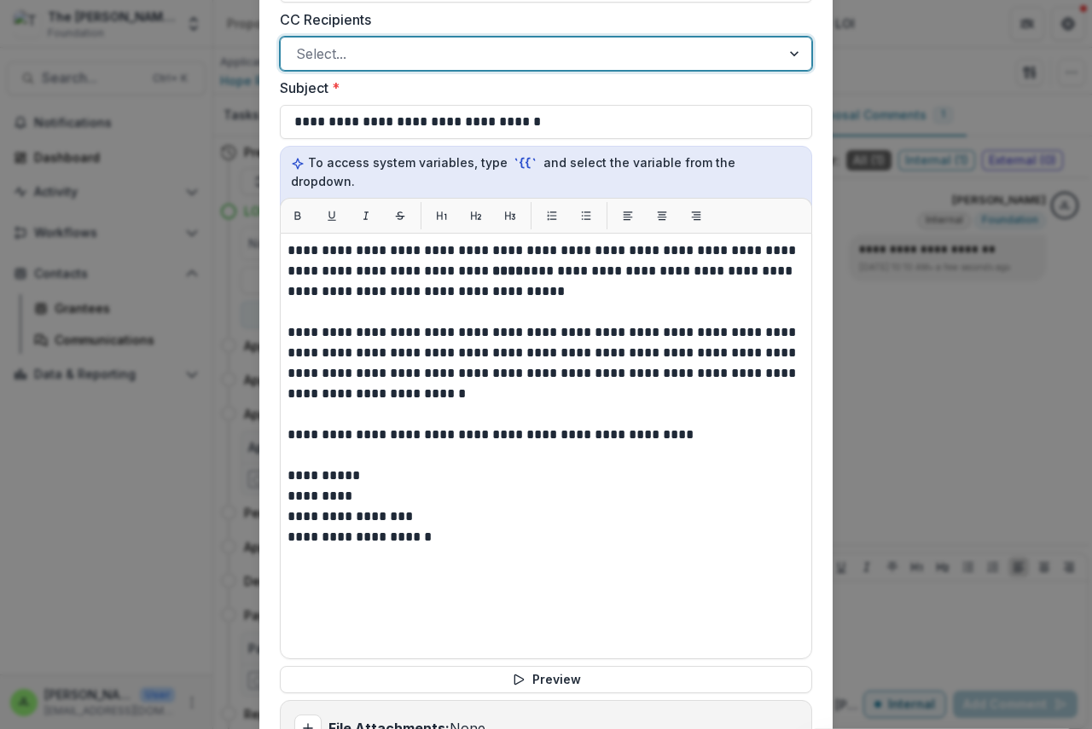
scroll to position [512, 0]
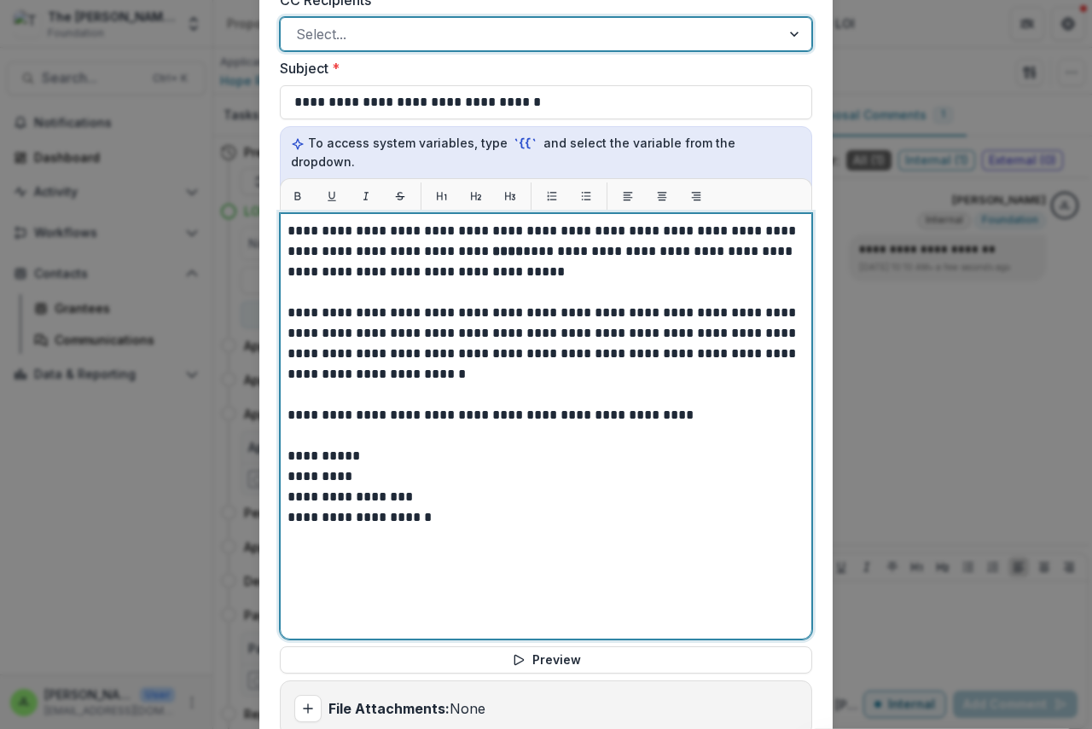
click at [492, 245] on strong "****" at bounding box center [507, 251] width 31 height 13
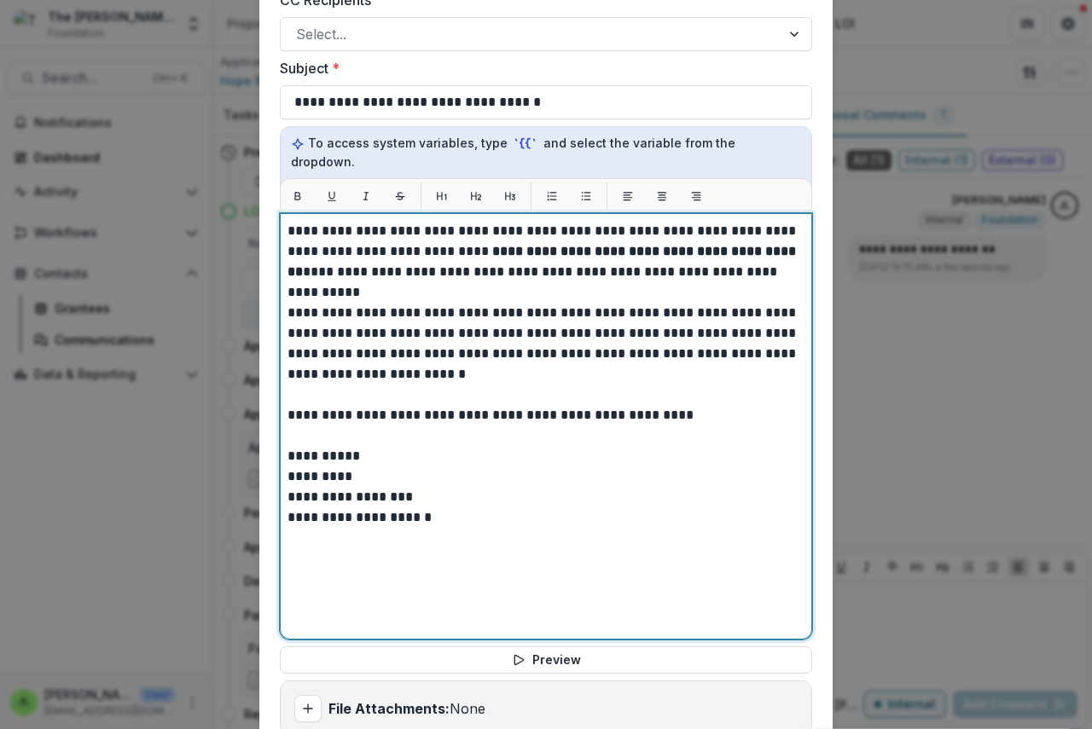
click at [638, 245] on strong "**********" at bounding box center [543, 261] width 512 height 33
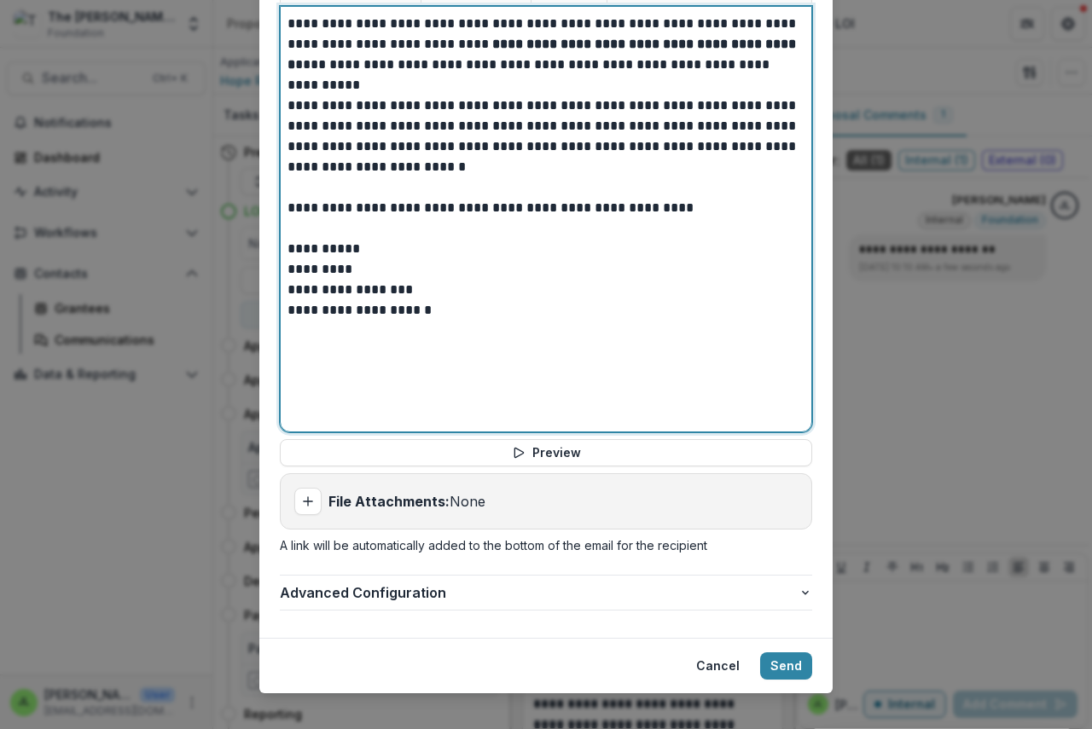
scroll to position [720, 0]
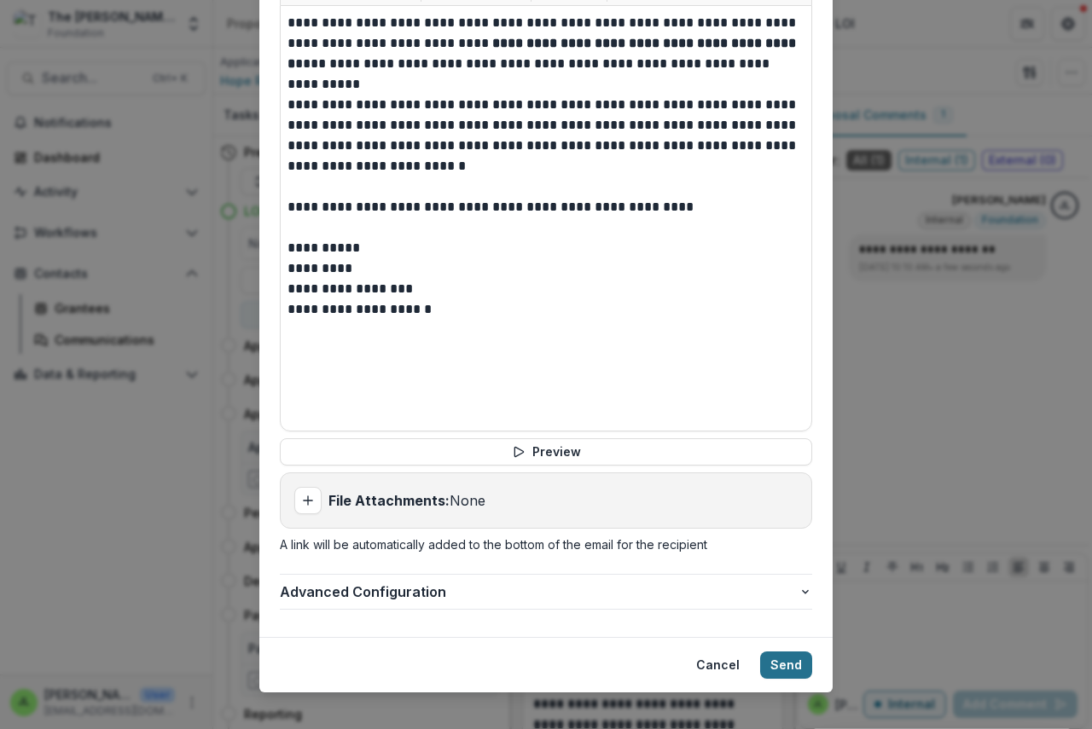
click at [779, 652] on button "Send" at bounding box center [786, 665] width 52 height 27
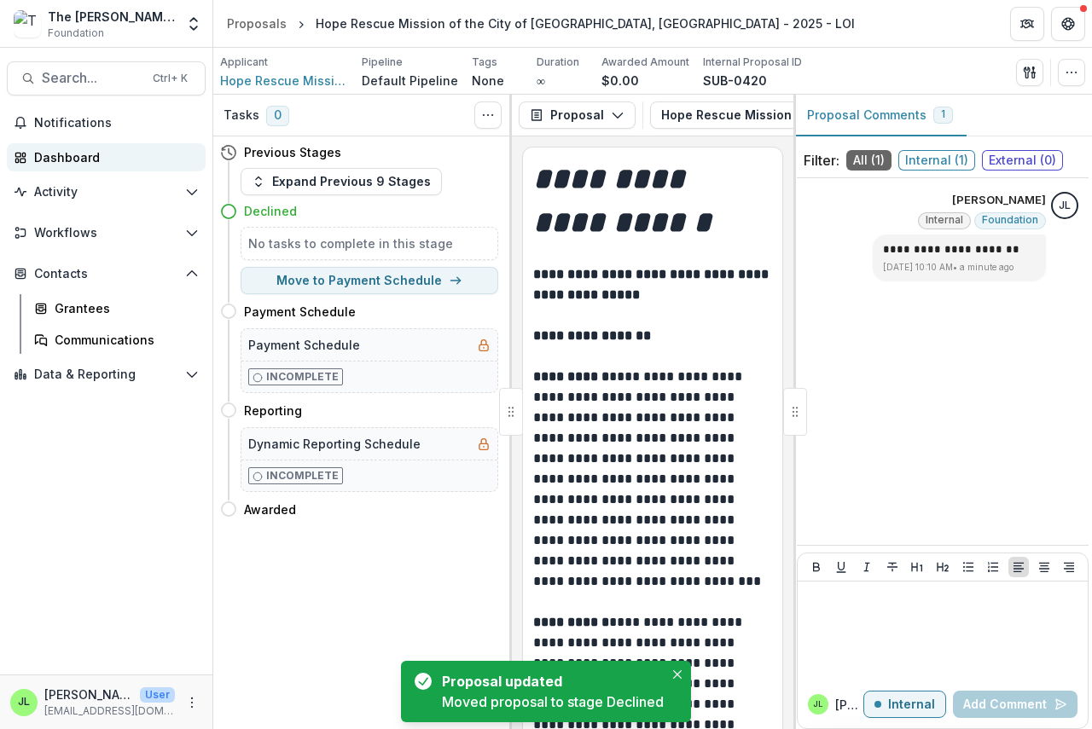
click at [53, 159] on div "Dashboard" at bounding box center [113, 157] width 158 height 18
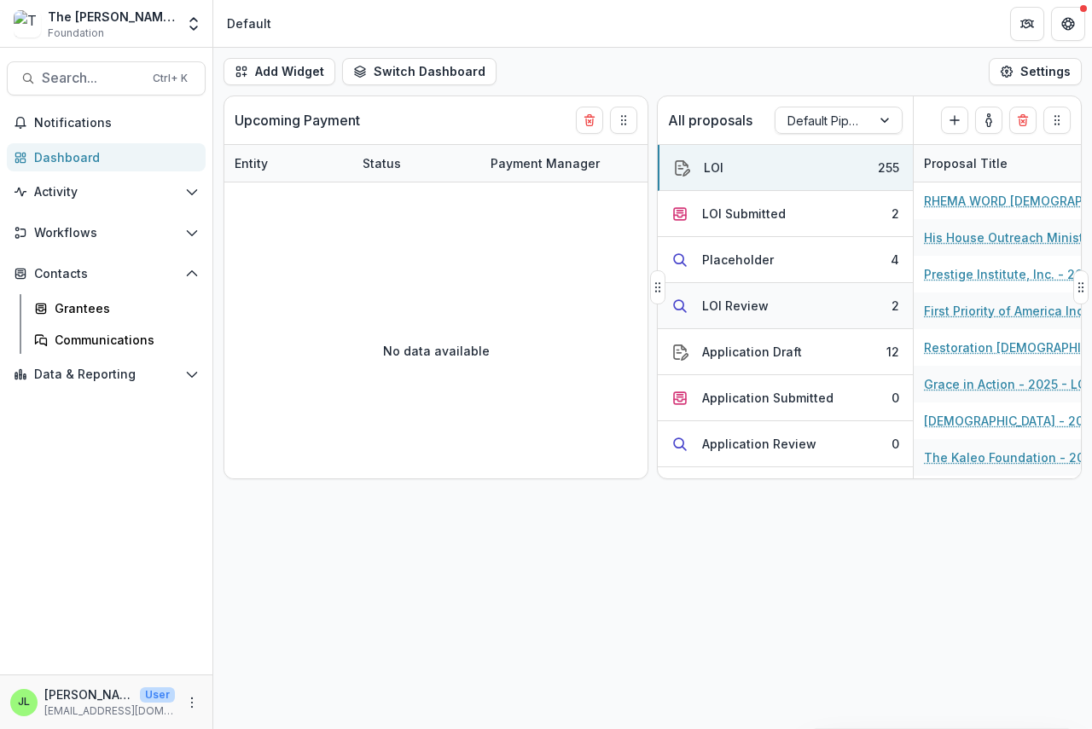
click at [719, 304] on div "LOI Review" at bounding box center [735, 306] width 67 height 18
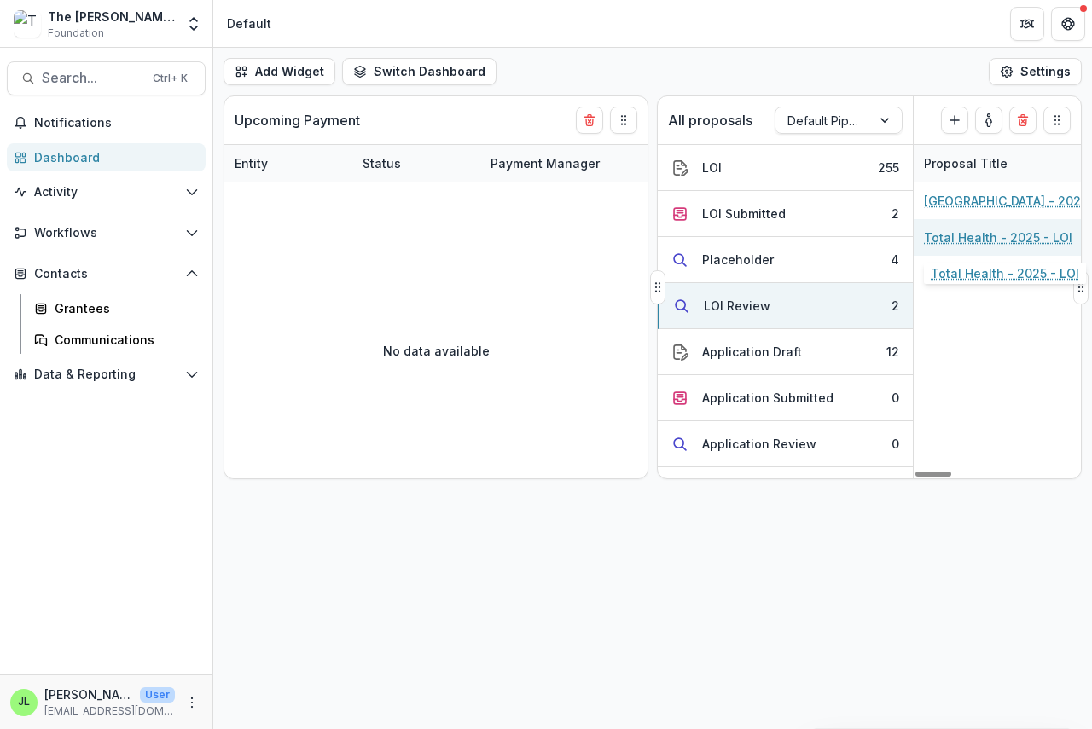
click at [958, 240] on link "Total Health - 2025 - LOI" at bounding box center [998, 238] width 148 height 18
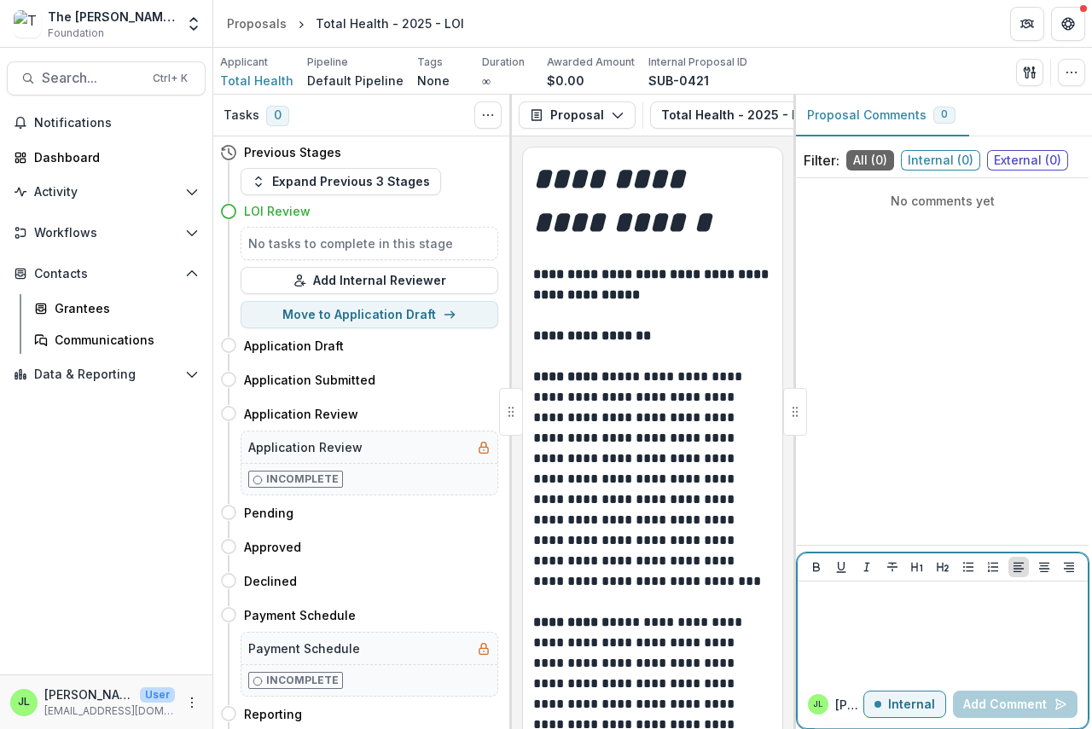
click at [820, 627] on div at bounding box center [942, 630] width 276 height 85
click at [997, 702] on button "Add Comment" at bounding box center [1015, 704] width 125 height 27
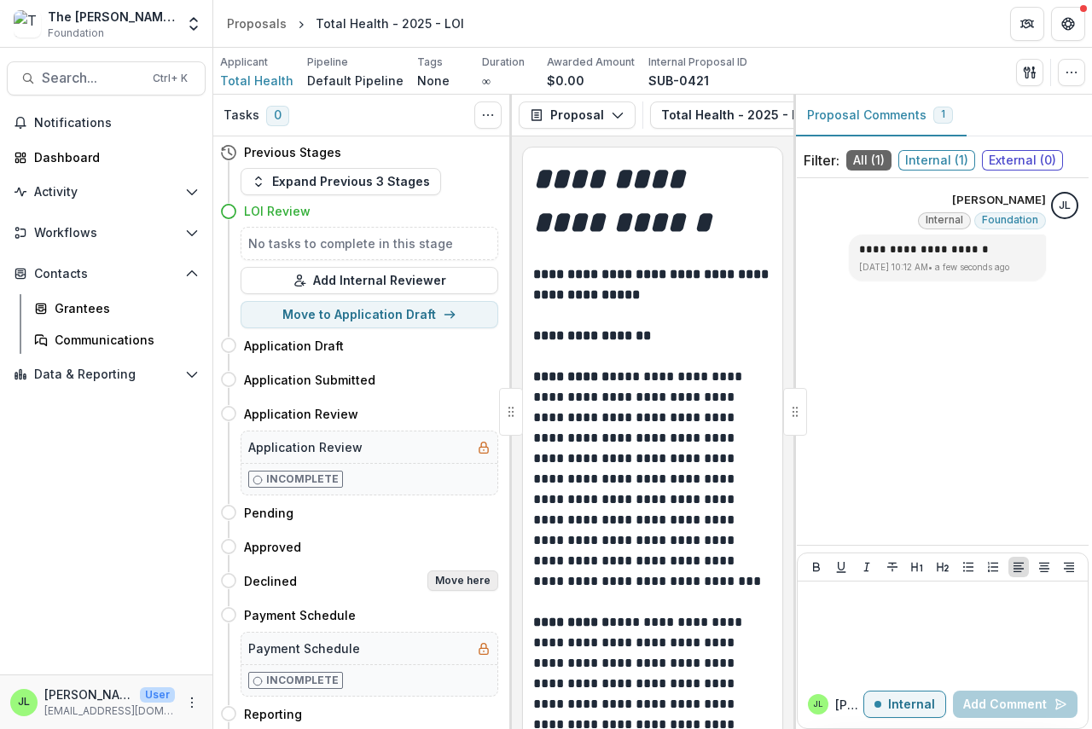
click at [463, 585] on button "Move here" at bounding box center [462, 581] width 71 height 20
select select "********"
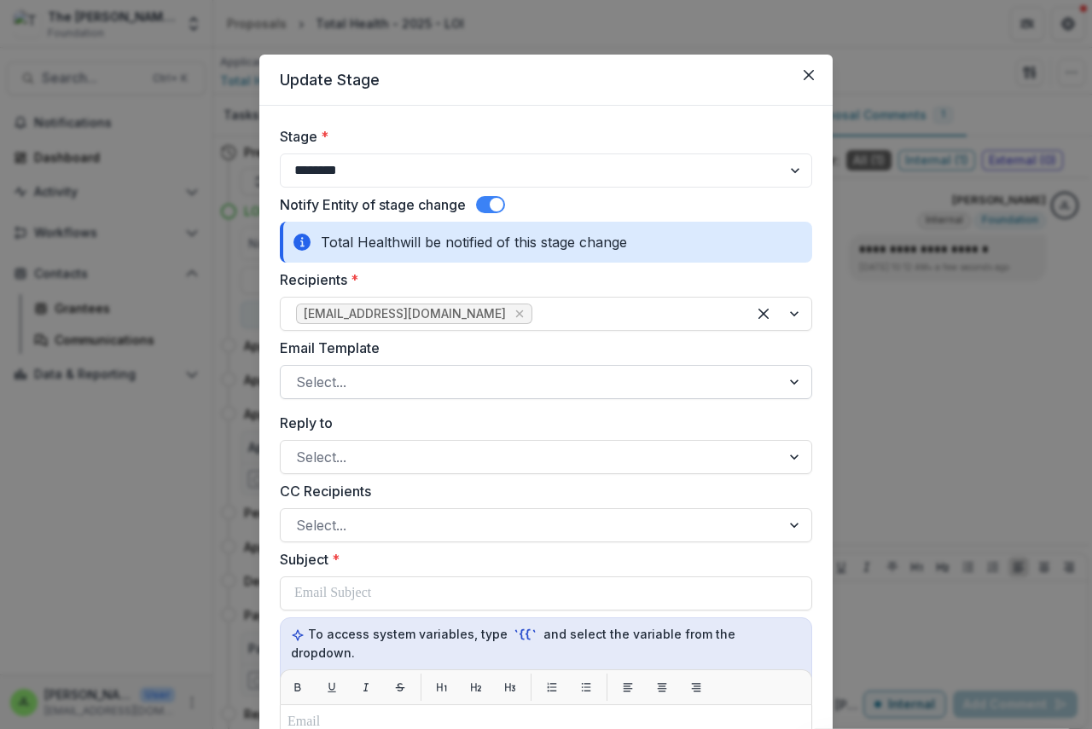
click at [381, 378] on div at bounding box center [530, 382] width 469 height 24
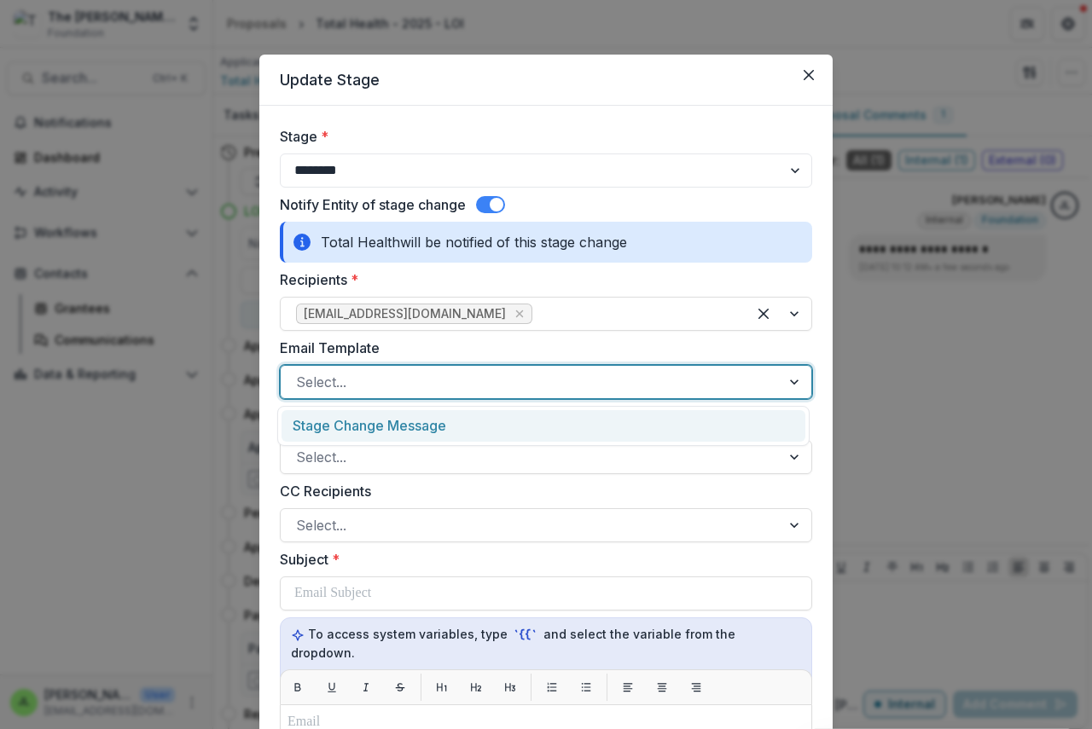
click at [384, 427] on div "Stage Change Message" at bounding box center [543, 426] width 524 height 32
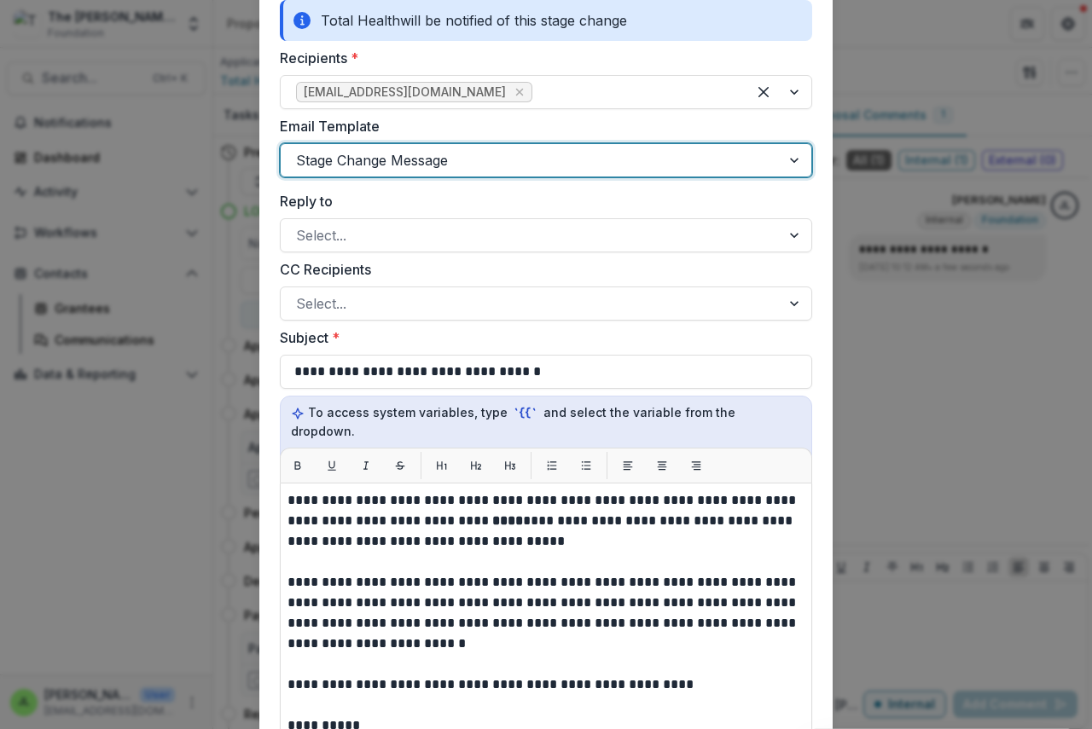
scroll to position [341, 0]
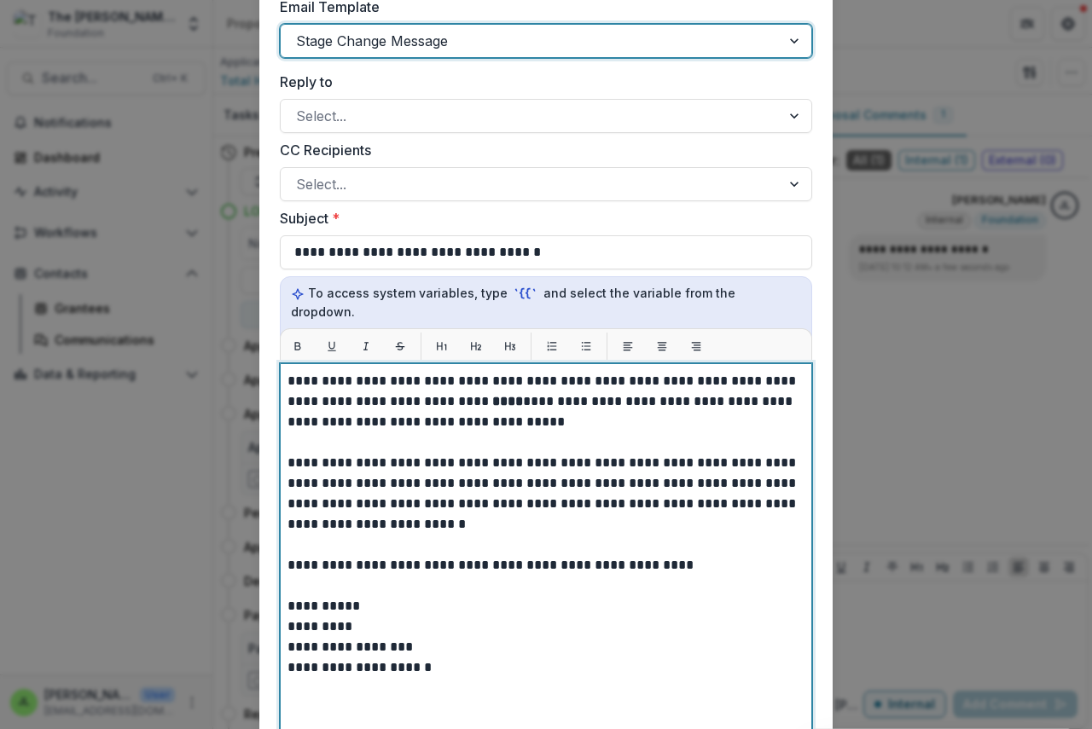
click at [492, 395] on strong "****" at bounding box center [507, 401] width 31 height 13
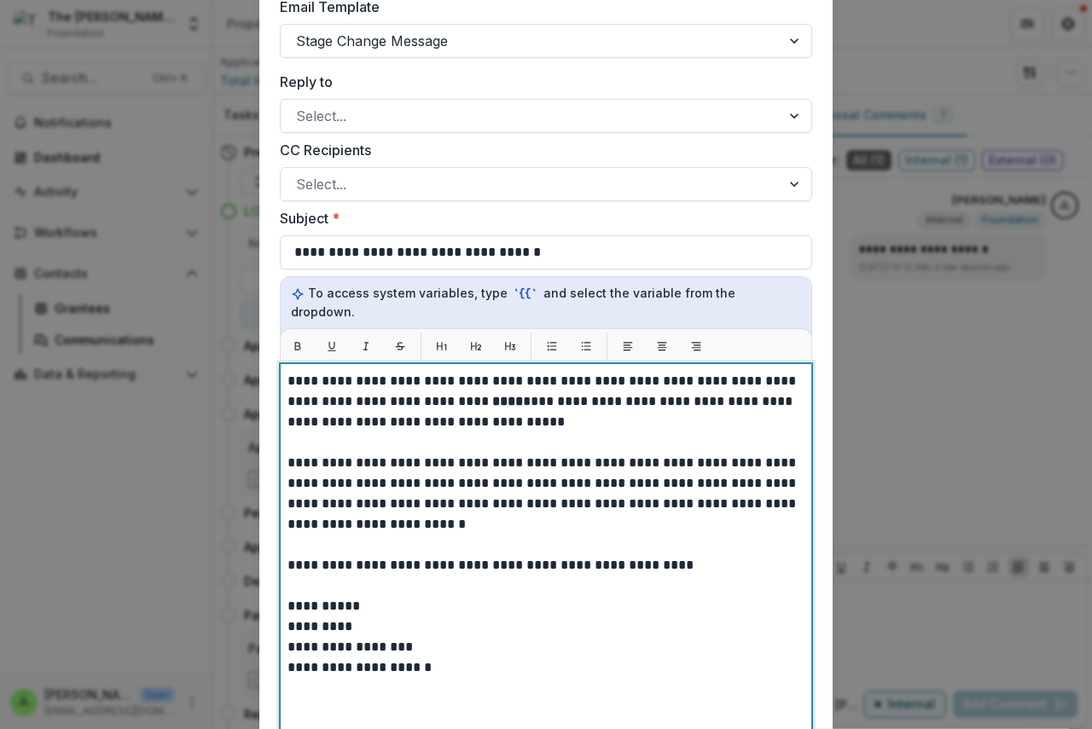
click at [492, 395] on strong "****" at bounding box center [507, 401] width 31 height 13
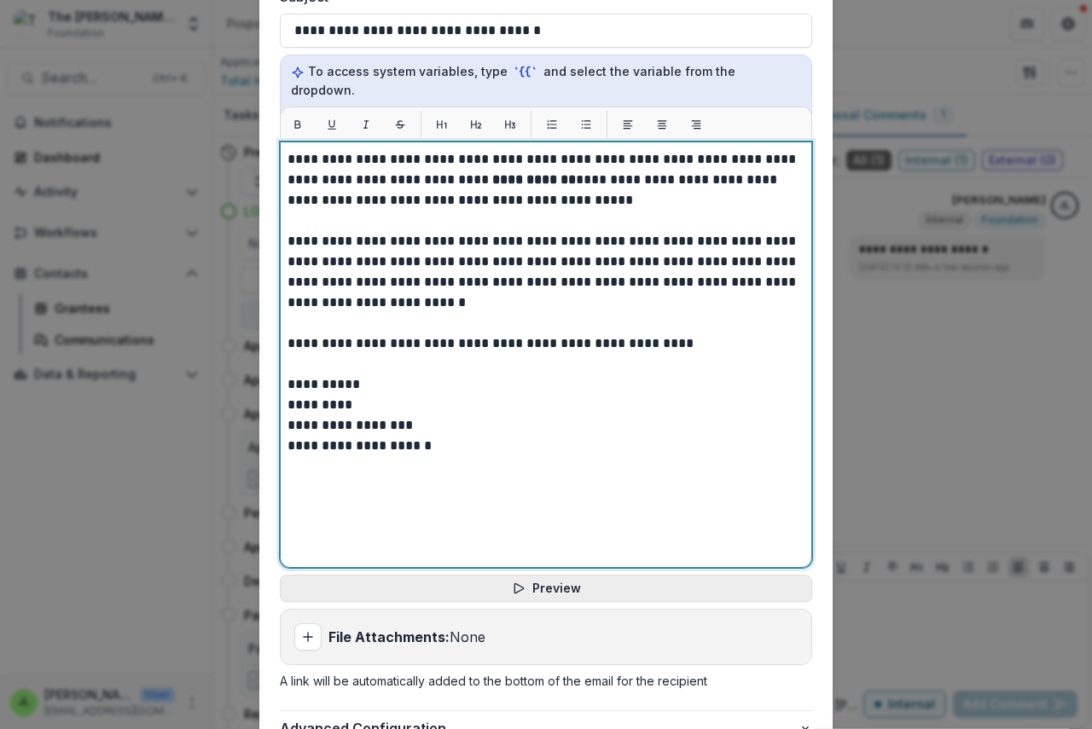
scroll to position [699, 0]
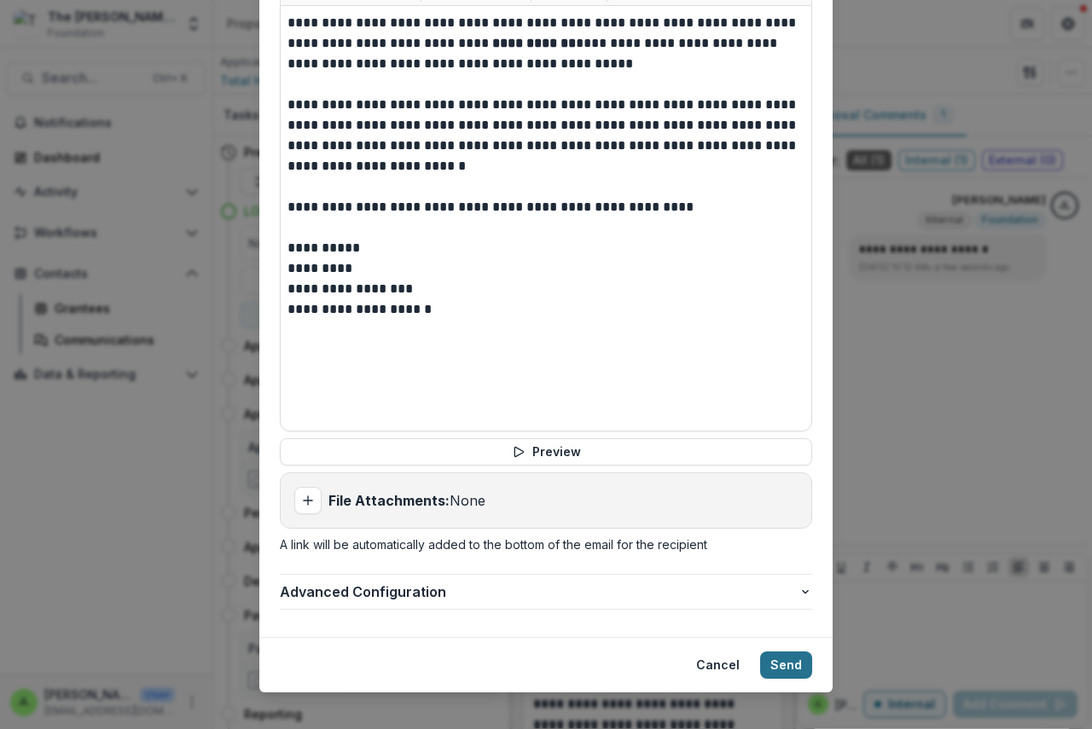
click at [795, 652] on button "Send" at bounding box center [786, 665] width 52 height 27
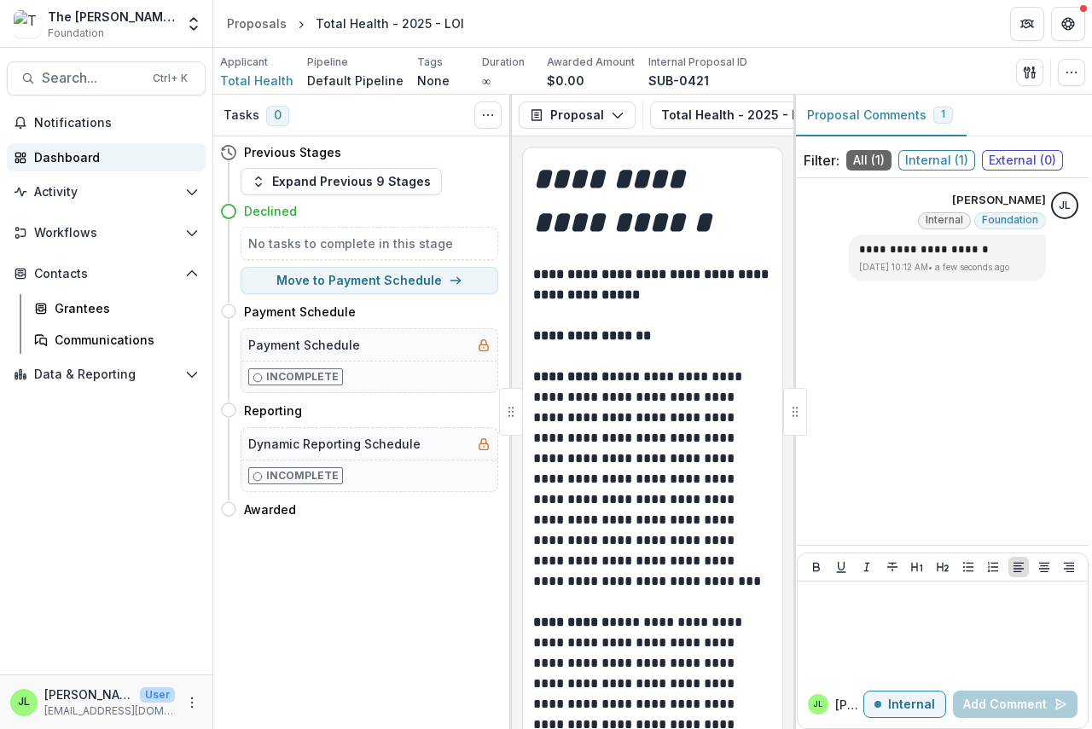
click at [66, 162] on div "Dashboard" at bounding box center [113, 157] width 158 height 18
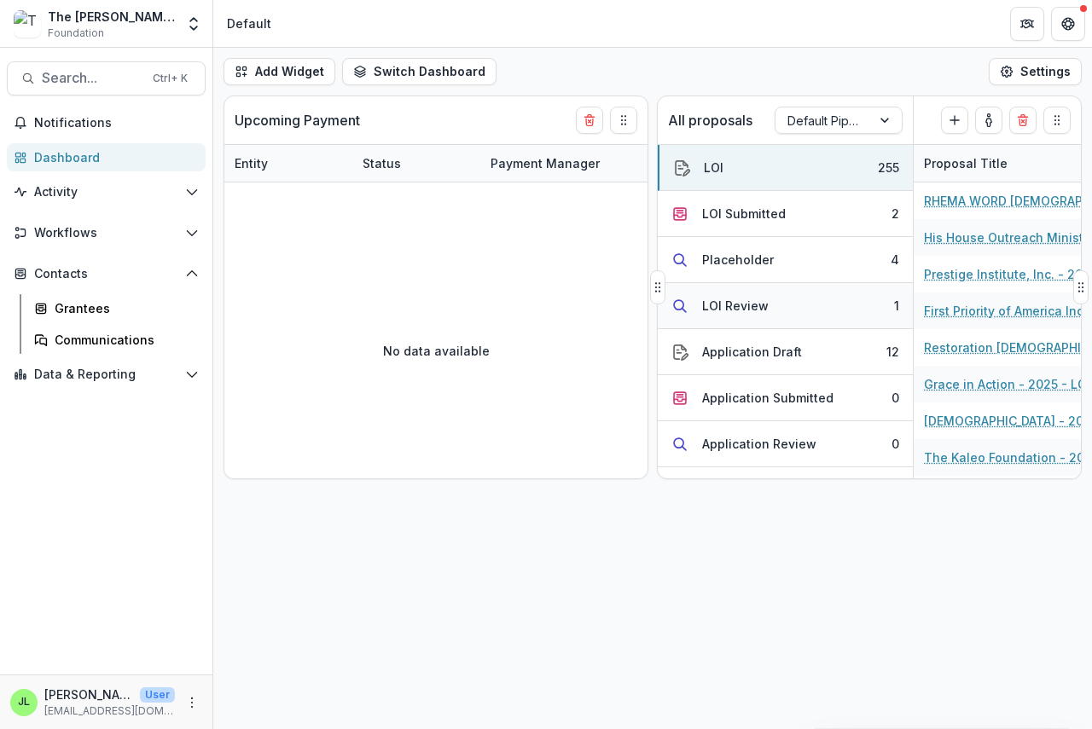
click at [733, 307] on div "LOI Review" at bounding box center [735, 306] width 67 height 18
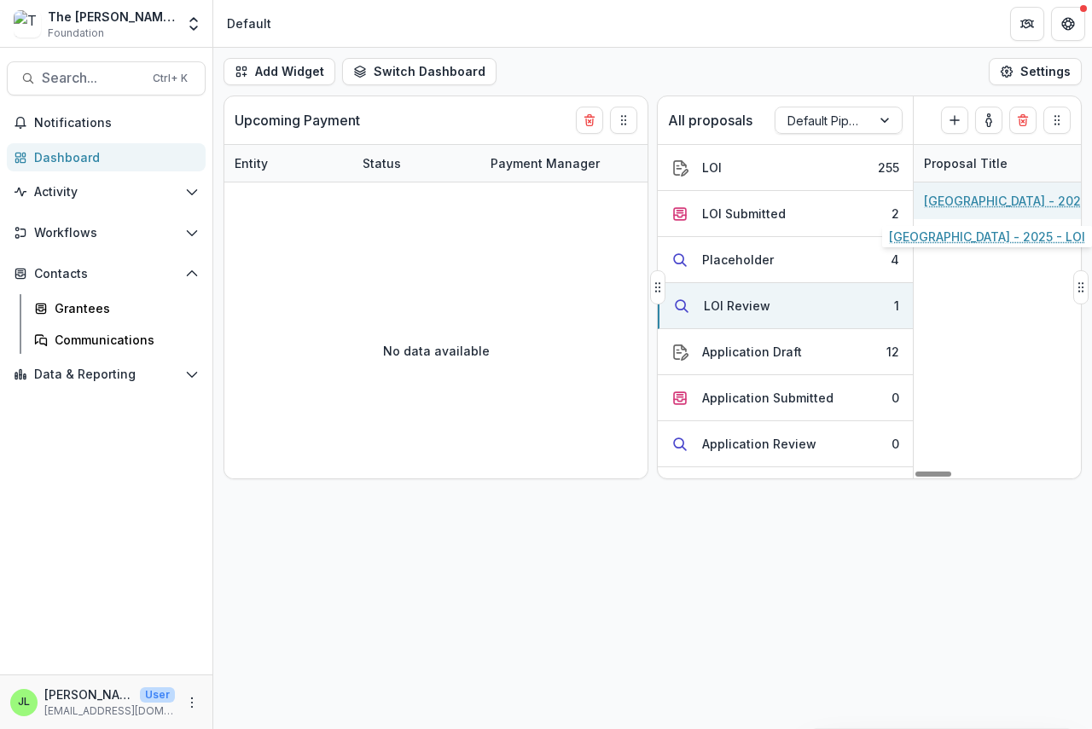
click at [986, 202] on link "[GEOGRAPHIC_DATA] - 2025 - LOI" at bounding box center [1020, 201] width 193 height 18
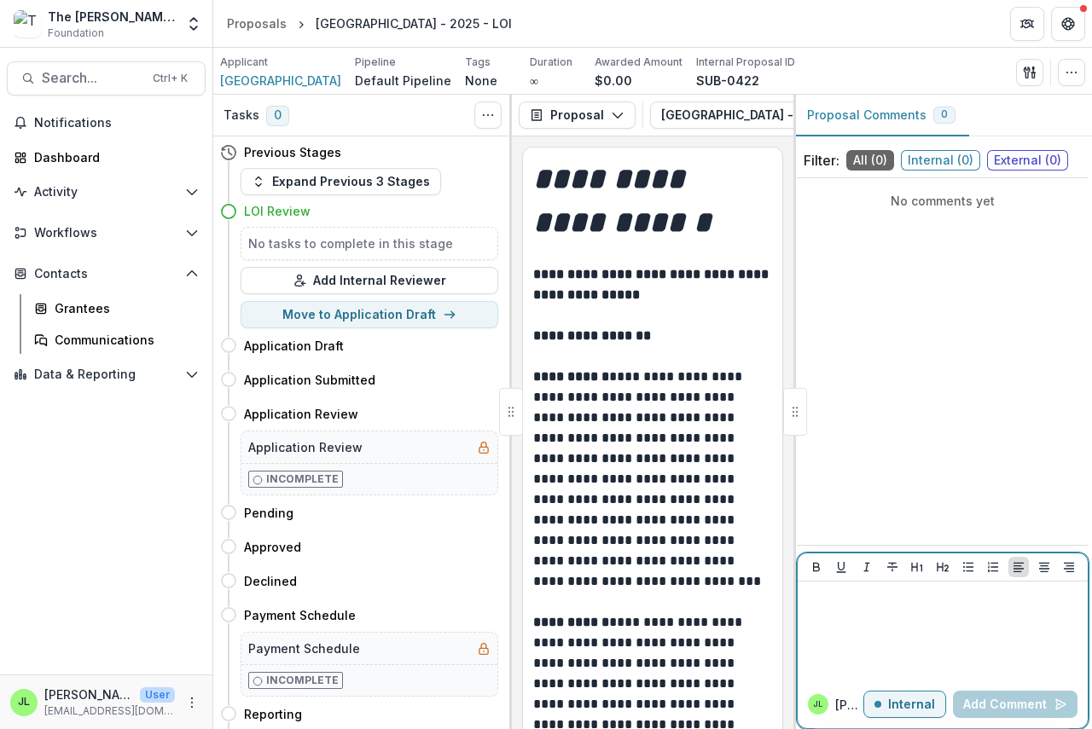
click at [836, 603] on p at bounding box center [942, 597] width 276 height 19
click at [1004, 700] on button "Add Comment" at bounding box center [1015, 704] width 125 height 27
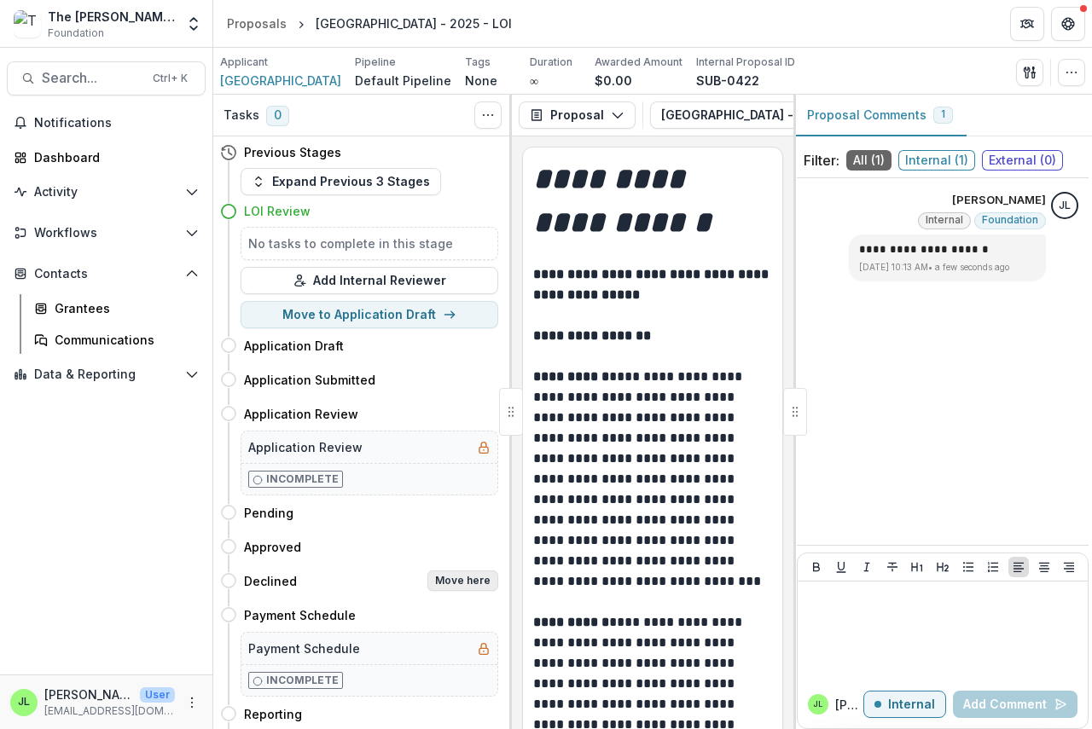
click at [468, 585] on button "Move here" at bounding box center [462, 581] width 71 height 20
select select "********"
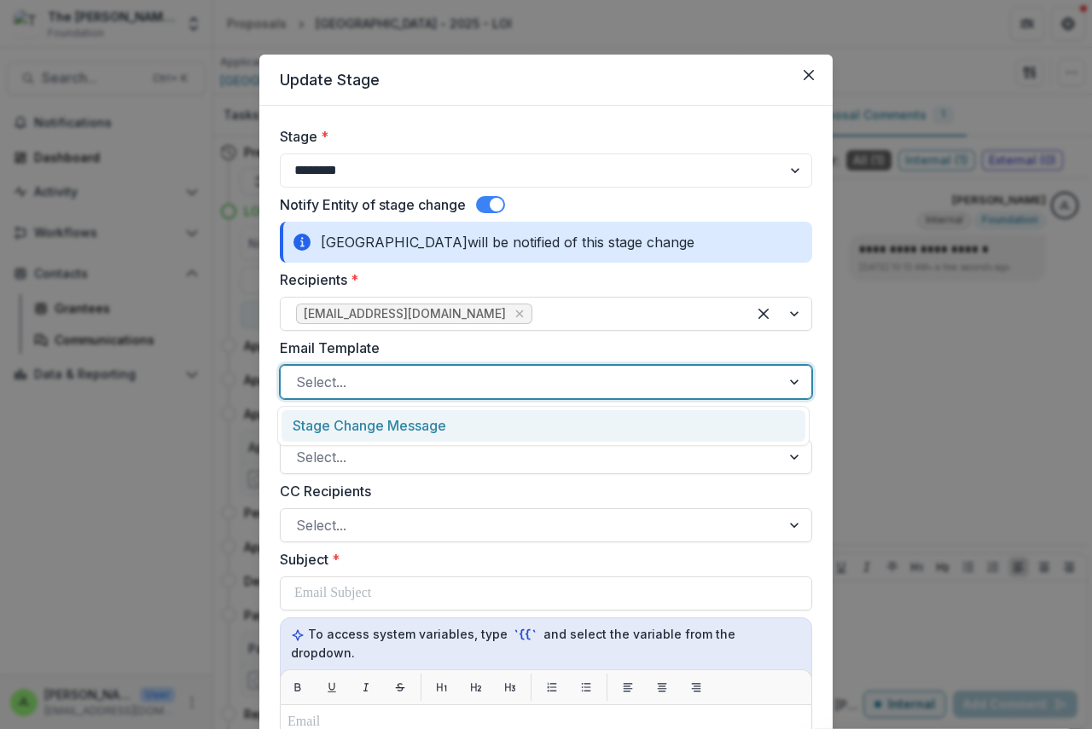
drag, startPoint x: 327, startPoint y: 380, endPoint x: 336, endPoint y: 396, distance: 18.0
click at [328, 383] on div at bounding box center [530, 382] width 469 height 24
click at [364, 429] on div "Stage Change Message" at bounding box center [543, 426] width 524 height 32
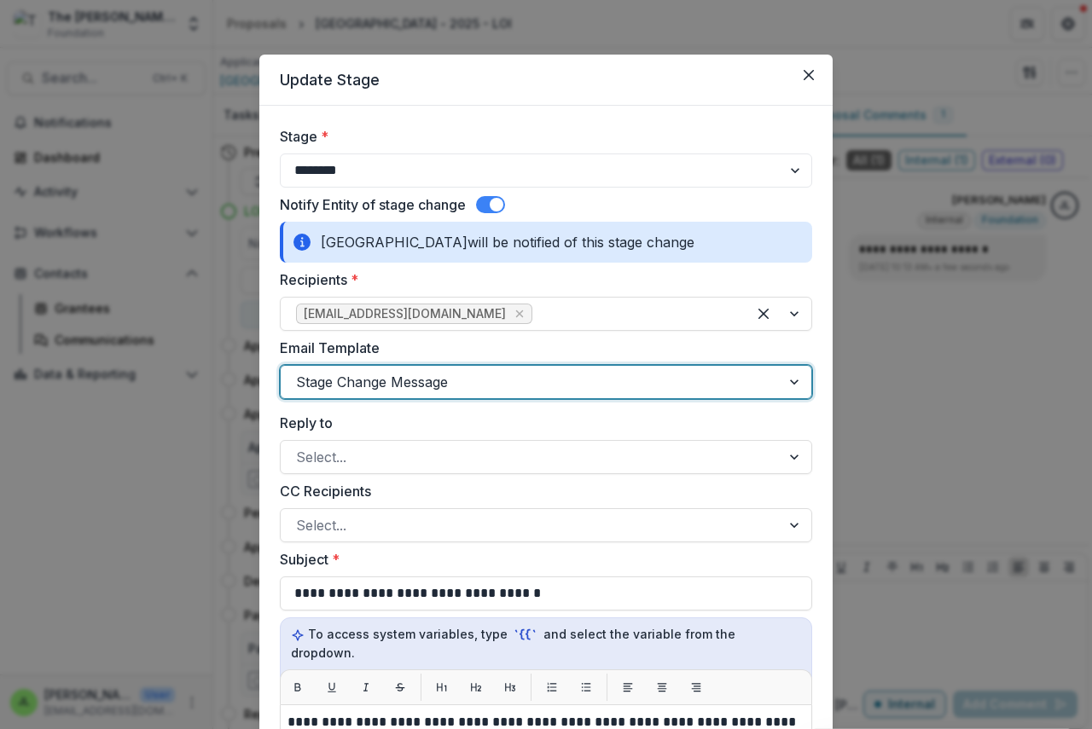
scroll to position [341, 0]
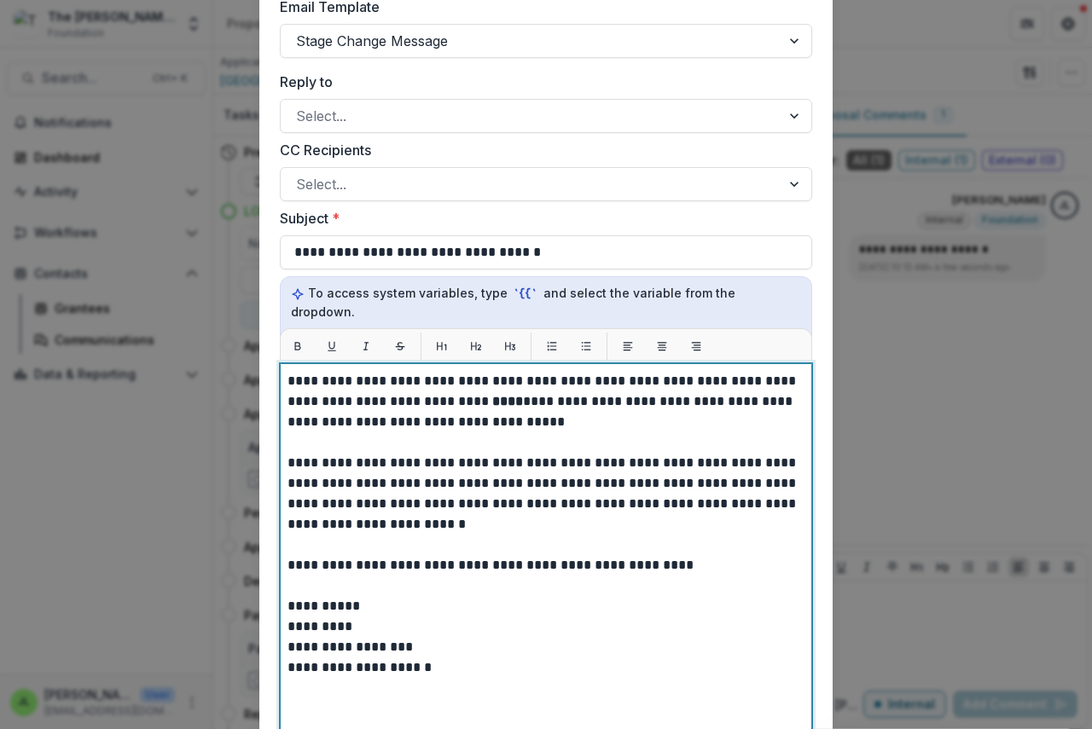
click at [492, 395] on strong "****" at bounding box center [507, 401] width 31 height 13
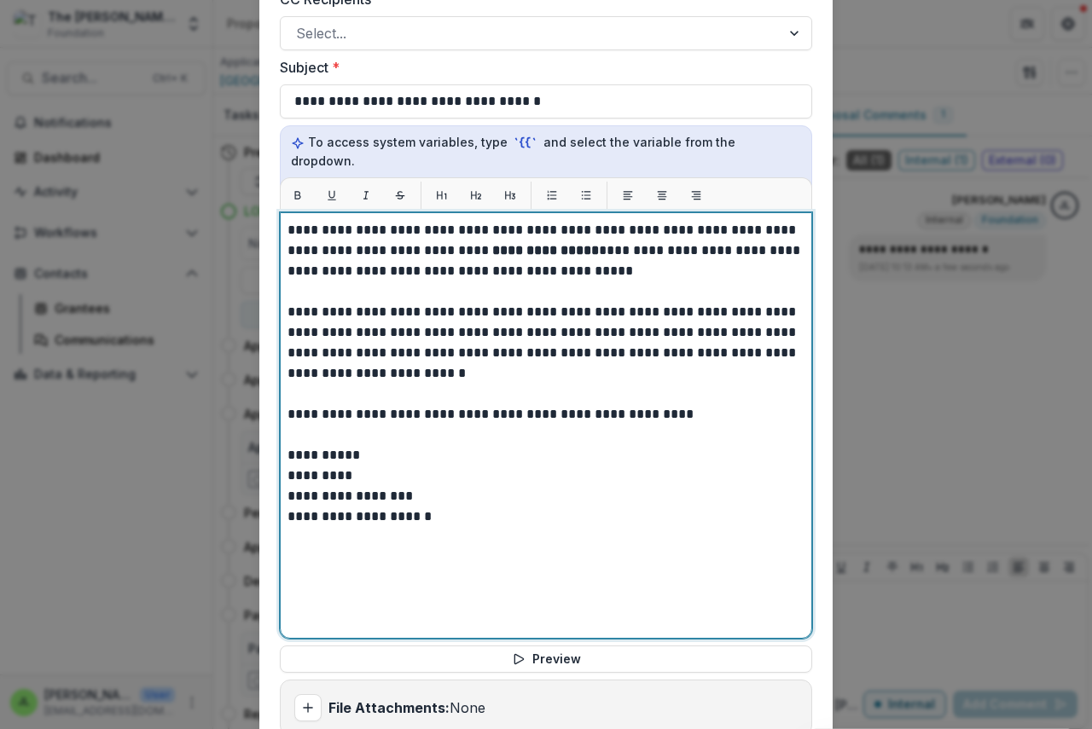
scroll to position [699, 0]
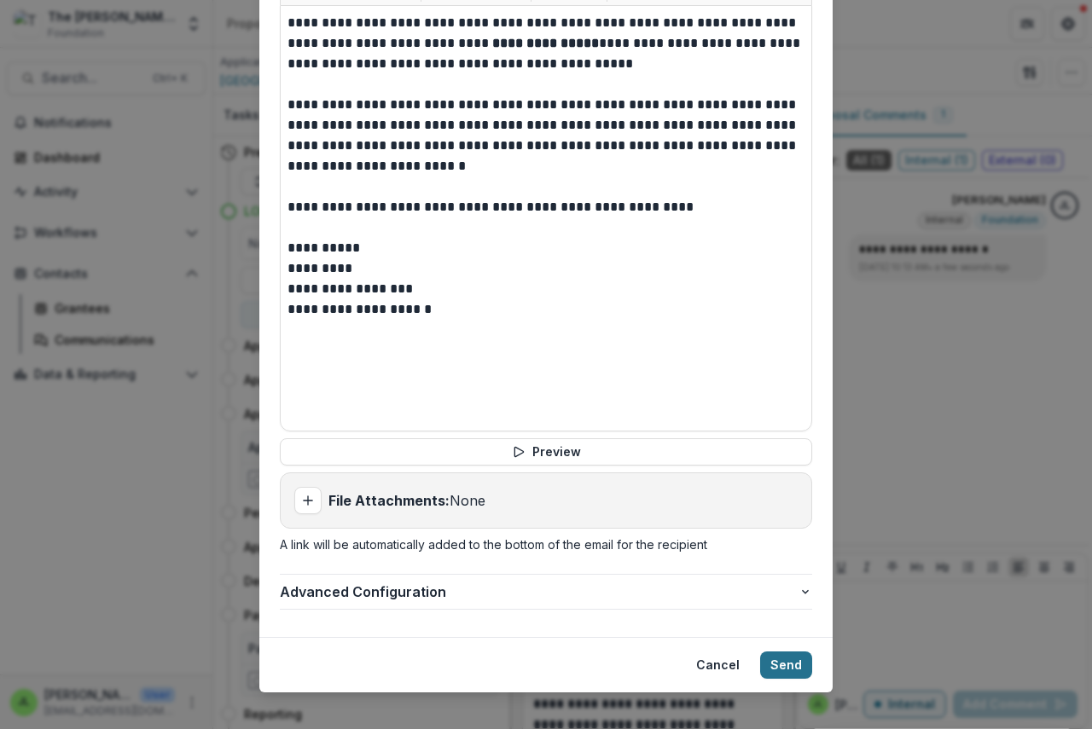
click at [784, 652] on button "Send" at bounding box center [786, 665] width 52 height 27
